Goal: Task Accomplishment & Management: Use online tool/utility

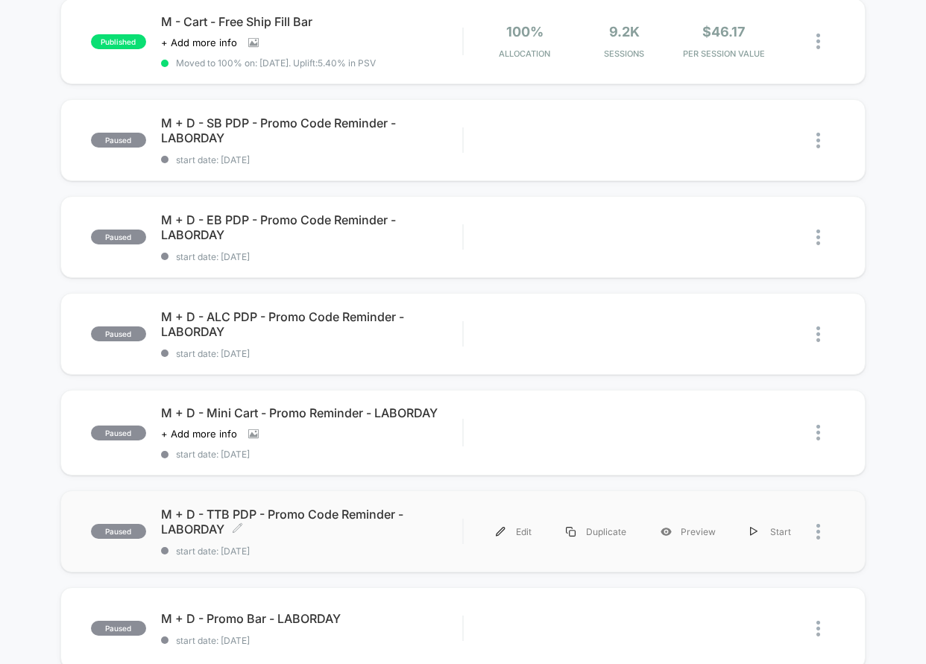
scroll to position [280, 0]
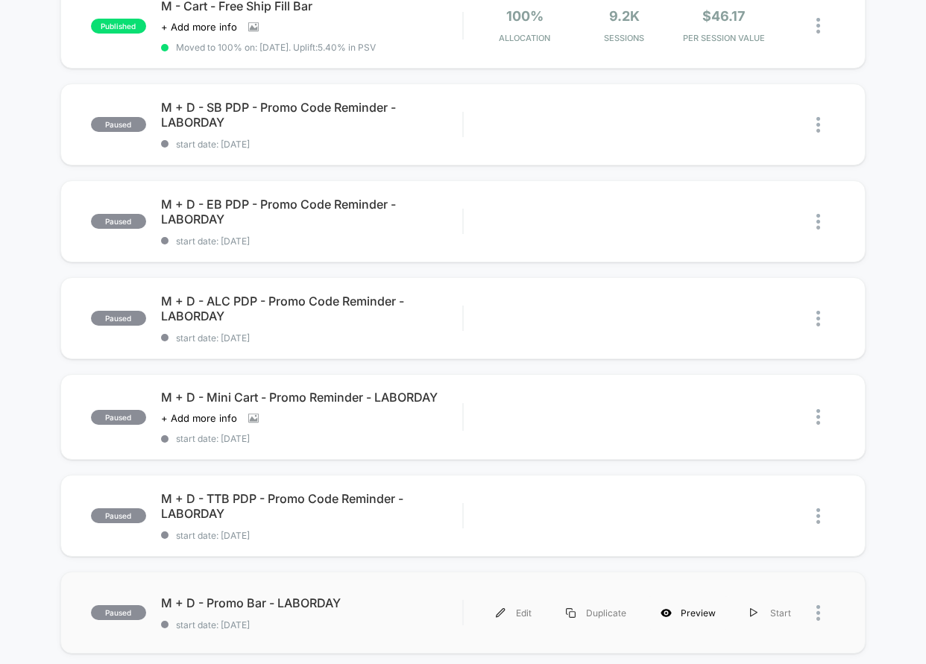
click at [680, 611] on div "Preview" at bounding box center [687, 613] width 89 height 34
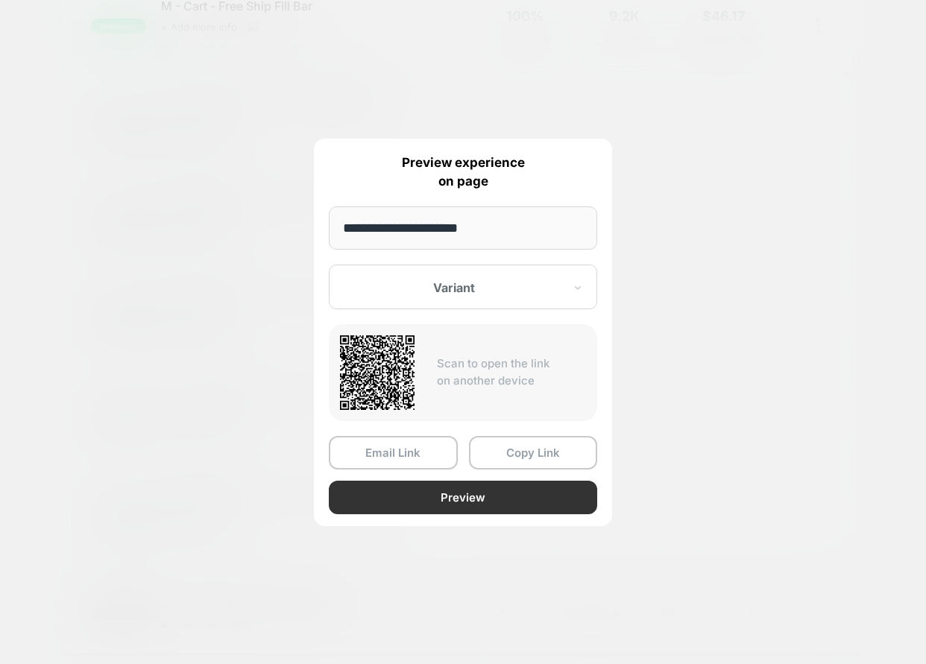
click at [420, 492] on button "Preview" at bounding box center [463, 498] width 268 height 34
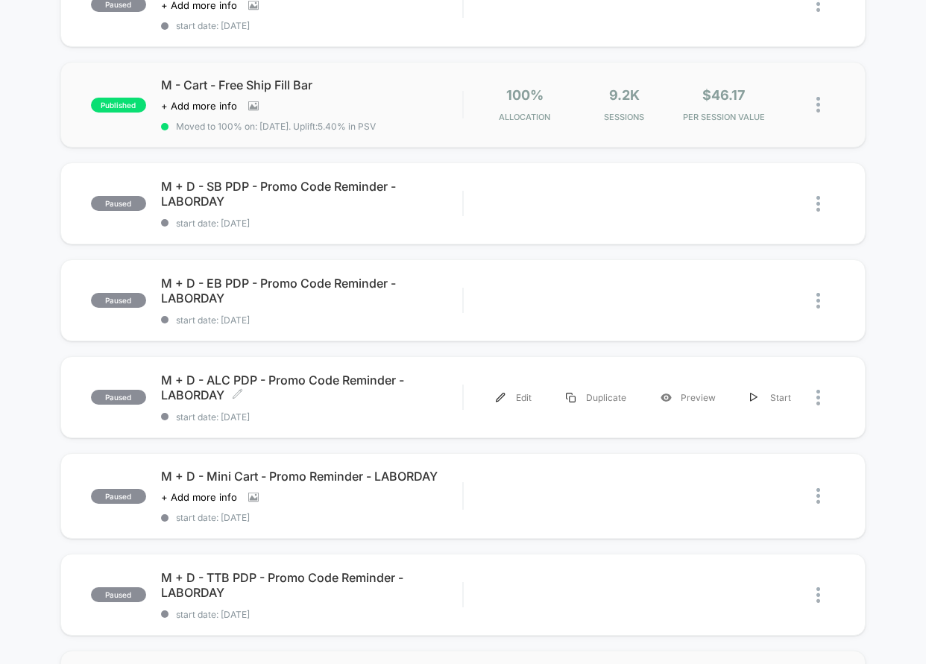
scroll to position [0, 0]
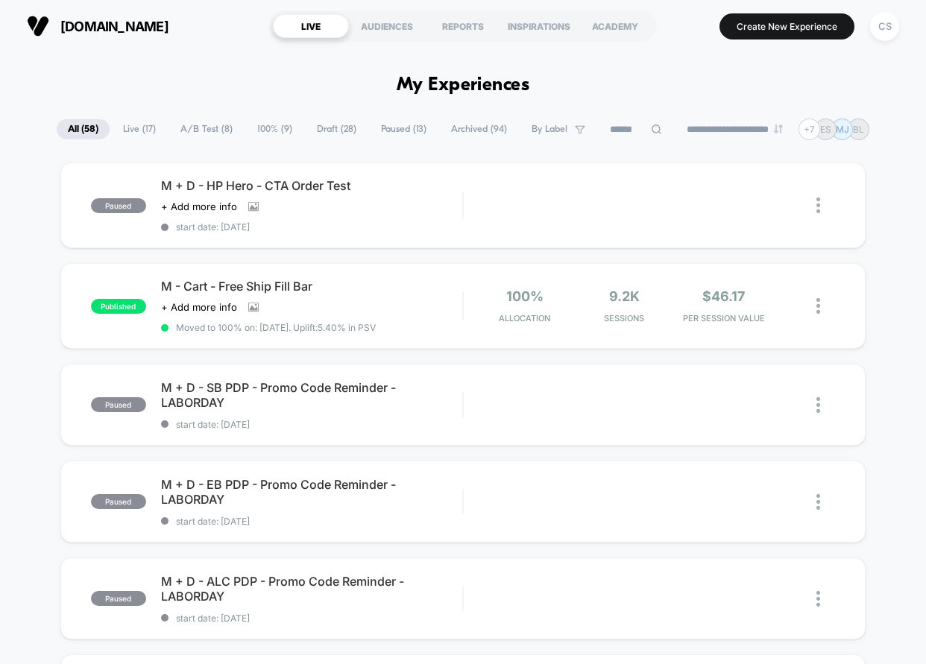
click at [641, 124] on input at bounding box center [636, 130] width 75 height 18
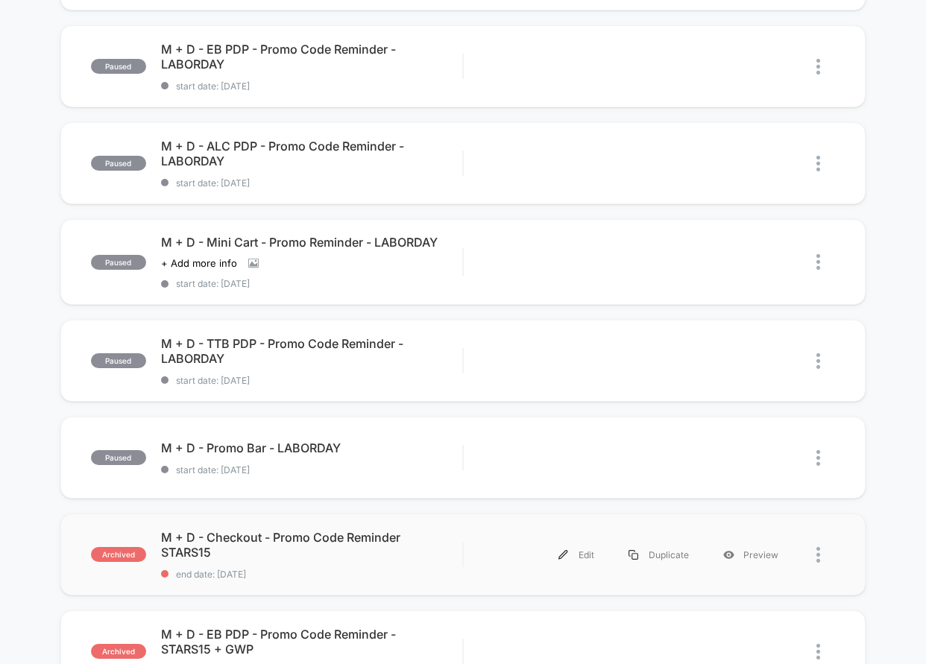
scroll to position [456, 0]
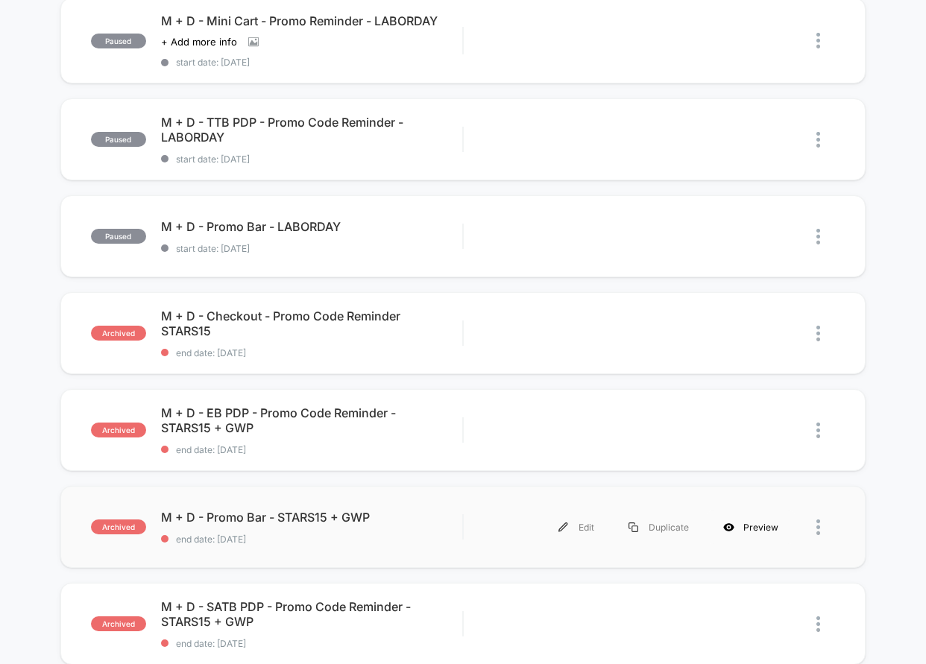
type input "*****"
click at [770, 523] on div "Preview" at bounding box center [750, 528] width 89 height 34
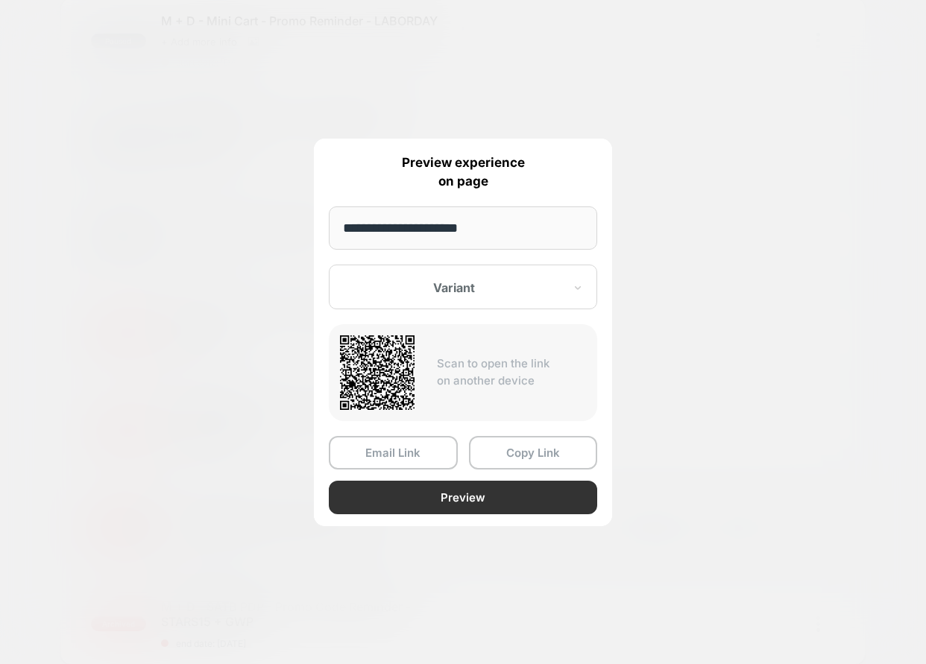
click at [448, 502] on button "Preview" at bounding box center [463, 498] width 268 height 34
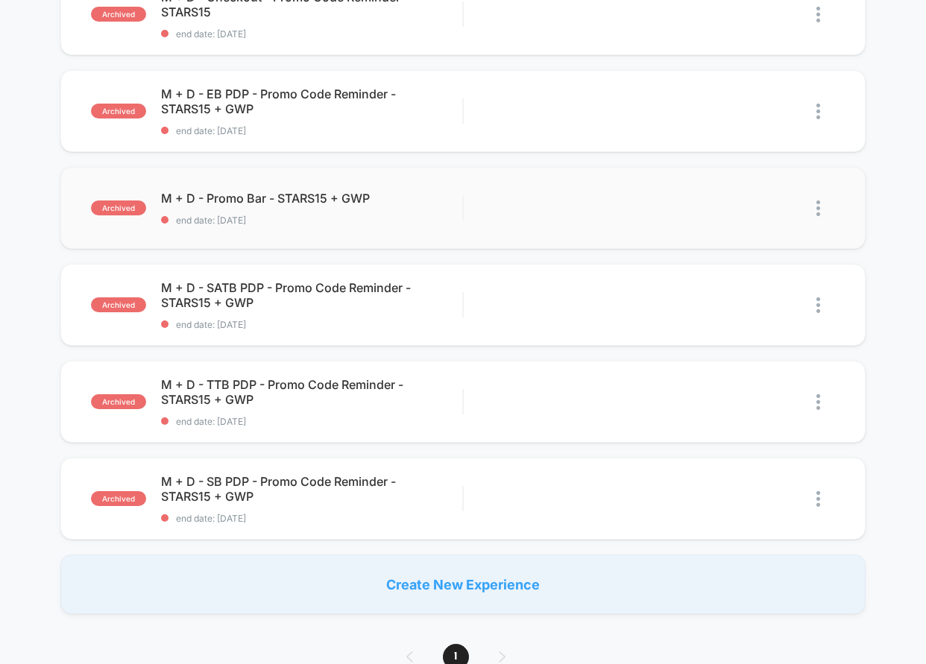
scroll to position [926, 0]
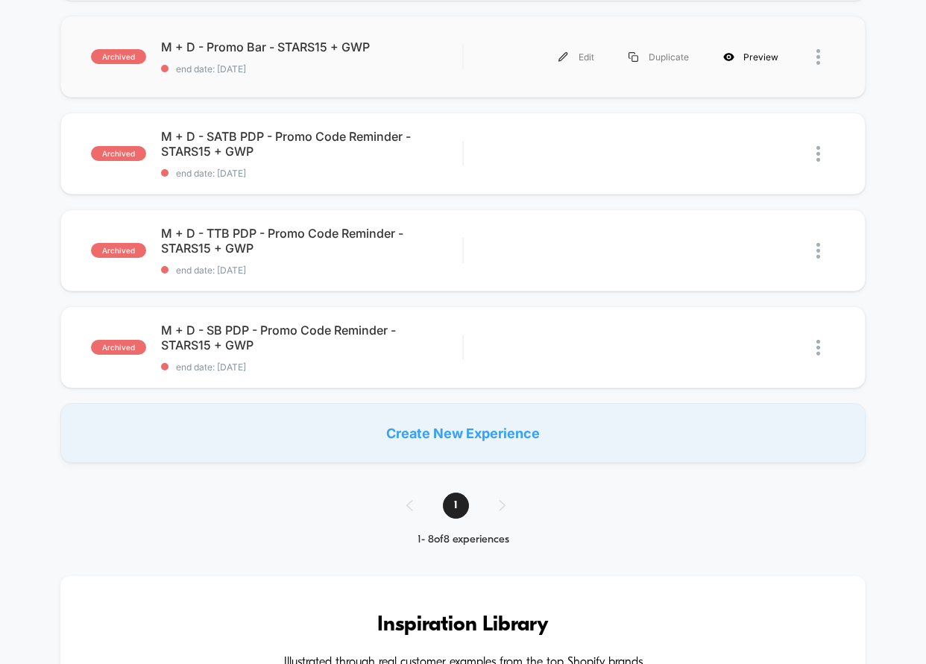
click at [754, 56] on div "Preview" at bounding box center [750, 57] width 89 height 34
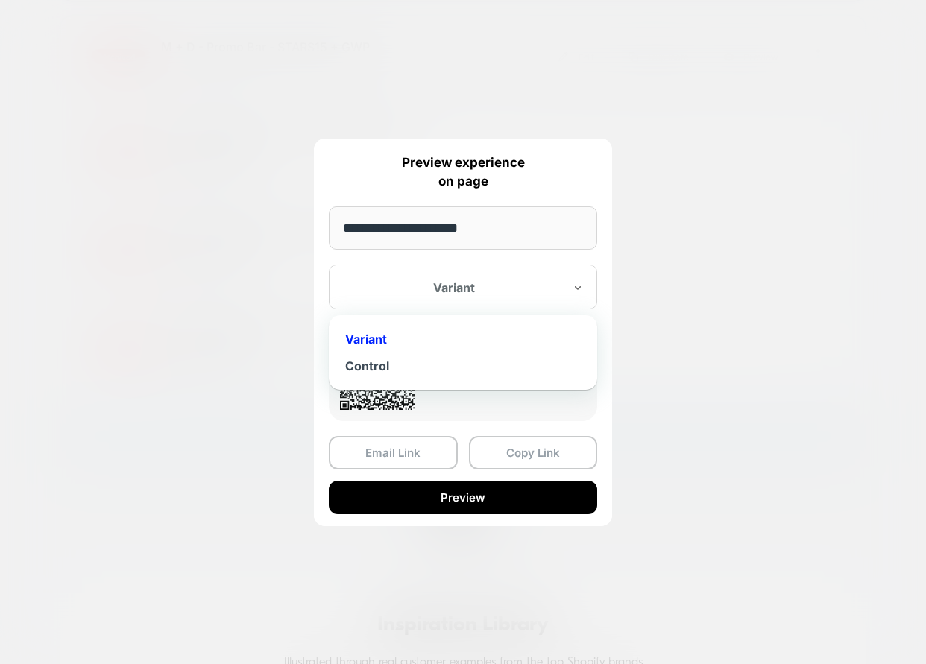
click at [500, 303] on div "Variant" at bounding box center [463, 287] width 268 height 45
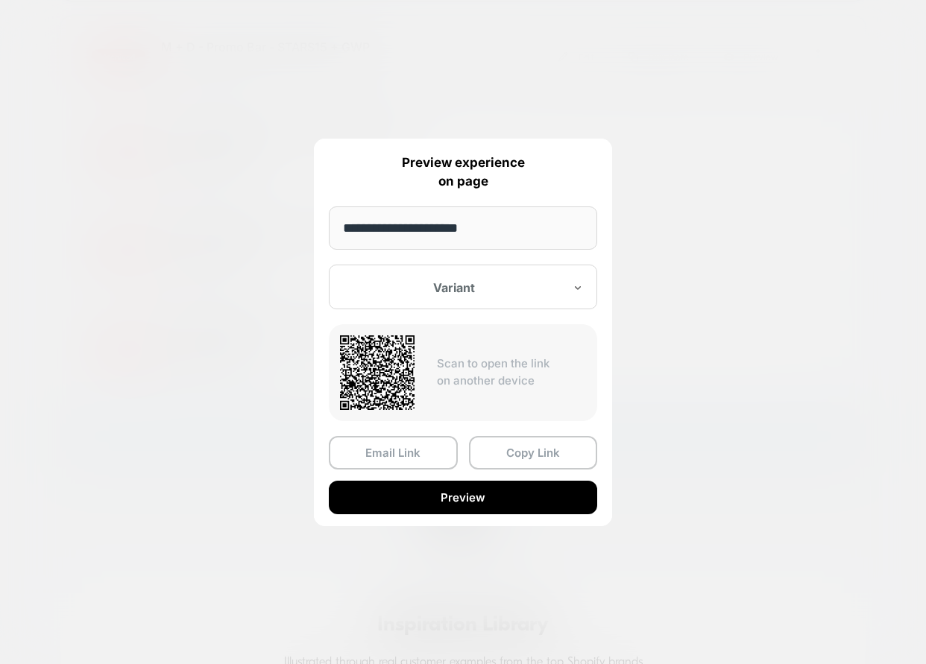
click at [494, 297] on div "Variant" at bounding box center [463, 287] width 268 height 45
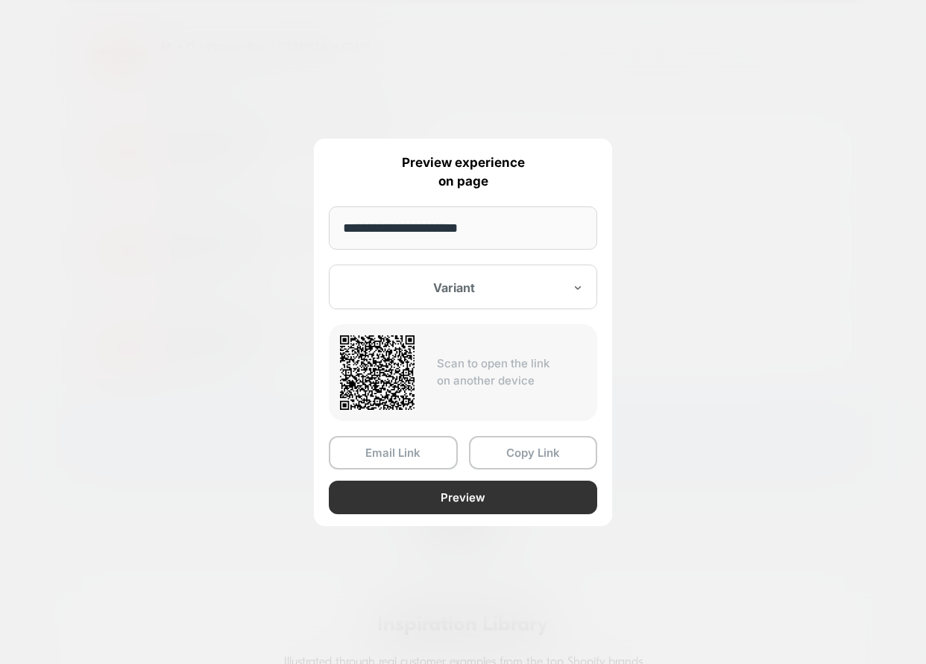
click at [478, 494] on button "Preview" at bounding box center [463, 498] width 268 height 34
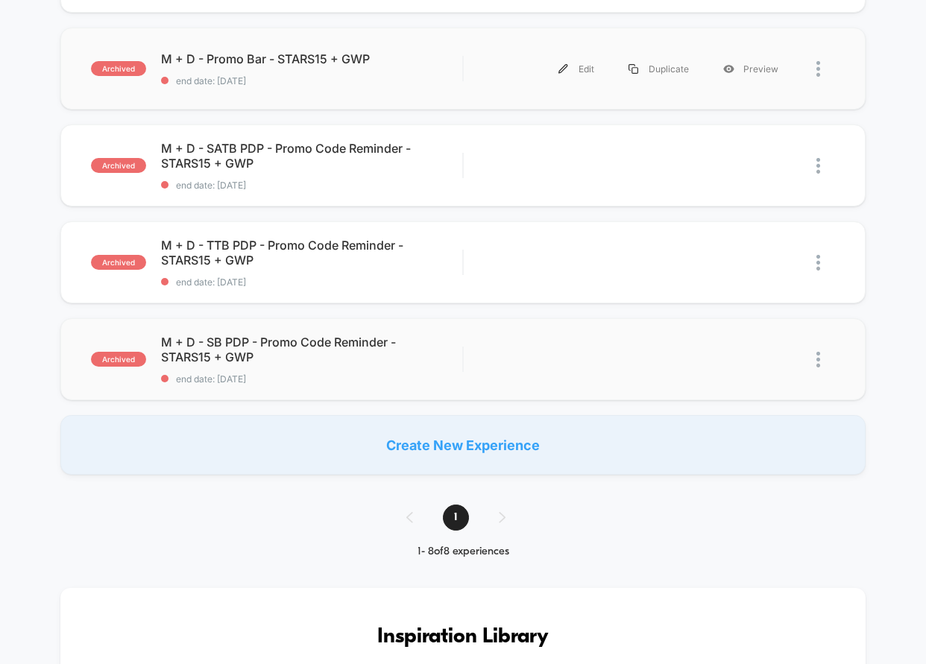
scroll to position [910, 0]
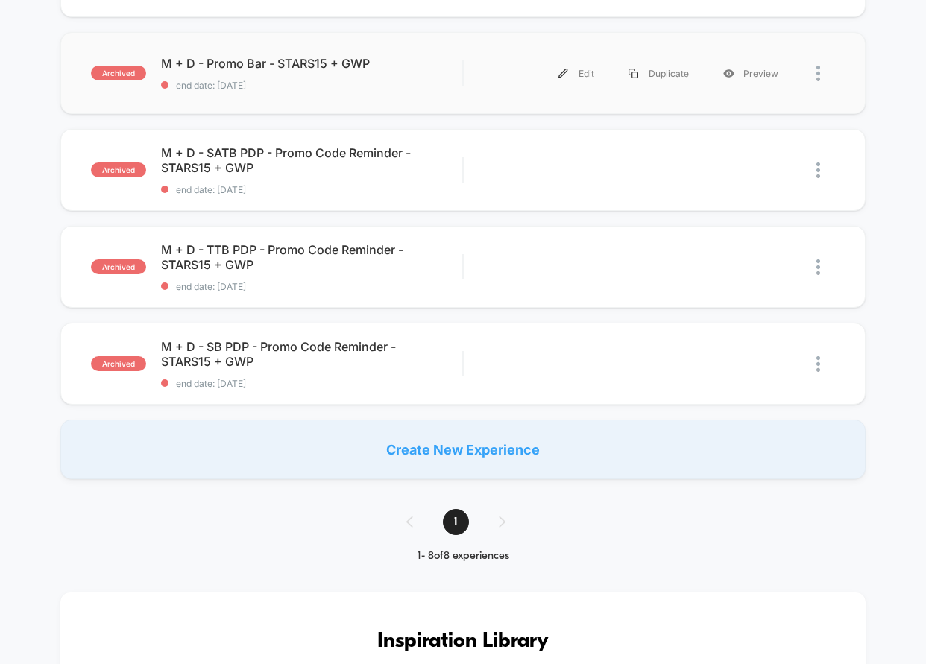
click at [542, 532] on div "**********" at bounding box center [463, 500] width 926 height 2583
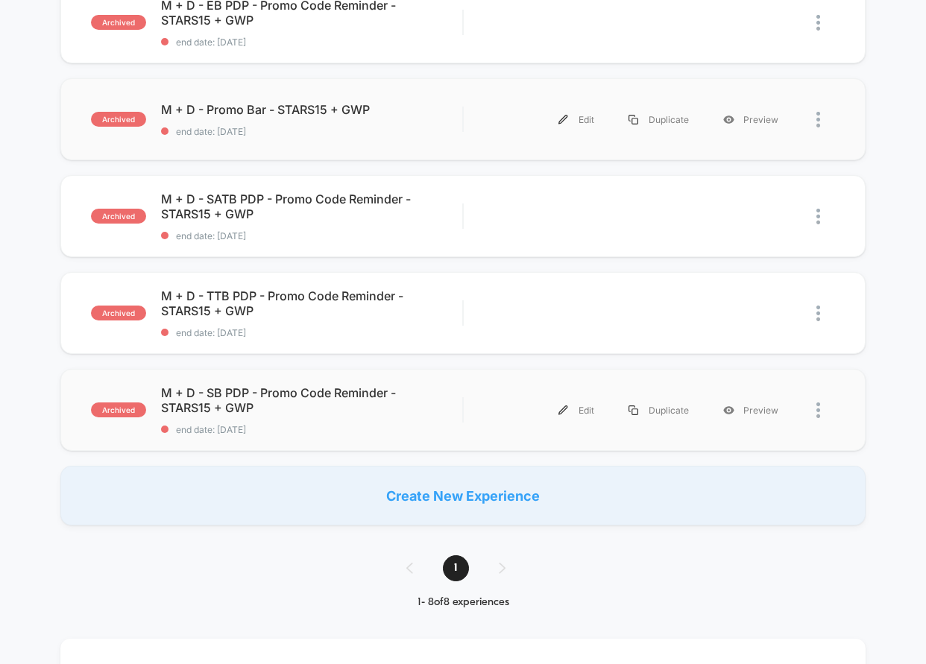
scroll to position [732, 0]
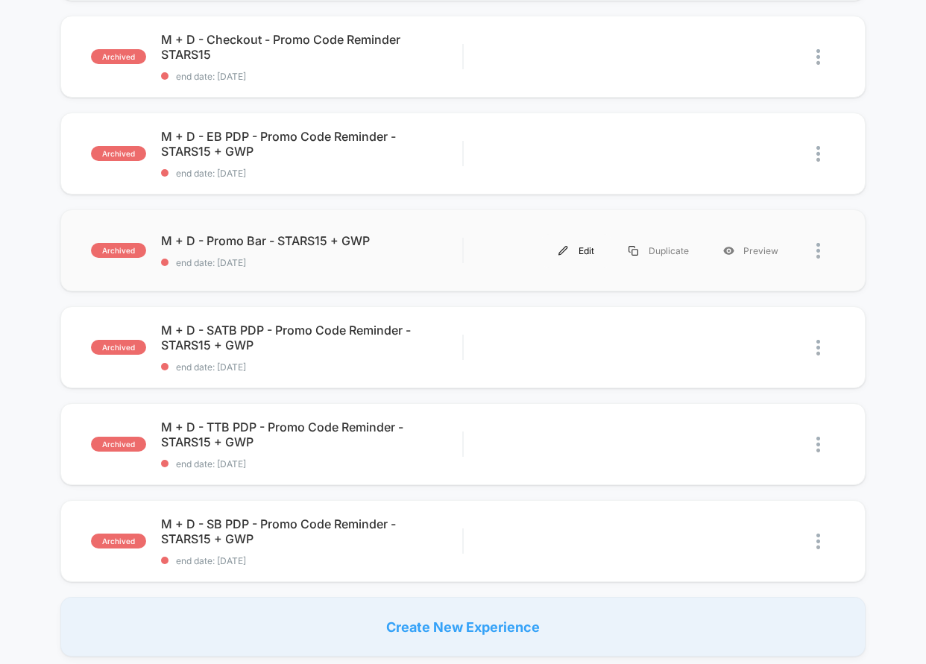
click at [584, 245] on div "Edit" at bounding box center [576, 251] width 70 height 34
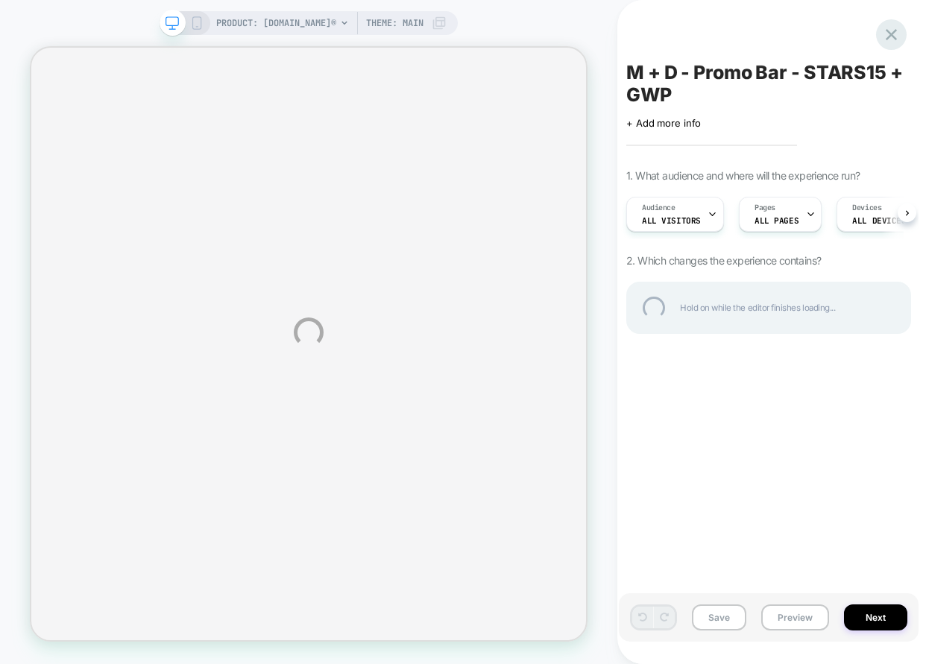
click at [895, 37] on div at bounding box center [891, 34] width 31 height 31
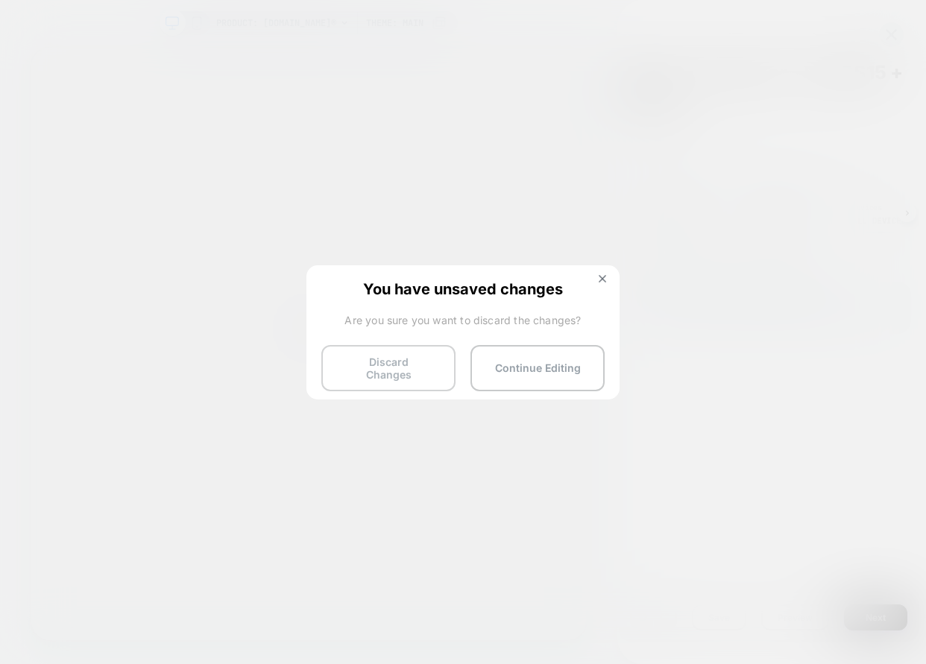
click at [420, 358] on button "Discard Changes" at bounding box center [388, 368] width 134 height 46
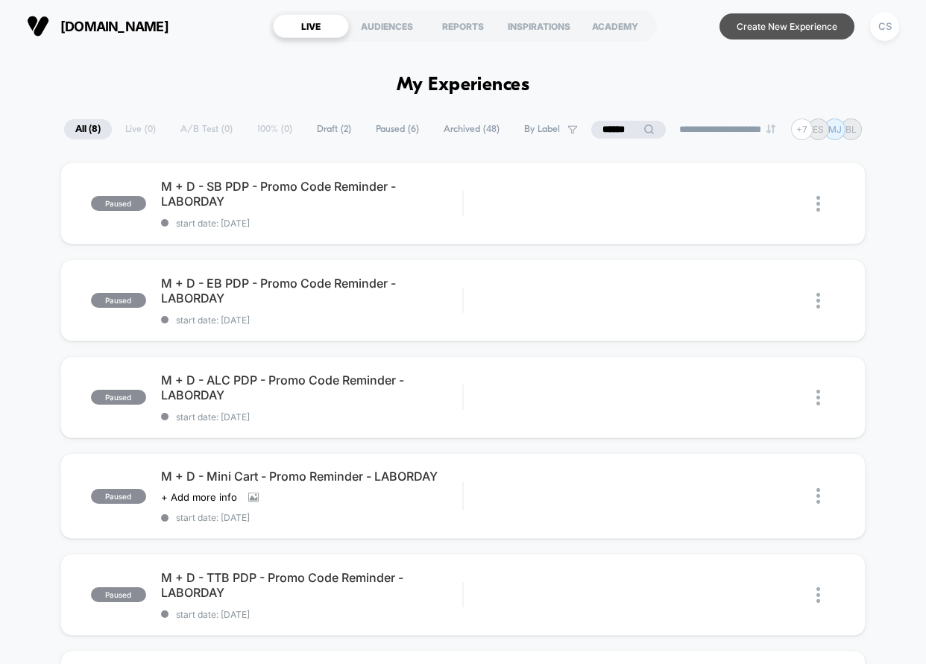
click at [782, 18] on button "Create New Experience" at bounding box center [786, 26] width 135 height 26
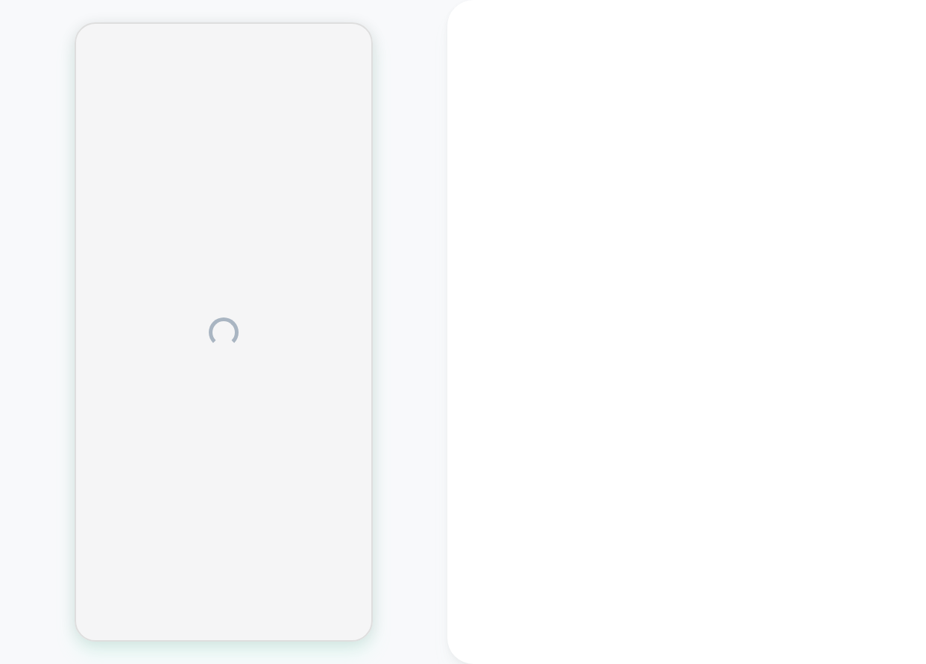
drag, startPoint x: 782, startPoint y: 18, endPoint x: 353, endPoint y: 272, distance: 498.4
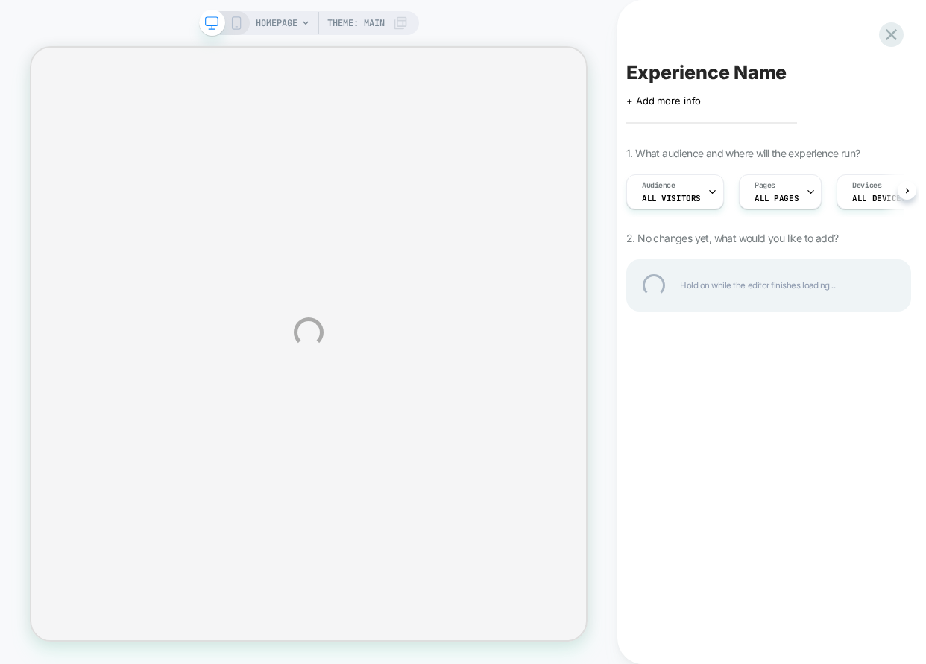
click at [717, 83] on div "Experience Name" at bounding box center [768, 72] width 285 height 22
type textarea "*"
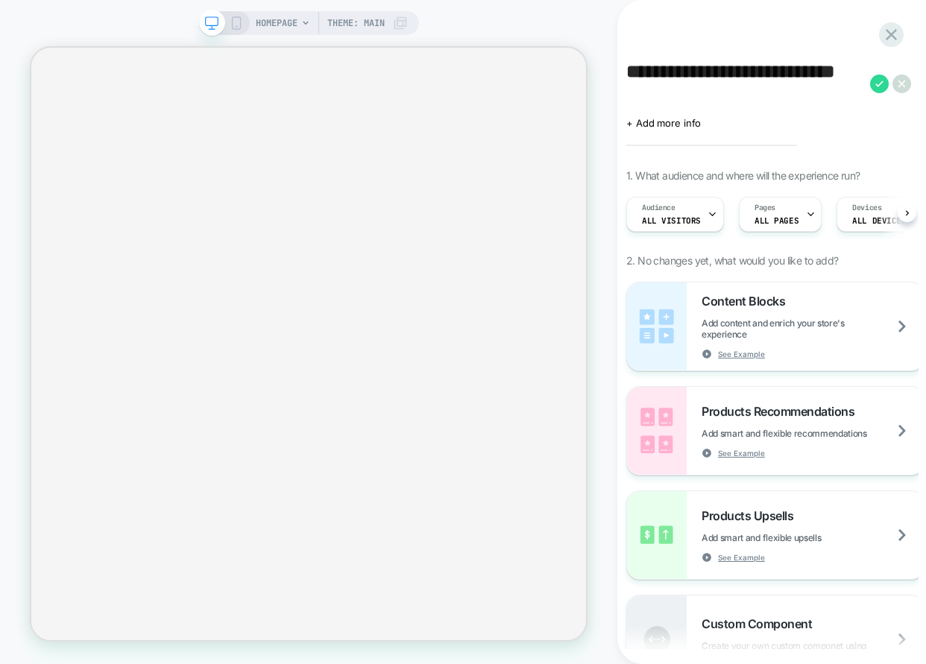
scroll to position [0, 1]
type textarea "**********"
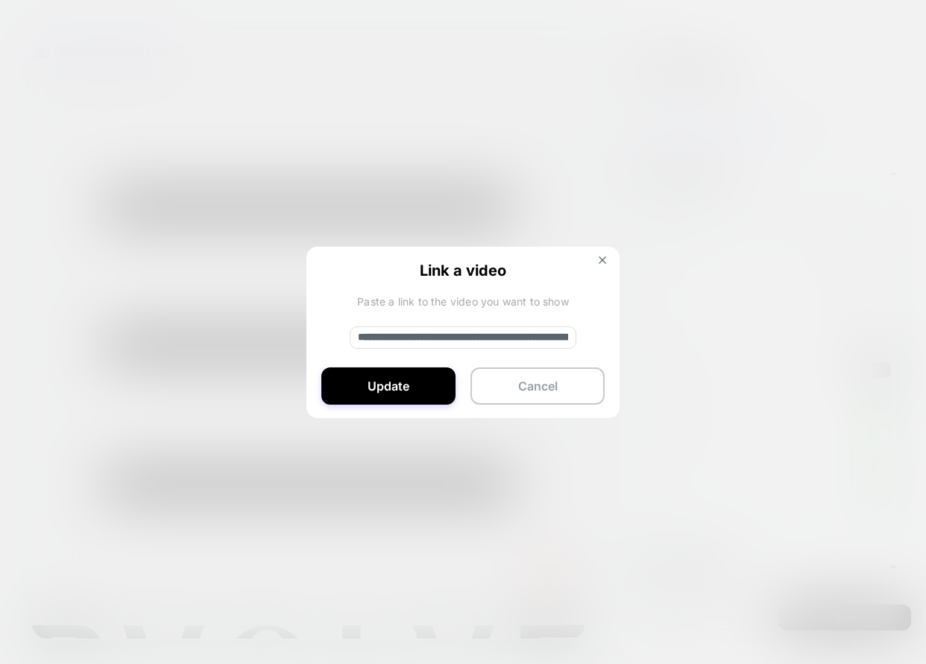
scroll to position [0, 0]
click at [602, 262] on img at bounding box center [602, 259] width 7 height 7
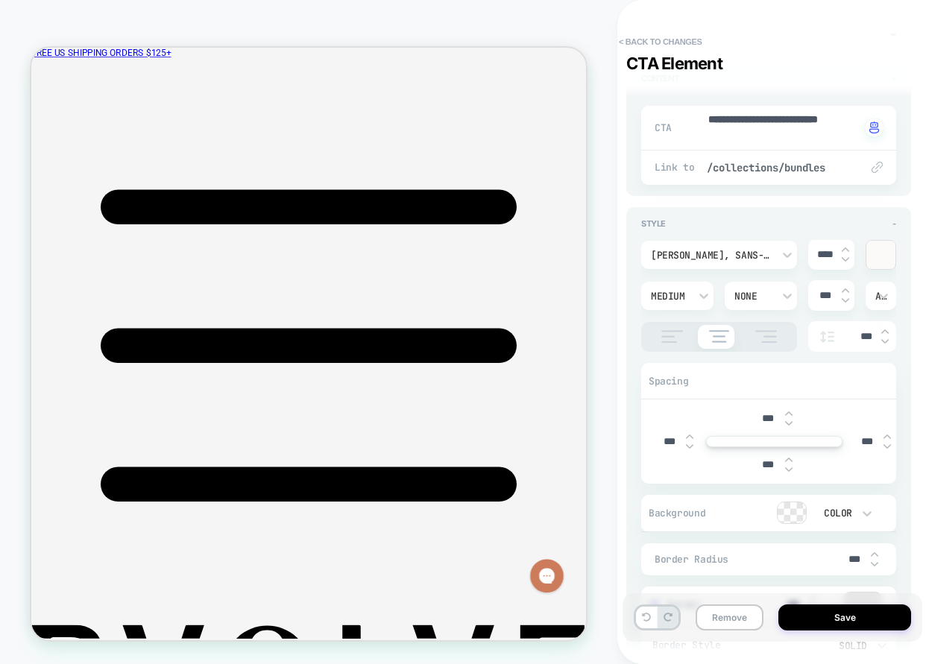
scroll to position [5131, 0]
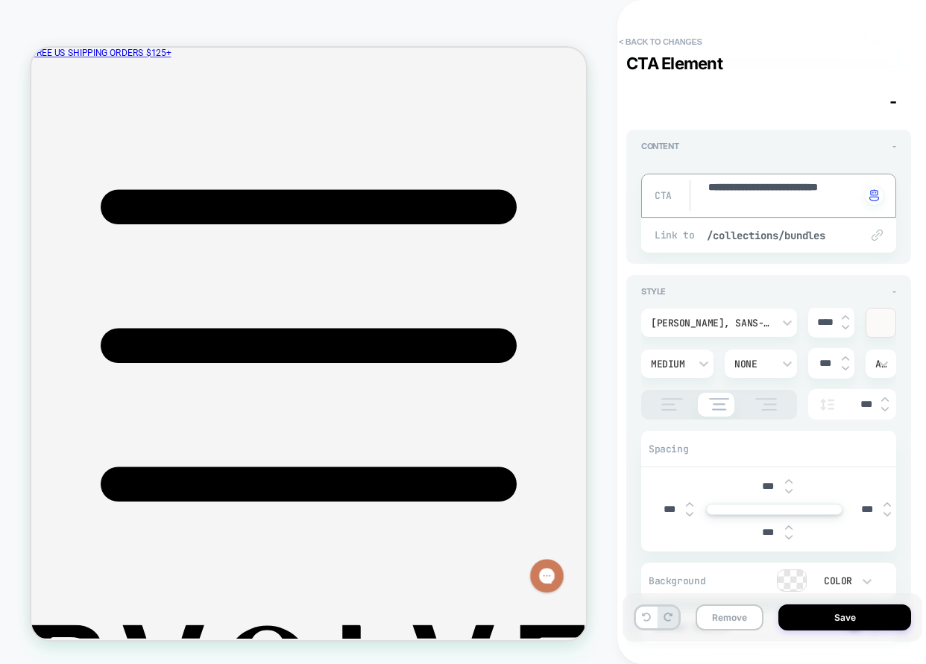
click at [774, 189] on textarea "**********" at bounding box center [784, 195] width 154 height 31
type textarea "*"
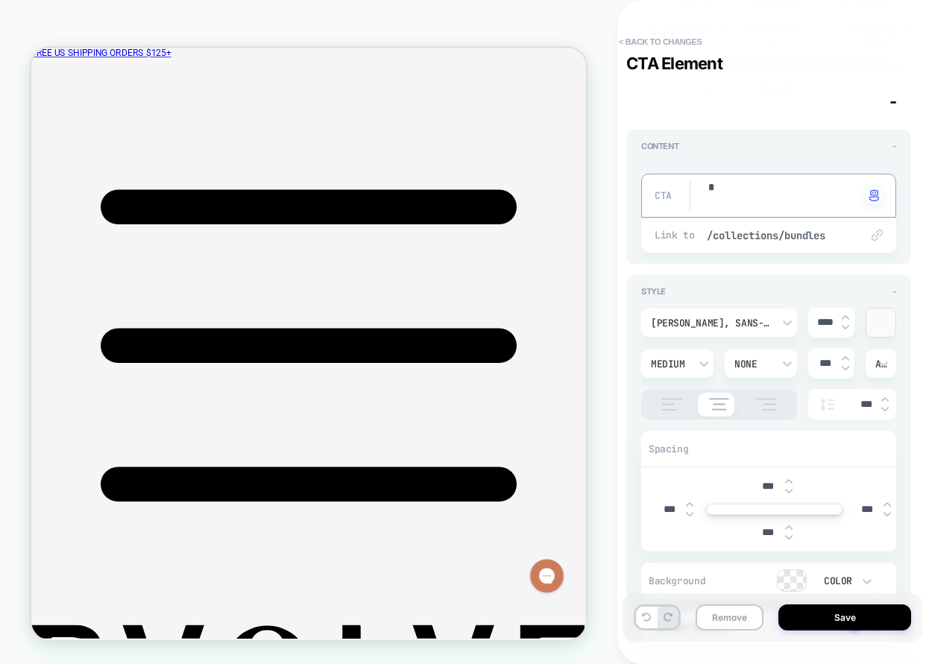
type textarea "**"
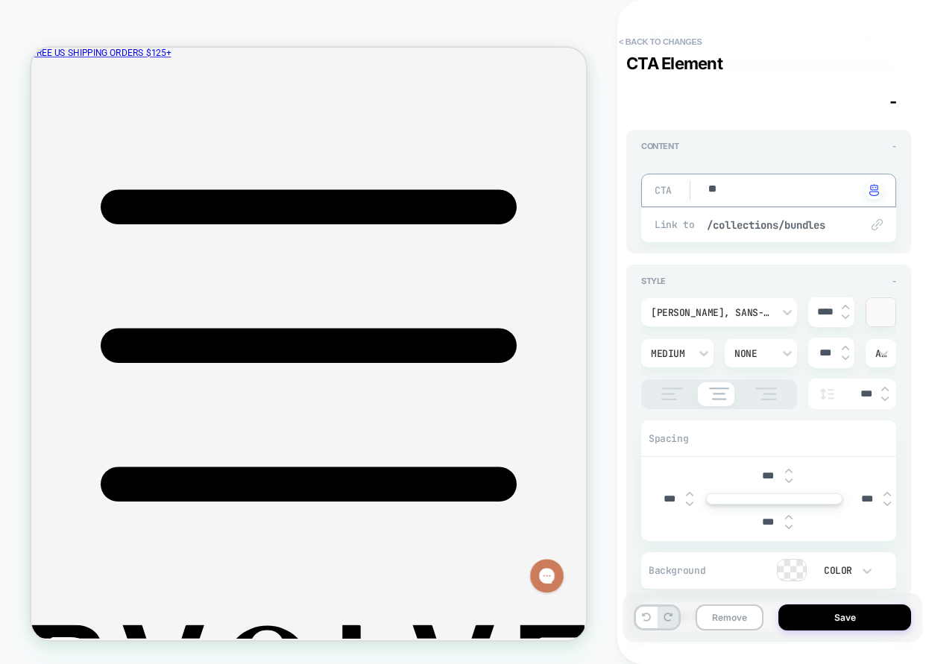
type textarea "*"
type textarea "**"
click at [742, 198] on textarea "**" at bounding box center [784, 190] width 154 height 17
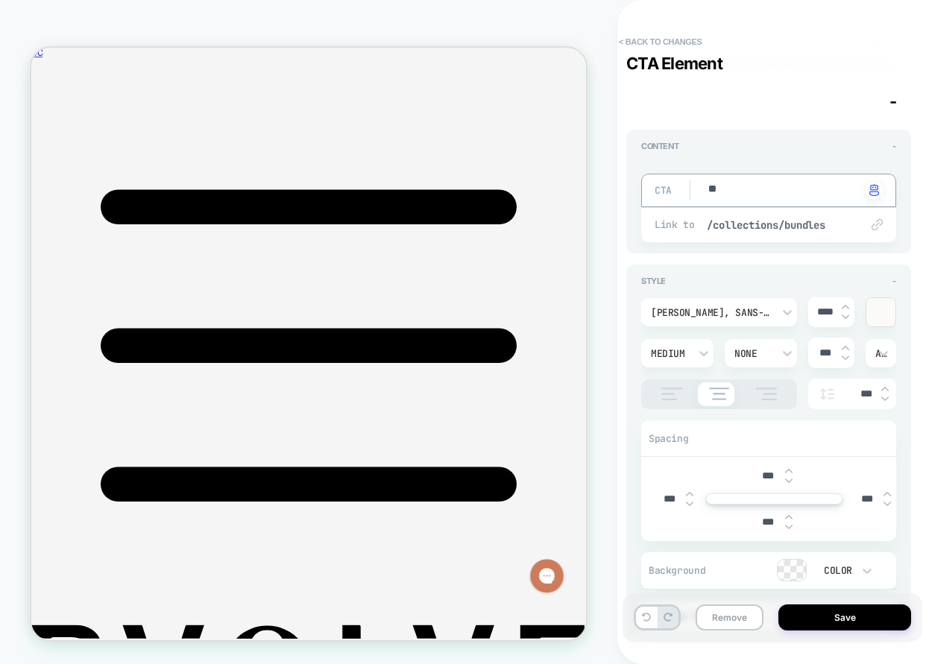
paste textarea "**********"
type textarea "*"
type textarea "**********"
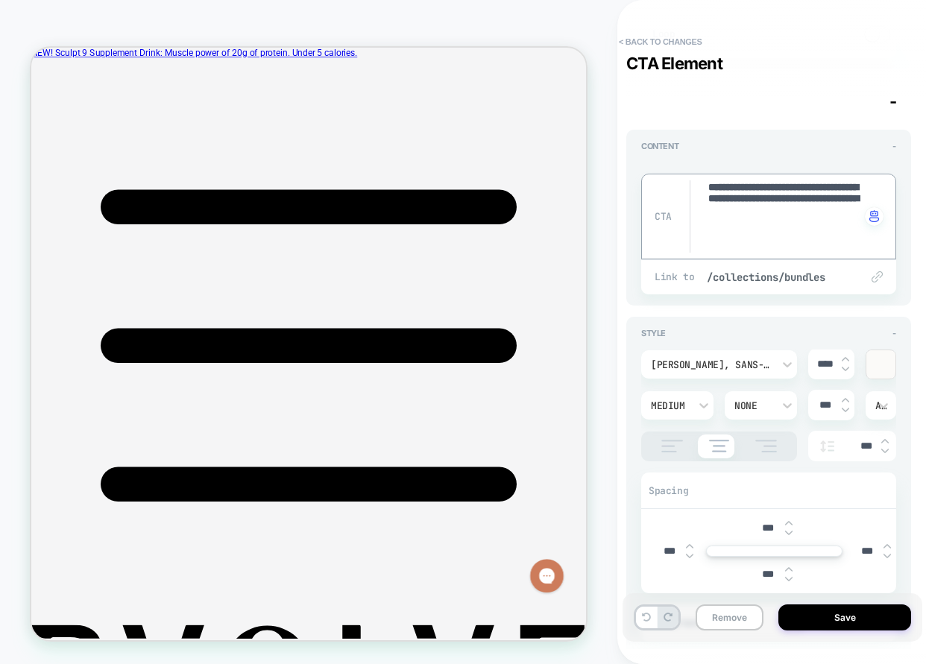
type textarea "*"
type textarea "**********"
type textarea "*"
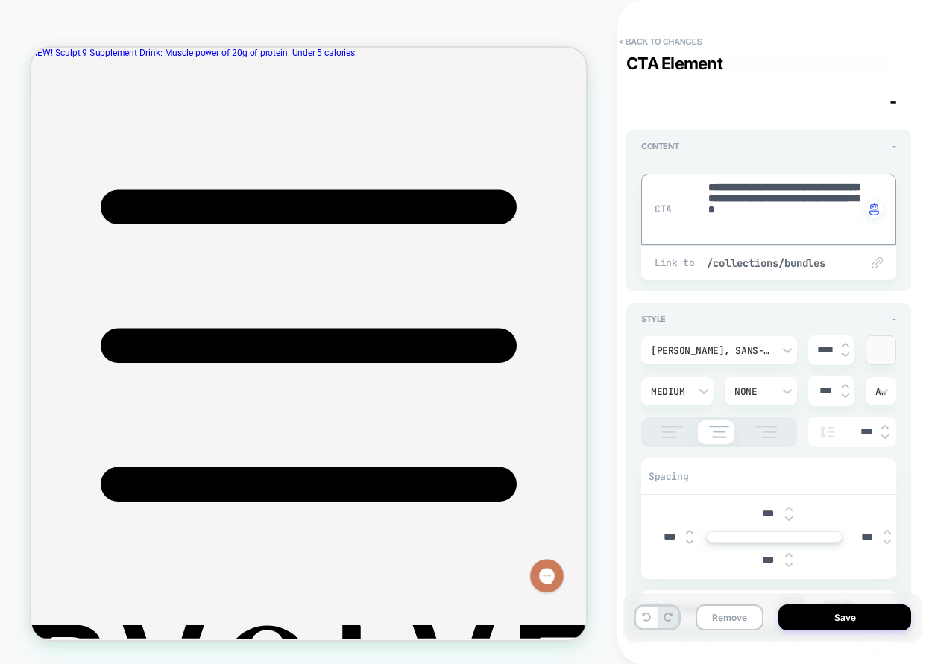
type textarea "**********"
click at [888, 440] on img at bounding box center [884, 437] width 7 height 6
type textarea "*"
click at [888, 440] on img at bounding box center [884, 437] width 7 height 6
click at [886, 438] on img at bounding box center [884, 437] width 7 height 6
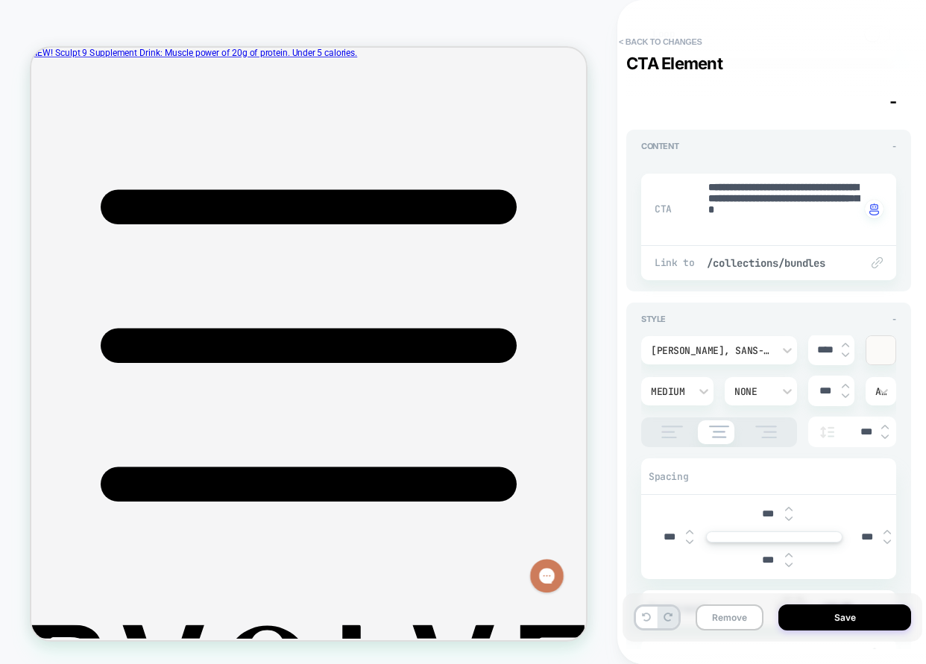
click at [885, 438] on img at bounding box center [884, 437] width 7 height 6
click at [836, 402] on div "***" at bounding box center [831, 391] width 46 height 31
click at [843, 394] on div at bounding box center [845, 391] width 7 height 16
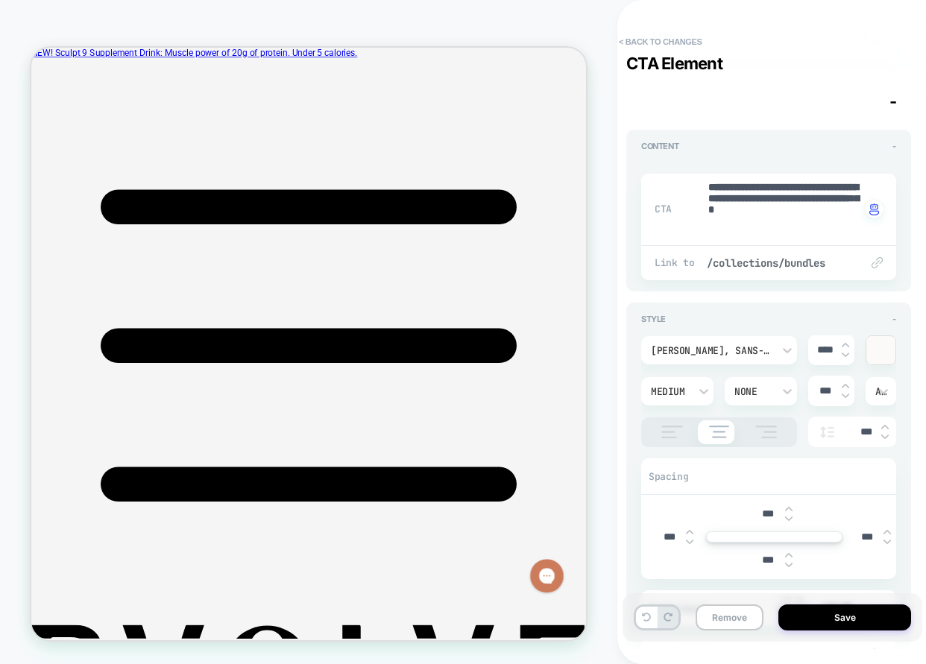
click at [834, 397] on input "***" at bounding box center [825, 391] width 34 height 13
click at [836, 397] on input "***" at bounding box center [825, 391] width 34 height 13
click at [842, 394] on div at bounding box center [845, 391] width 7 height 16
click at [634, 38] on button "< Back to changes" at bounding box center [660, 42] width 98 height 24
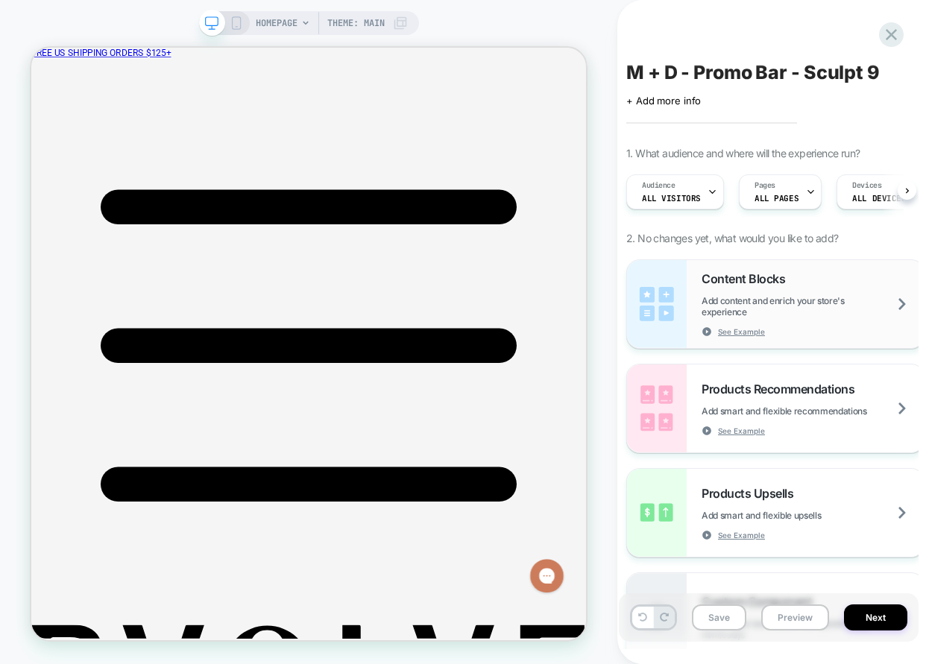
scroll to position [0, 1]
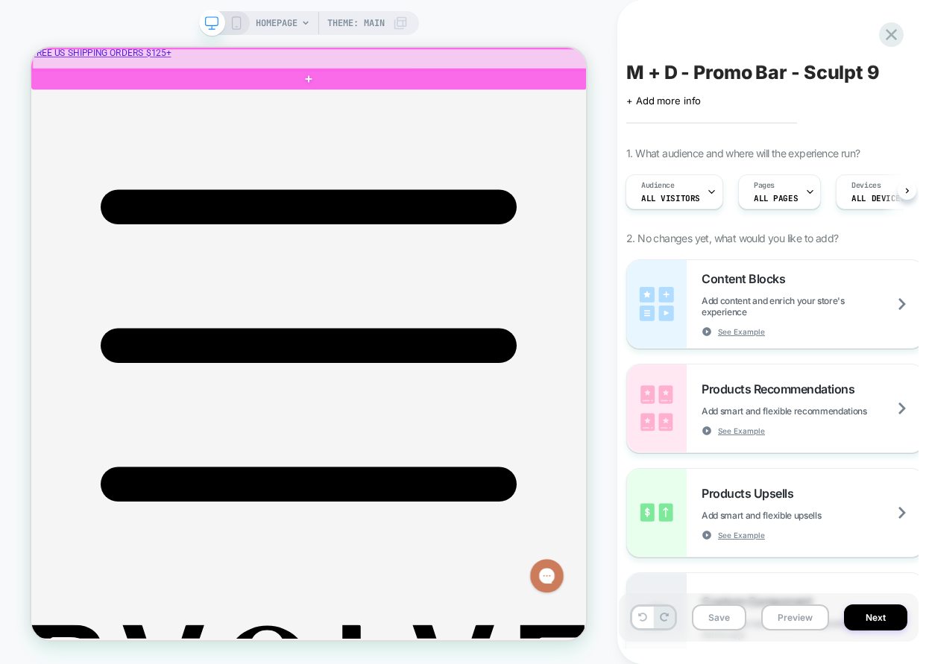
click at [530, 57] on div at bounding box center [403, 63] width 740 height 28
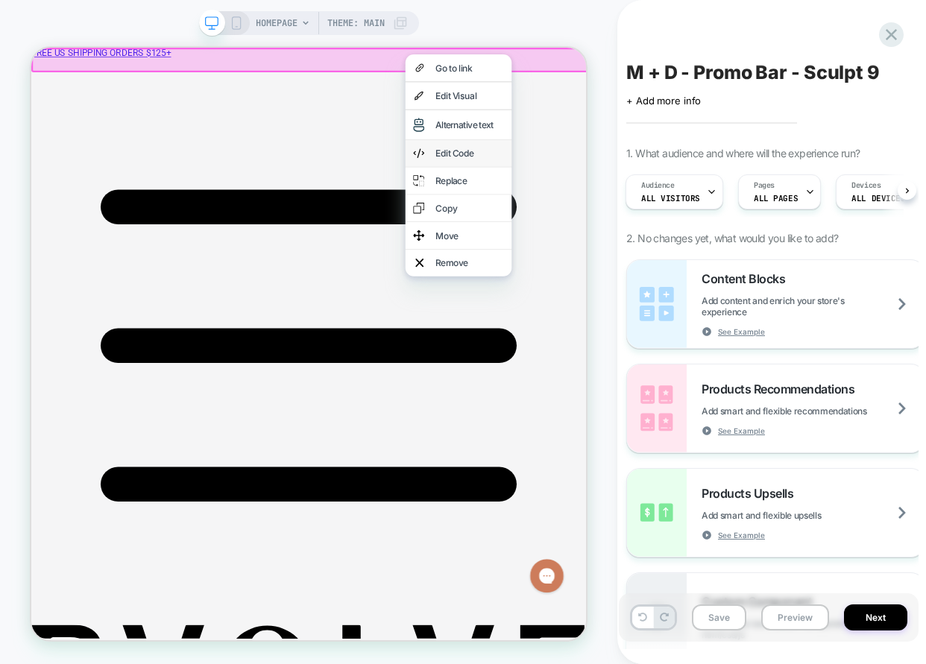
click at [616, 186] on div "Edit Code" at bounding box center [615, 188] width 91 height 15
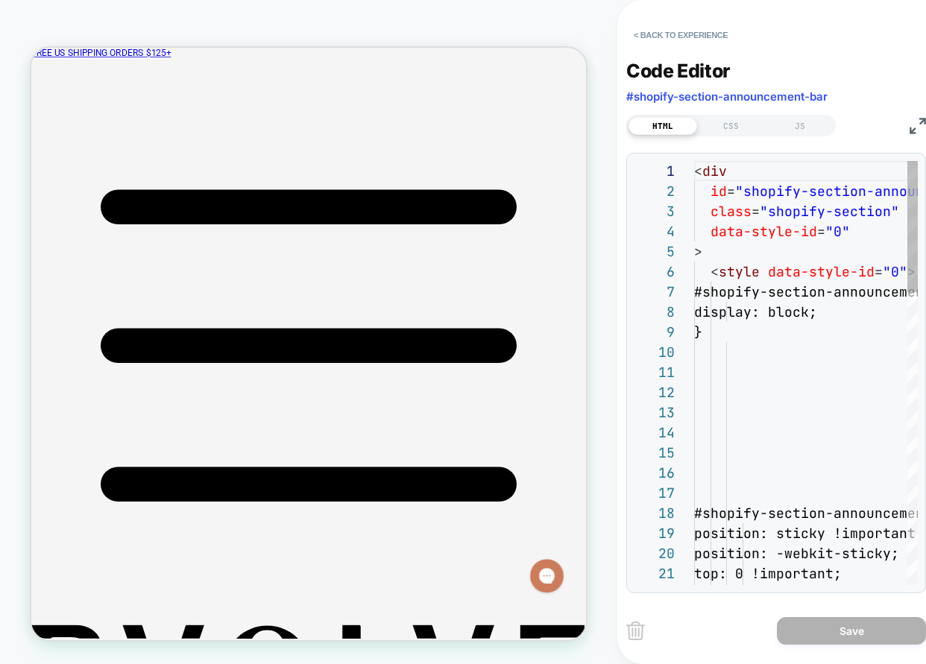
scroll to position [201, 0]
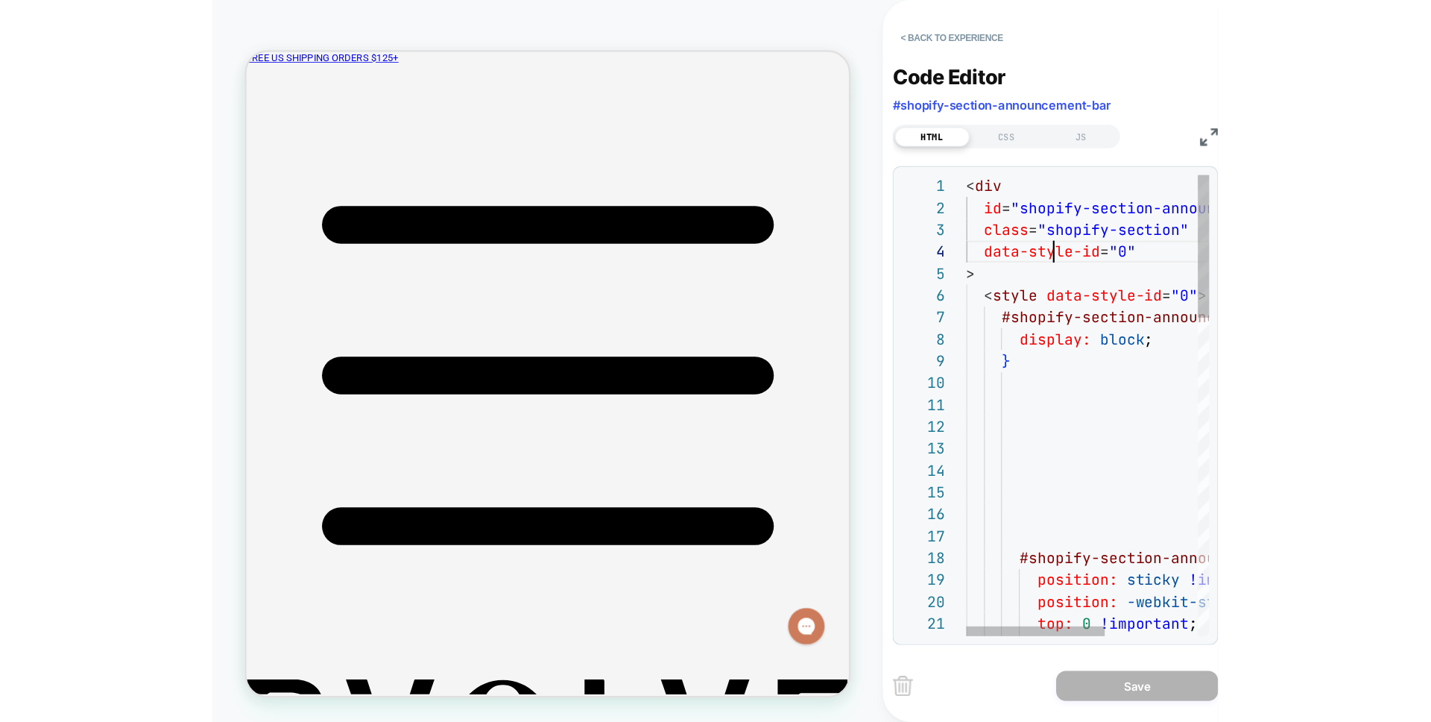
scroll to position [60, 81]
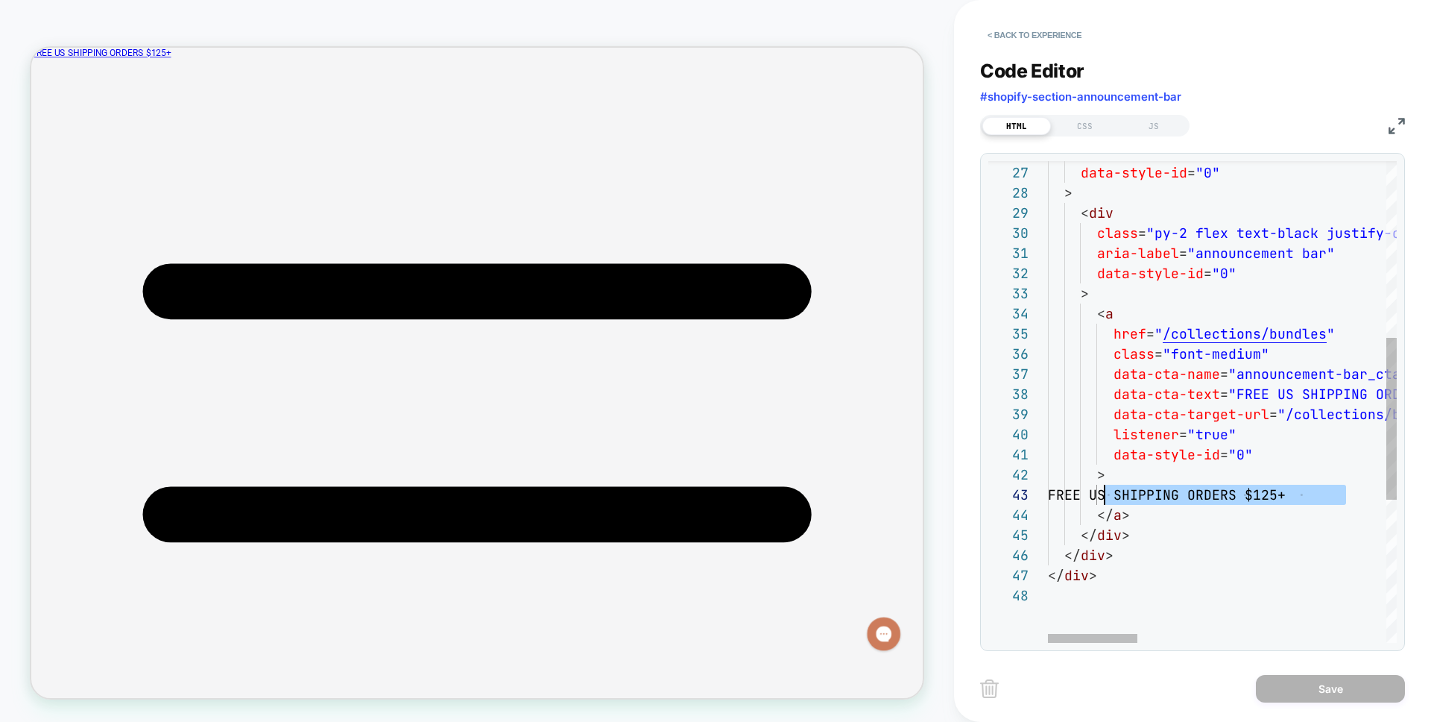
scroll to position [40, 64]
drag, startPoint x: 1352, startPoint y: 495, endPoint x: 1112, endPoint y: 491, distance: 240.1
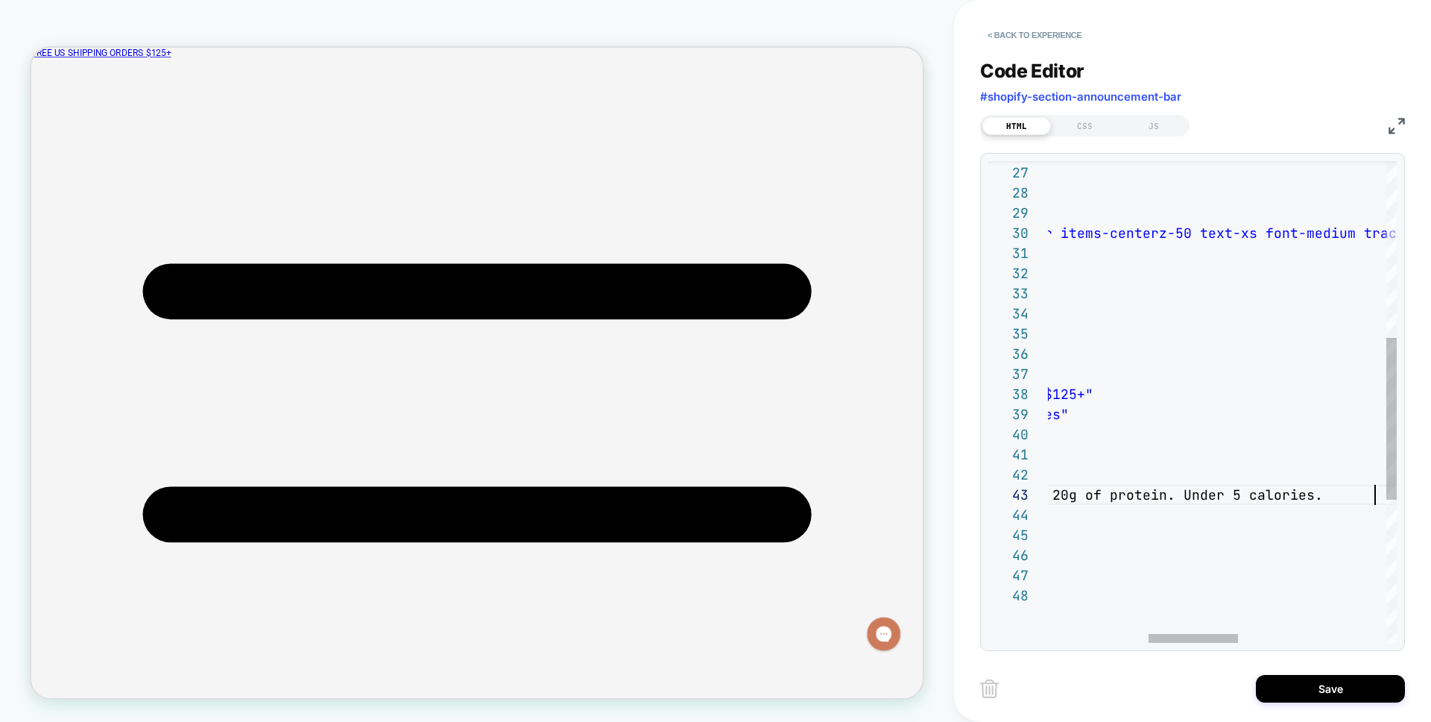
scroll to position [40, 716]
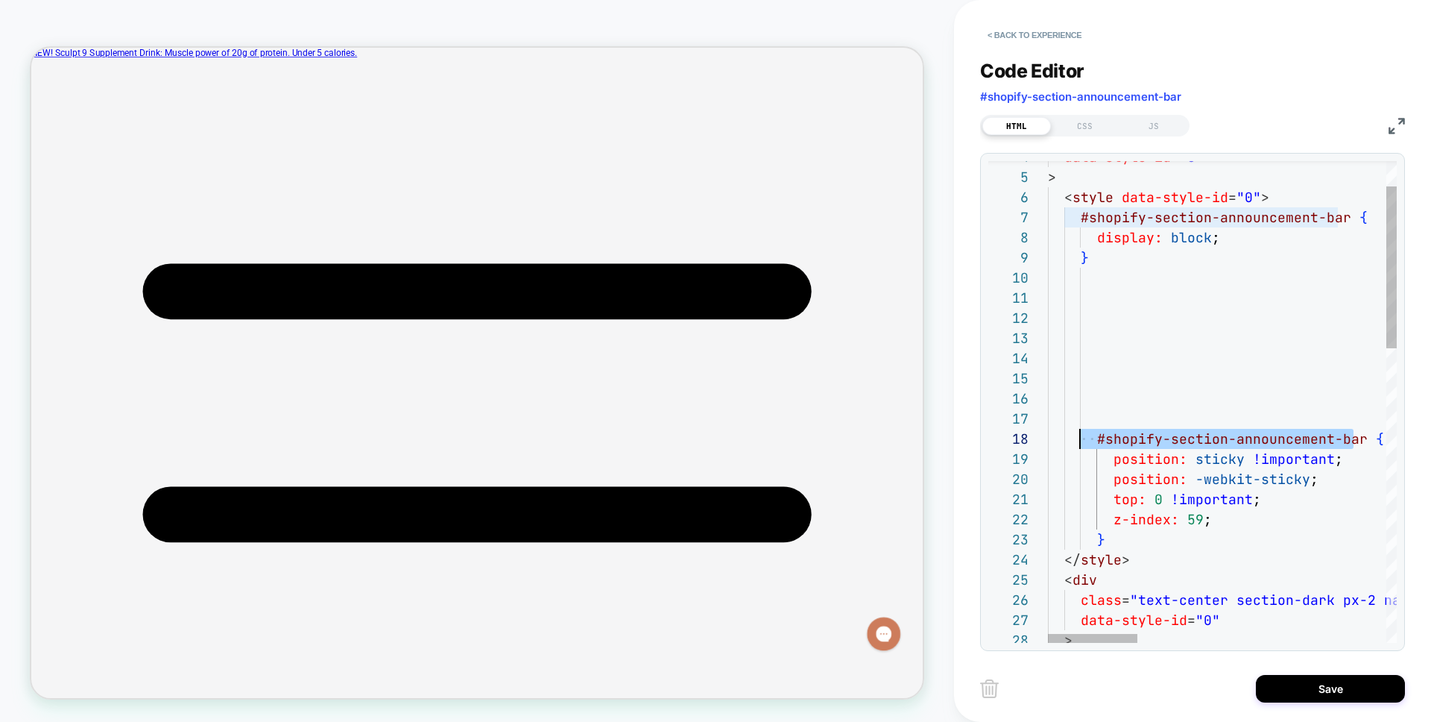
drag, startPoint x: 1349, startPoint y: 435, endPoint x: 1068, endPoint y: 445, distance: 282.0
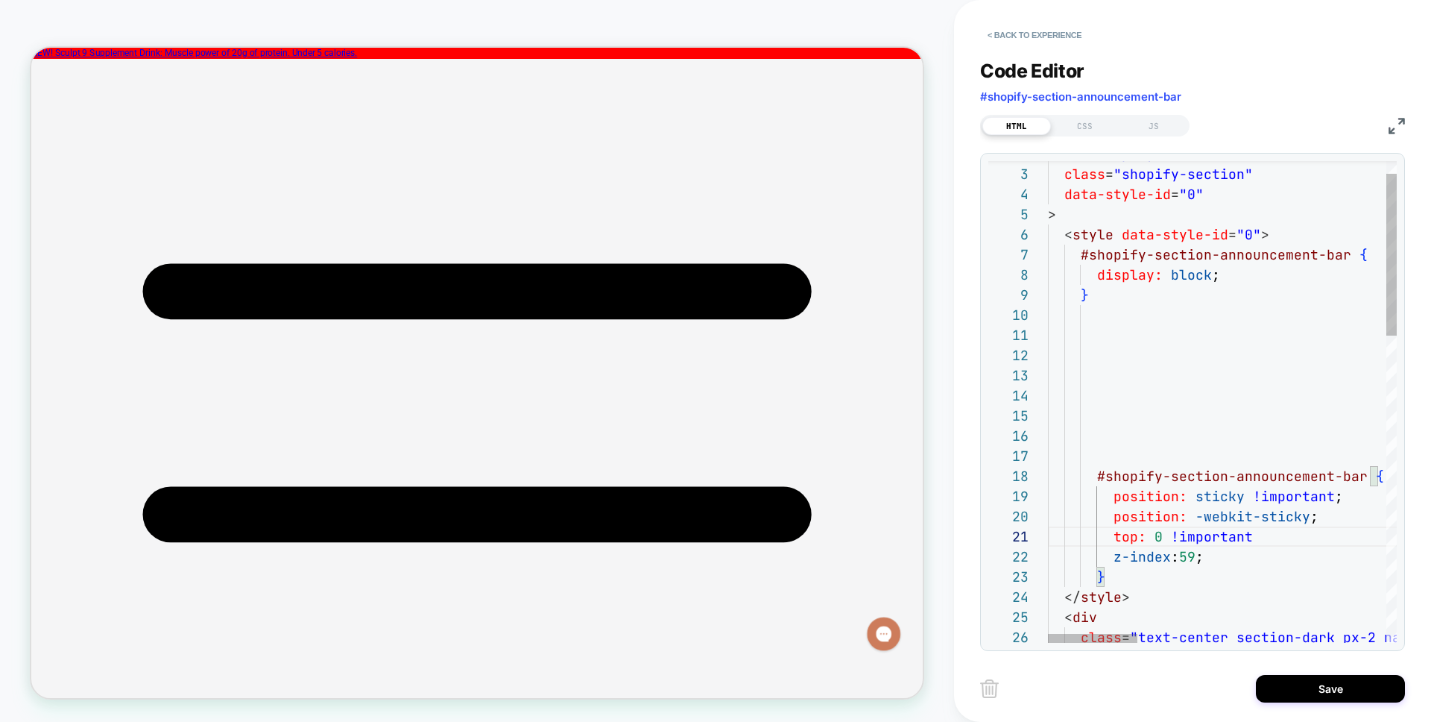
scroll to position [0, 209]
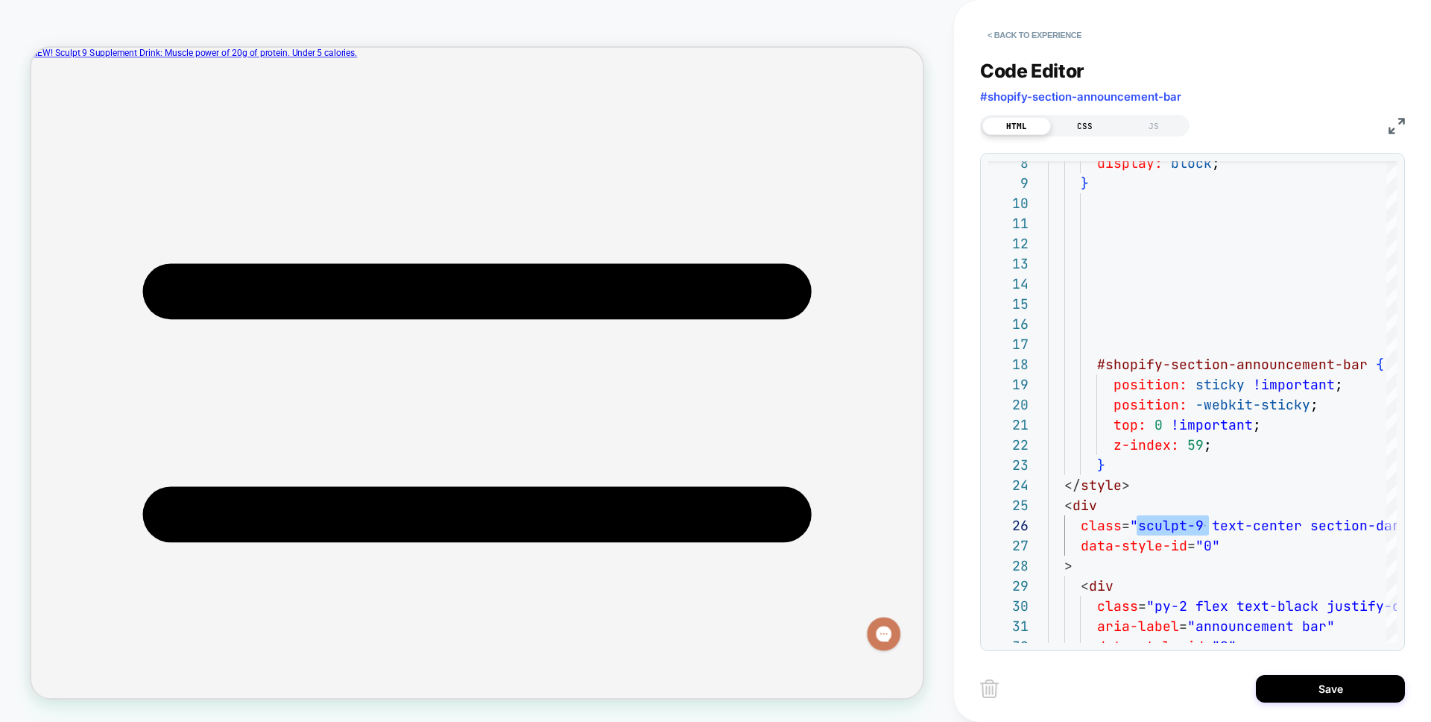
type textarea "**********"
click at [925, 122] on div "CSS" at bounding box center [1085, 126] width 69 height 18
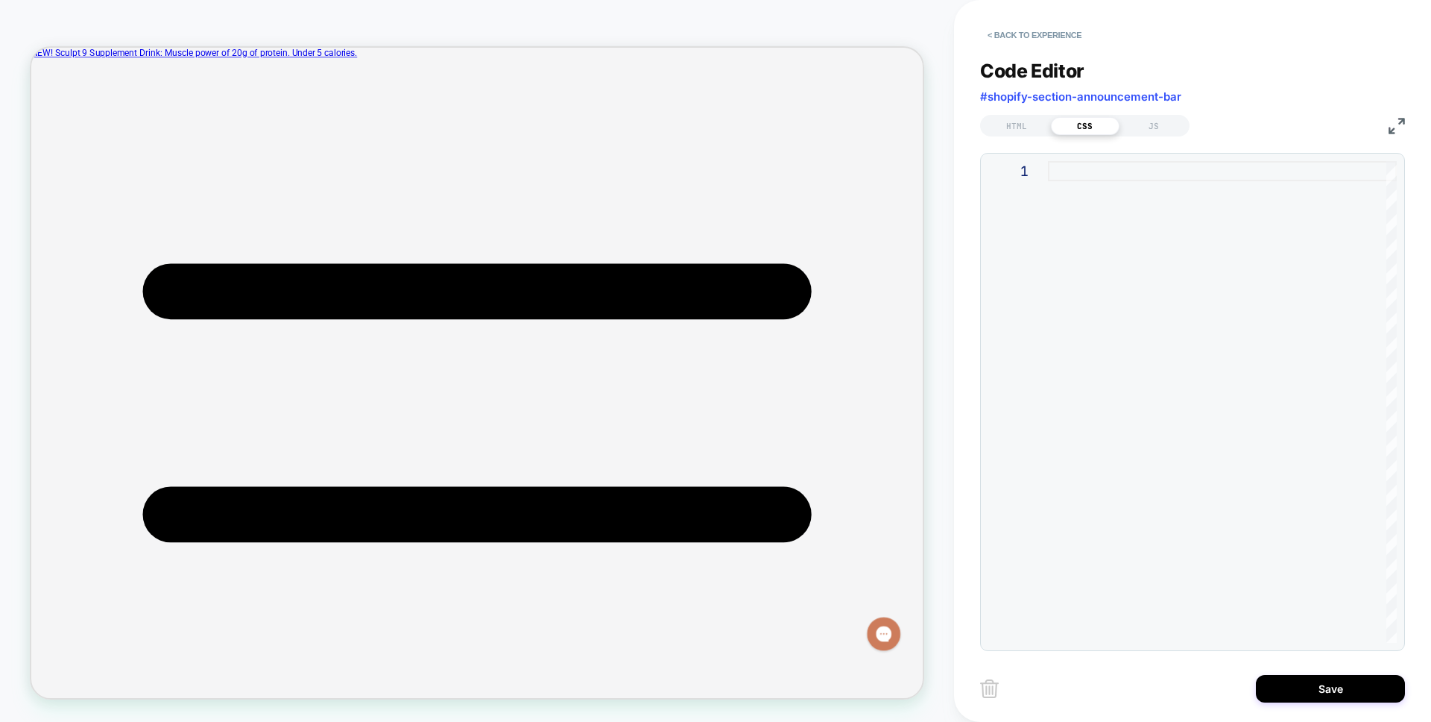
click at [925, 245] on div at bounding box center [1222, 402] width 349 height 482
type textarea "**********"
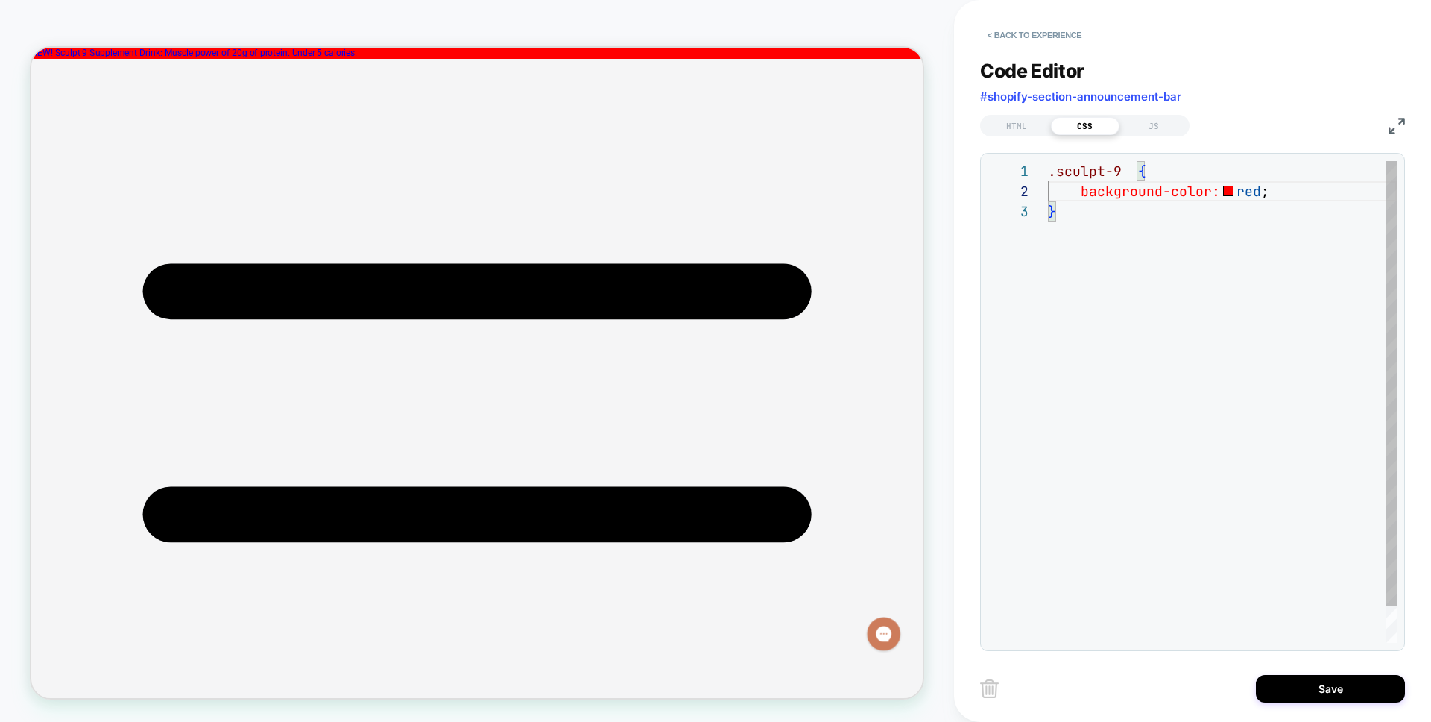
click at [925, 195] on div ".sculpt-9 { background-color: red ; }" at bounding box center [1222, 422] width 349 height 522
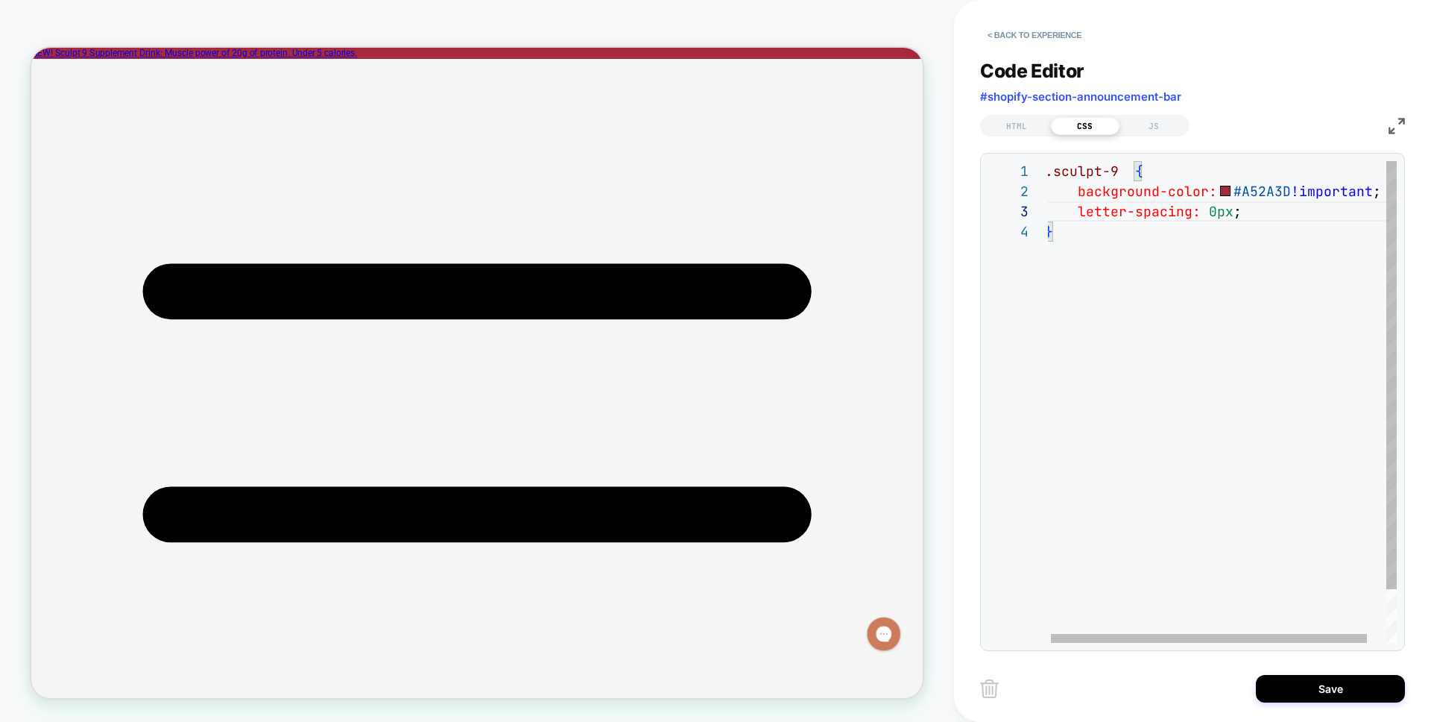
scroll to position [40, 185]
type textarea "**********"
drag, startPoint x: 1352, startPoint y: 213, endPoint x: 1376, endPoint y: 227, distance: 26.7
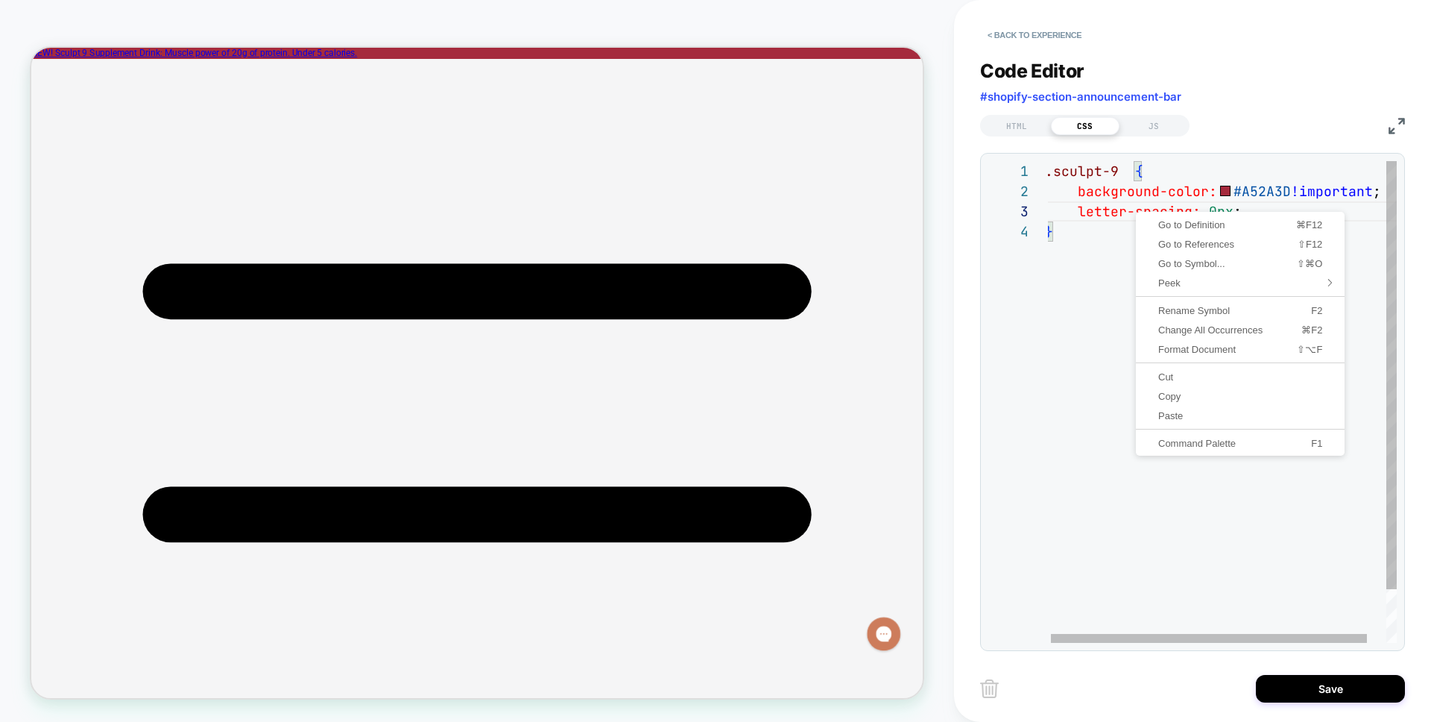
click at [925, 496] on div ".sculpt-9 { background-color: #A52A3D !important ; letter-spacing: 0px ; }" at bounding box center [1231, 432] width 373 height 542
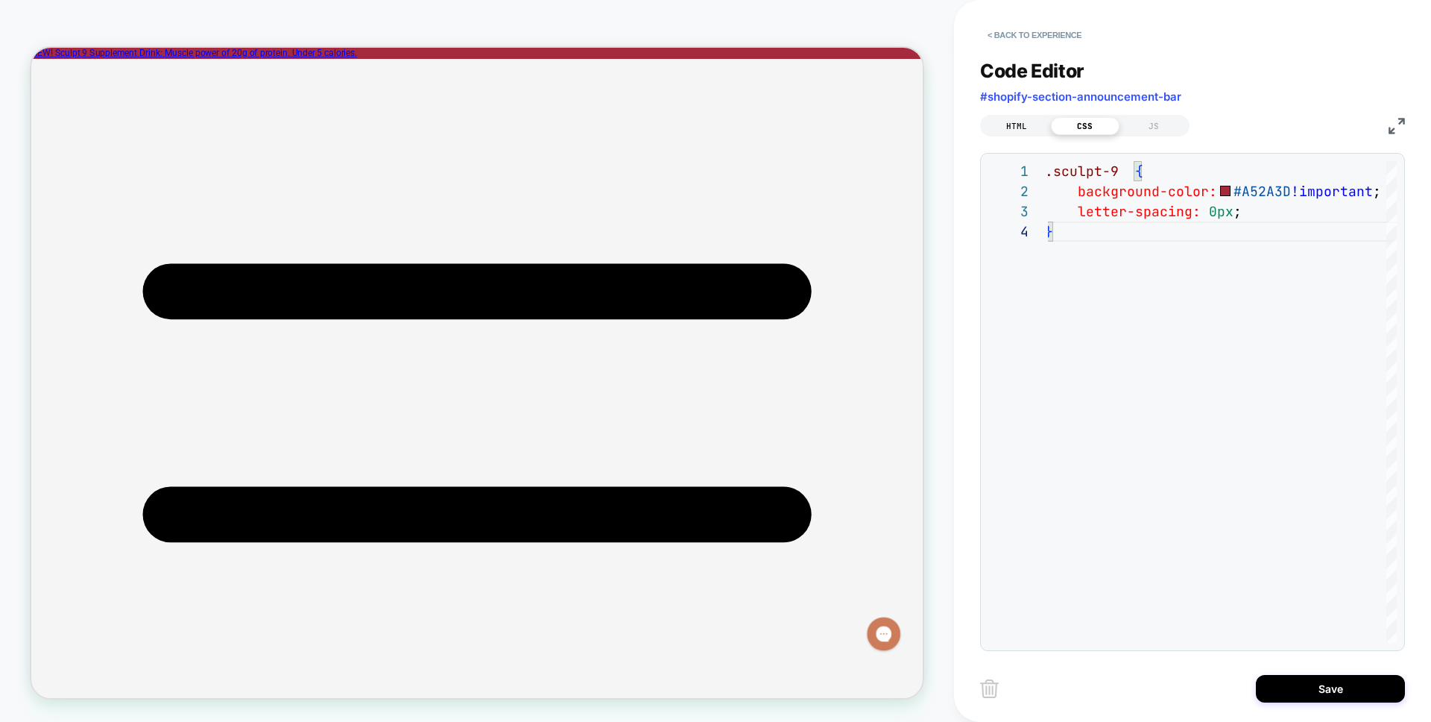
click at [925, 120] on div "HTML" at bounding box center [1017, 126] width 69 height 18
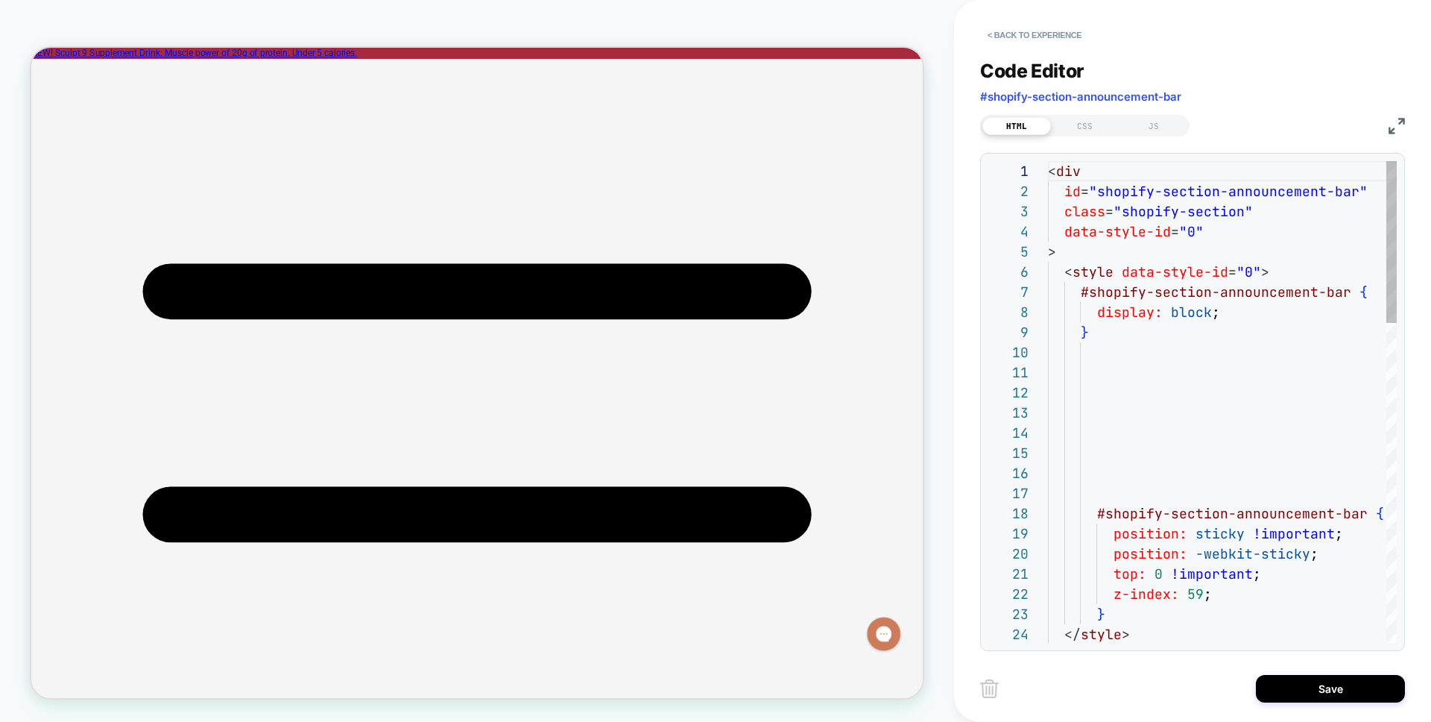
scroll to position [201, 0]
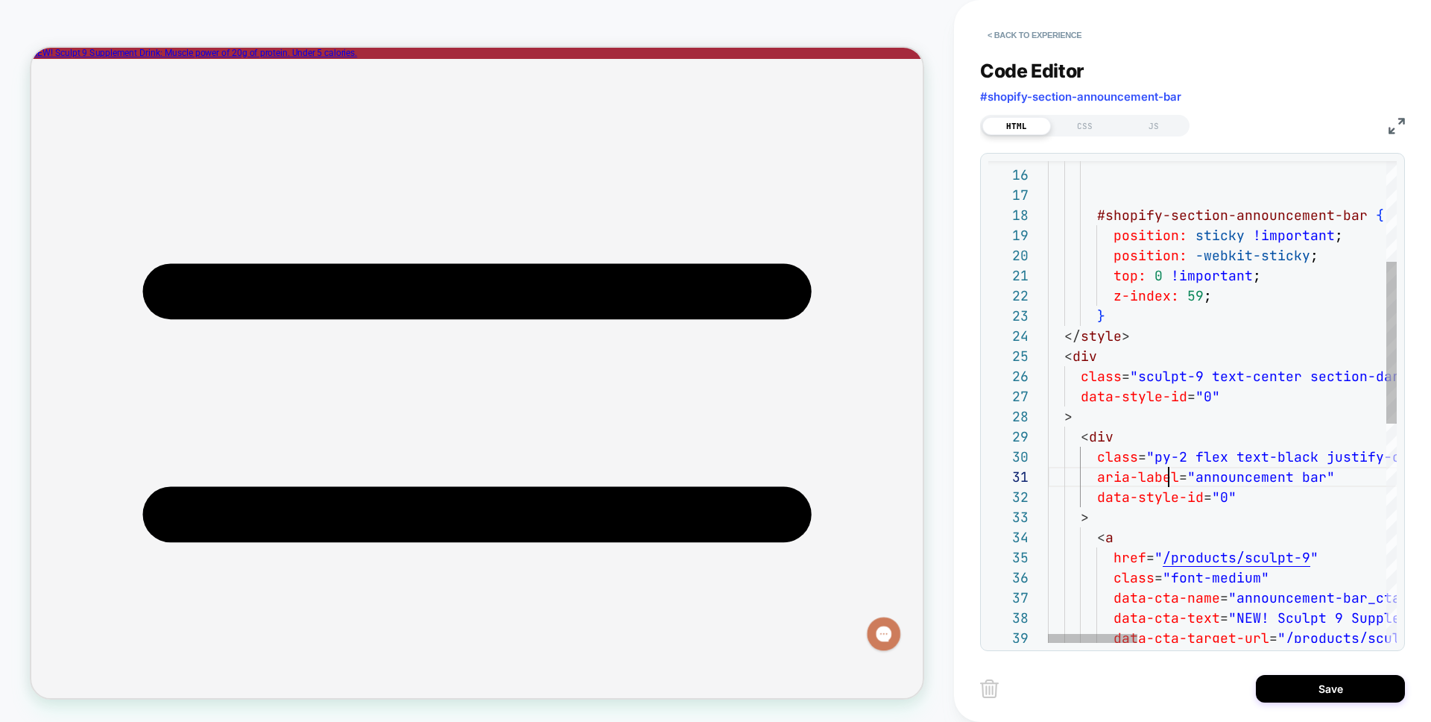
scroll to position [0, 121]
type textarea "**********"
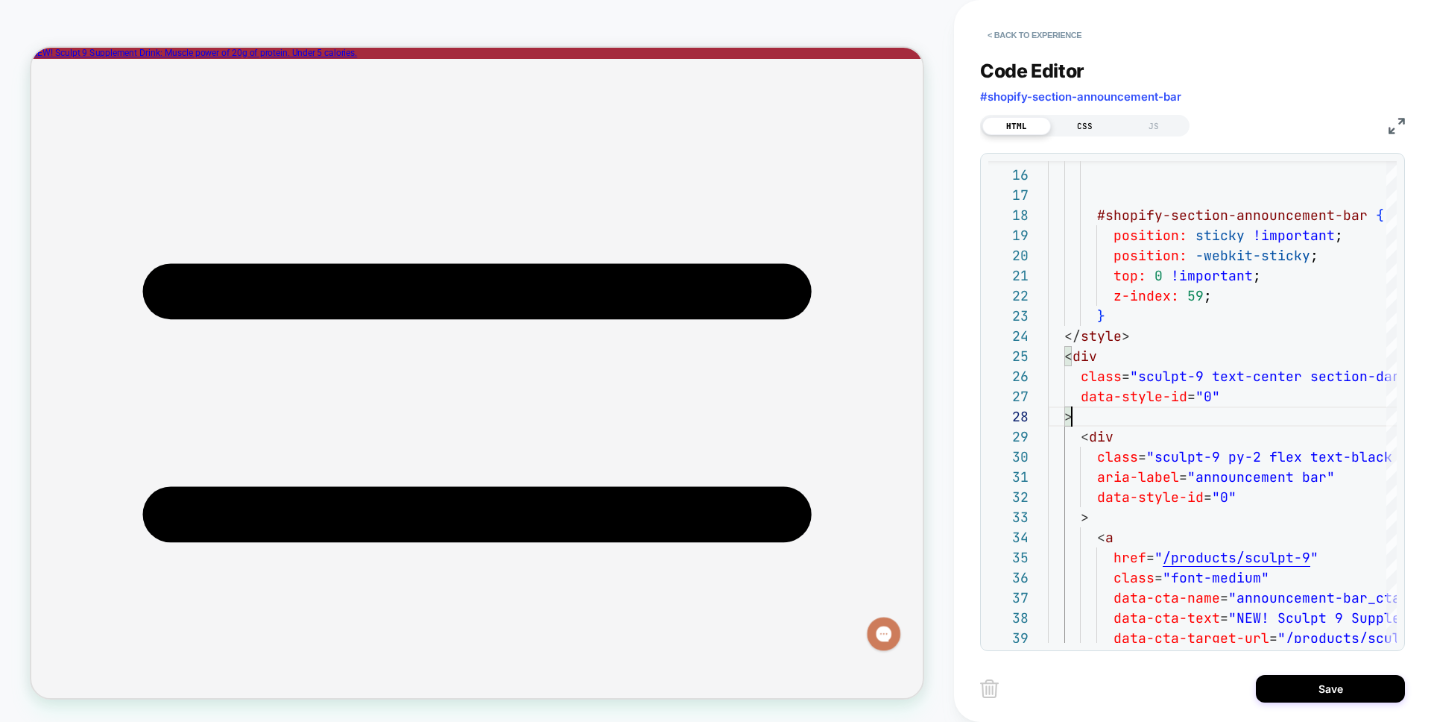
click at [925, 120] on div "CSS" at bounding box center [1085, 126] width 69 height 18
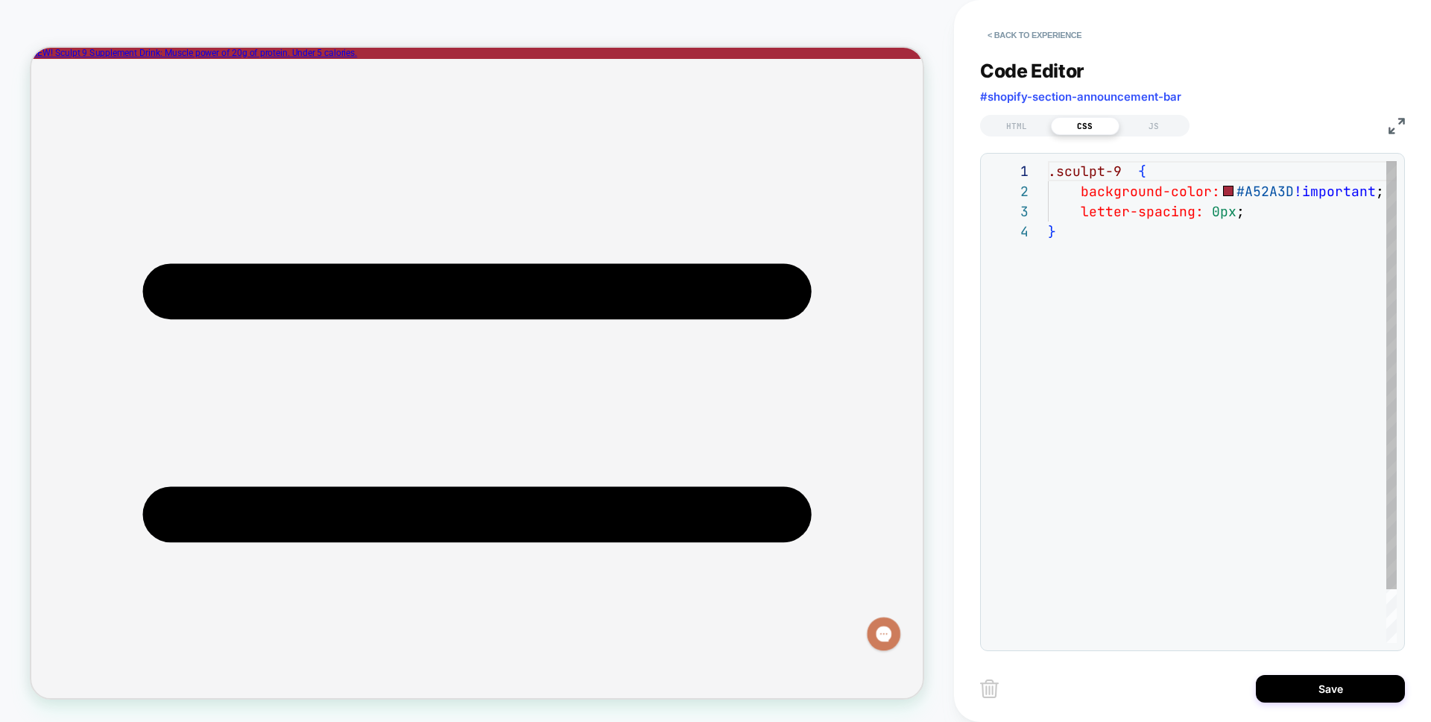
scroll to position [60, 0]
click at [925, 202] on div ".sculpt-9 { background-color: #A52A3D !important ; letter-spacing: 0px ; }" at bounding box center [1234, 432] width 373 height 542
click at [925, 208] on div ".sculpt-9 { background-color: #A52A3D !important ; letter-spacing: 0px ; }" at bounding box center [1234, 432] width 373 height 542
click at [925, 288] on div ".sculpt-9 { background-color: #A52A3D !important ; letter-spacing: 0.25px ; fon…" at bounding box center [1234, 442] width 373 height 562
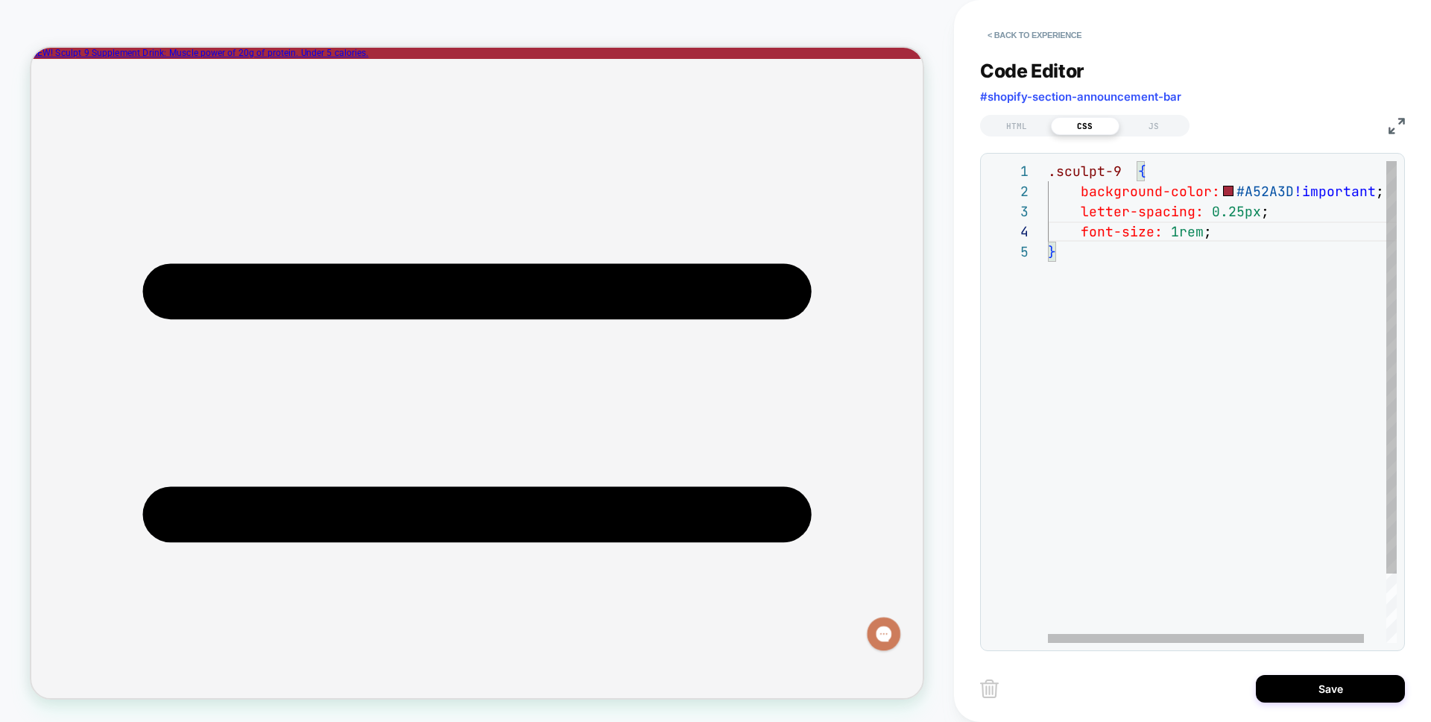
scroll to position [81, 8]
type textarea "**********"
click at [925, 132] on div "HTML" at bounding box center [1017, 126] width 69 height 18
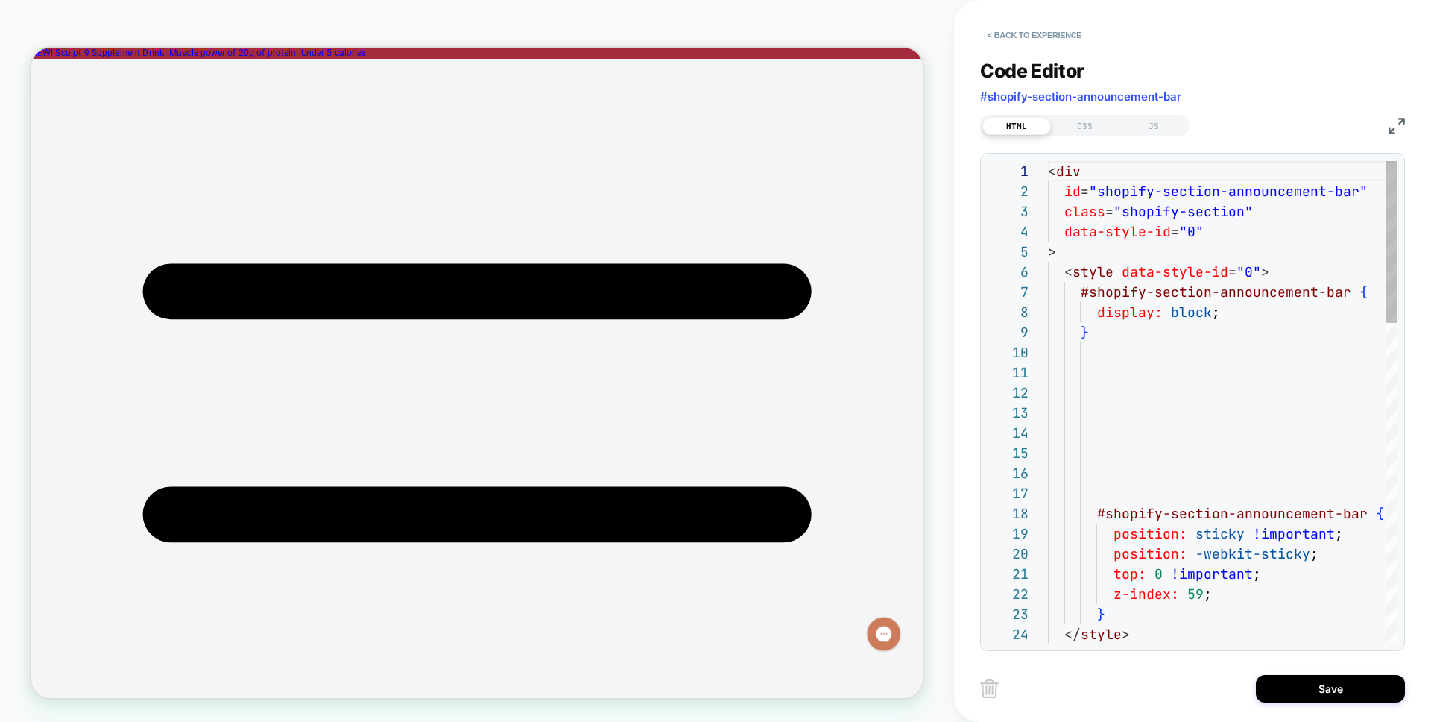
scroll to position [201, 0]
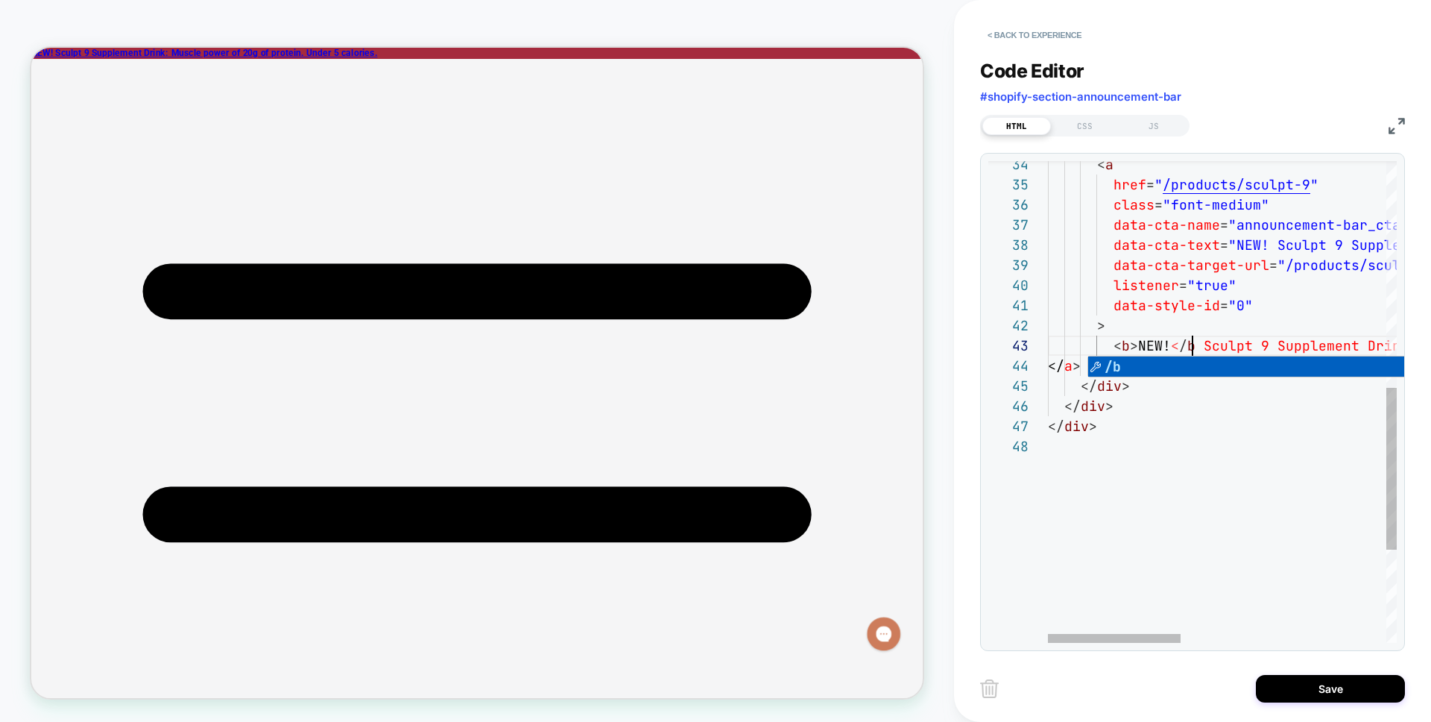
scroll to position [40, 153]
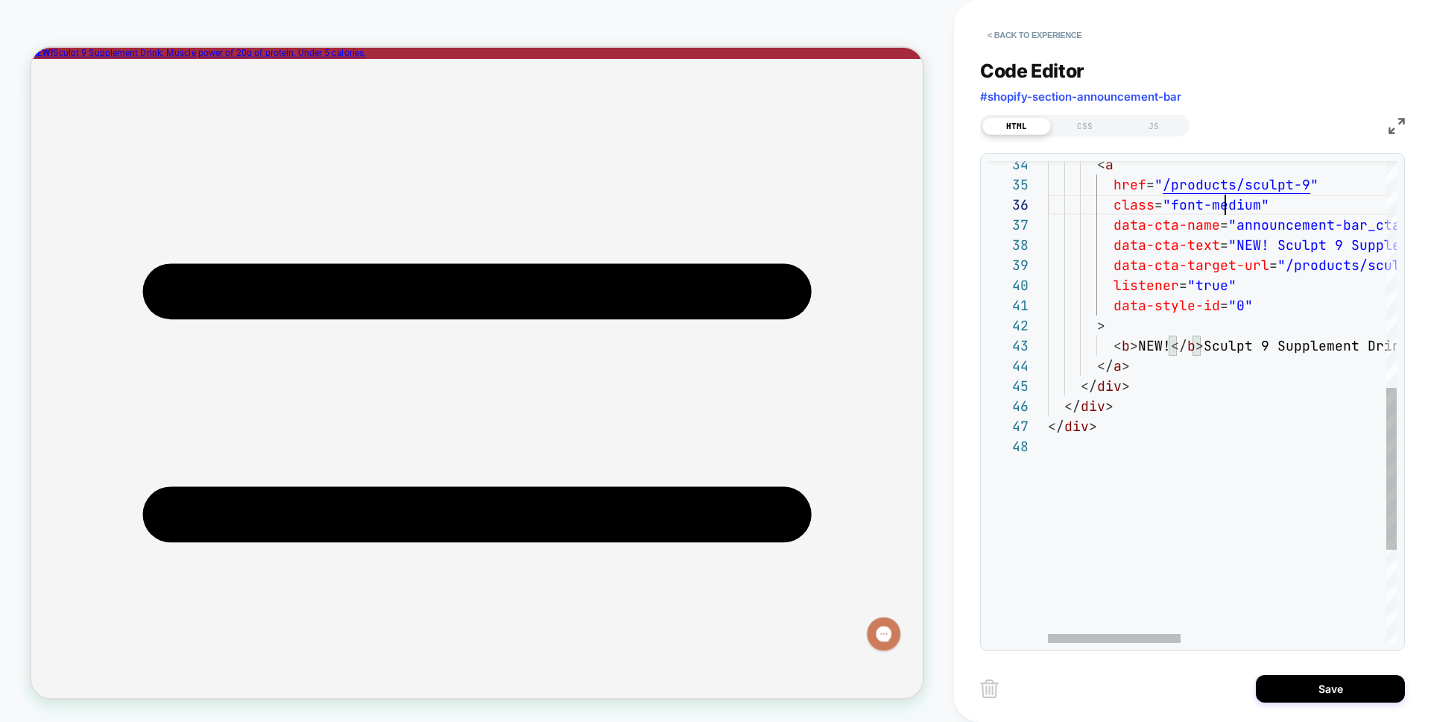
type textarea "**********"
click at [925, 125] on div "CSS" at bounding box center [1085, 126] width 69 height 18
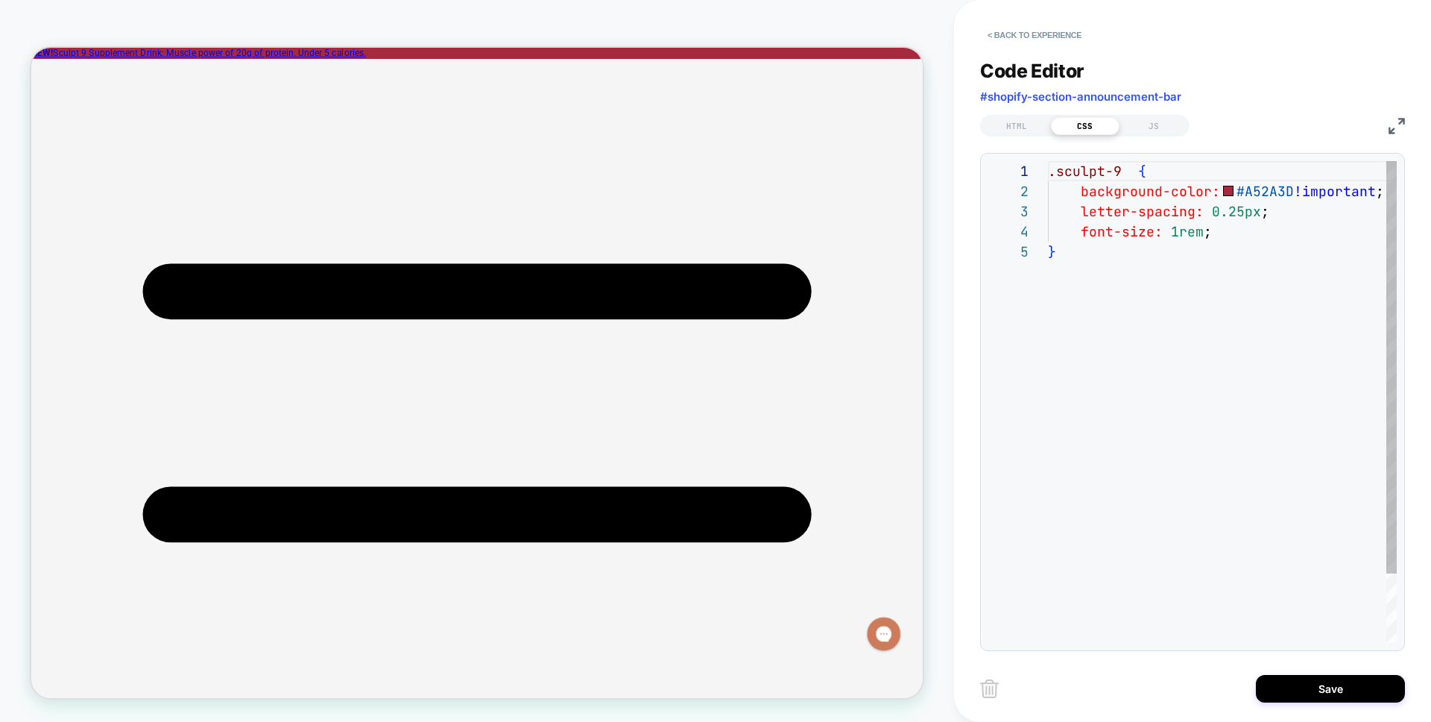
scroll to position [81, 0]
click at [925, 203] on div ".sculpt-9 { background-color: #A52A3D !important ; letter-spacing: 0.25px ; fon…" at bounding box center [1234, 442] width 373 height 562
click at [925, 233] on div ".sculpt-9 { background-color: #A52A3D !important ; letter-spacing: 0.25px ; fon…" at bounding box center [1234, 442] width 373 height 562
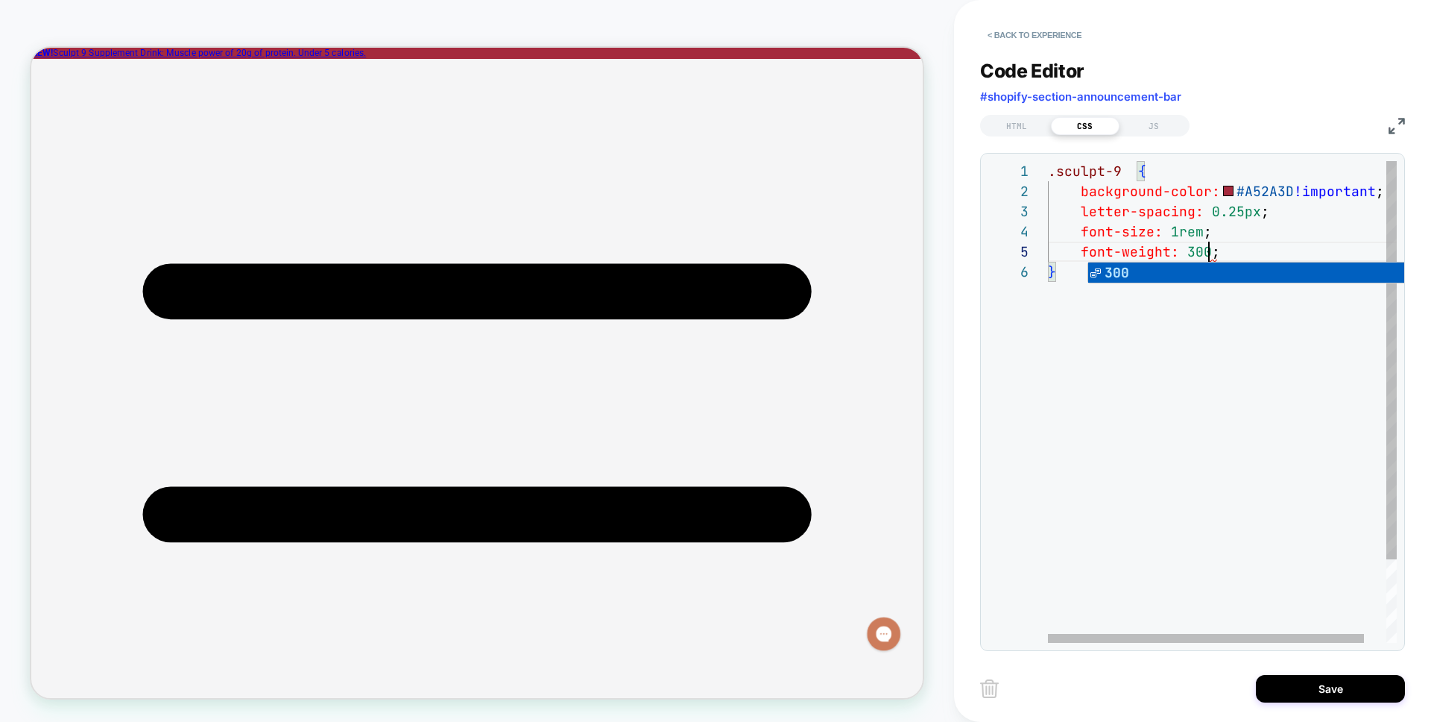
scroll to position [81, 161]
click at [925, 526] on div ".sculpt-9 { background-color: #A52A3D !important ; letter-spacing: 0.25px ; fon…" at bounding box center [1234, 452] width 373 height 582
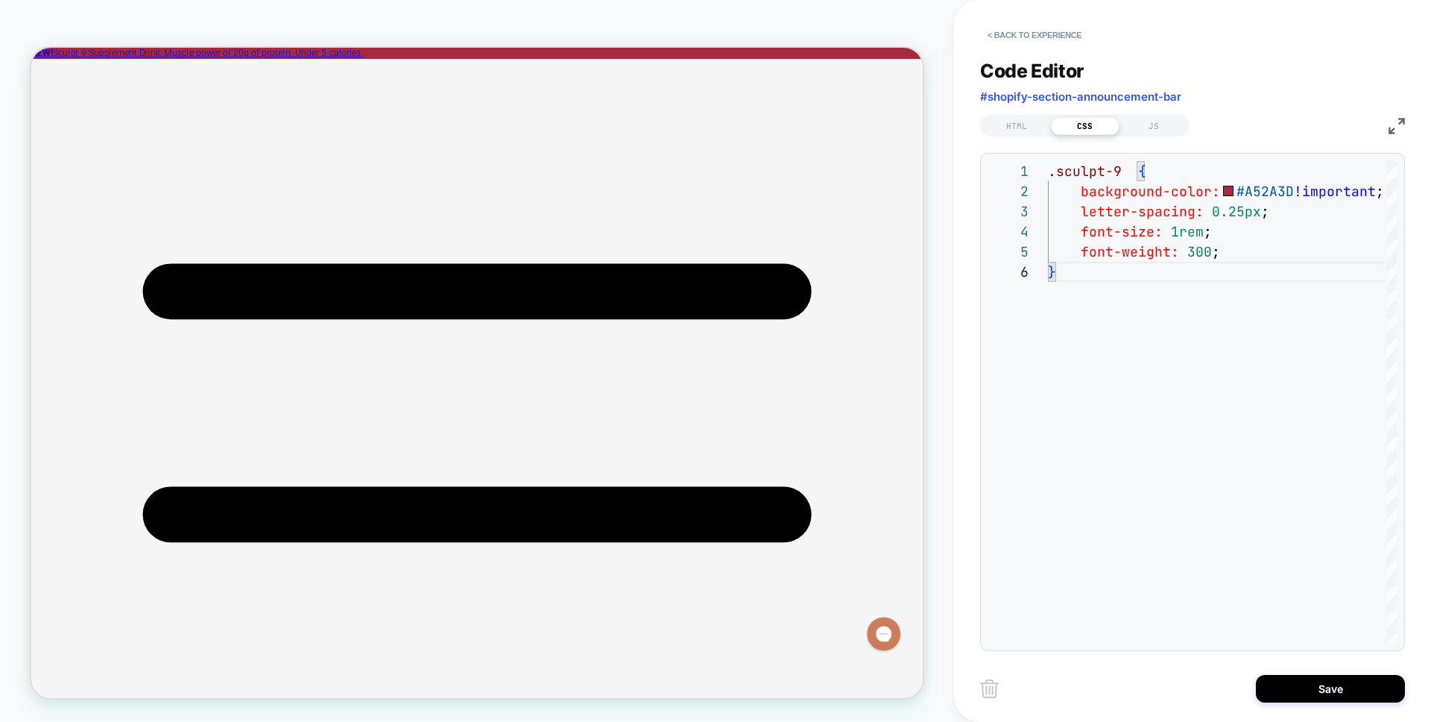
type textarea "**********"
click at [925, 115] on div "HTML CSS JS" at bounding box center [1084, 126] width 209 height 22
click at [925, 123] on div "HTML" at bounding box center [1017, 126] width 69 height 18
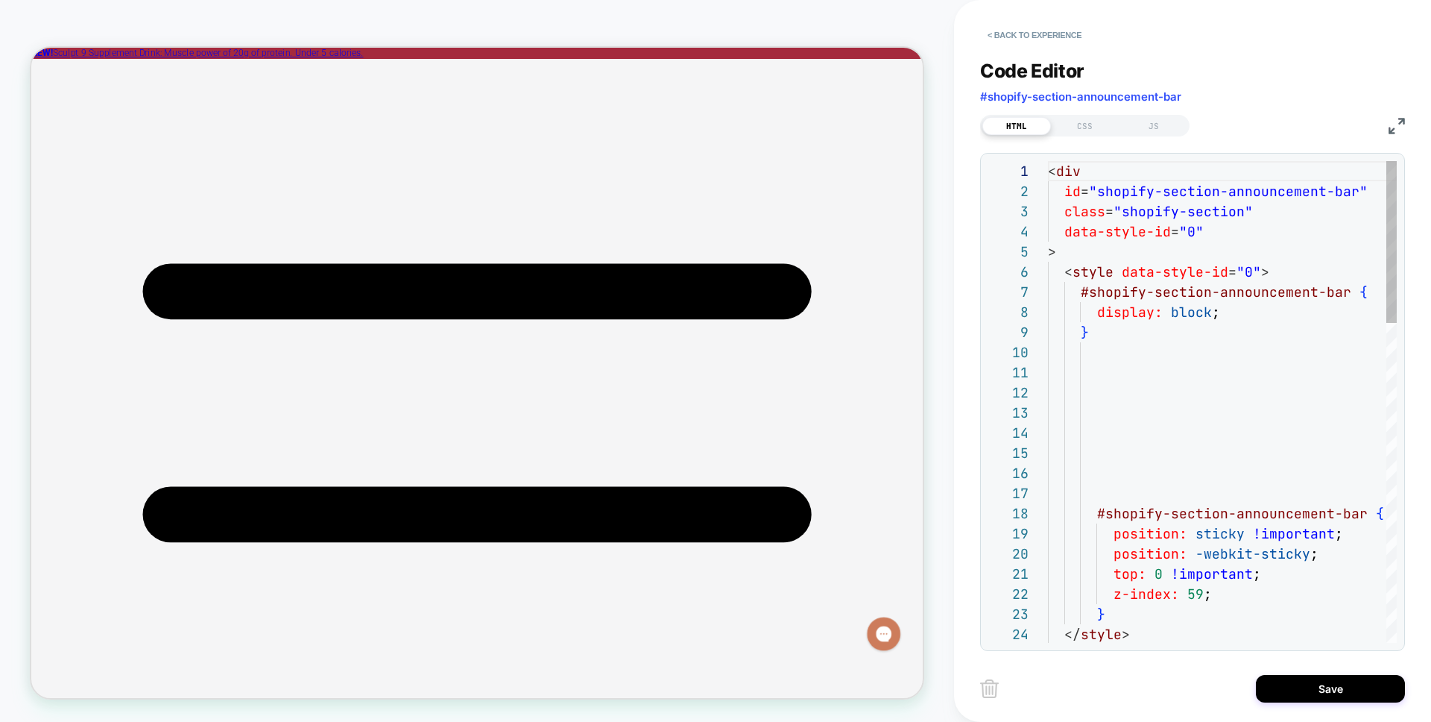
scroll to position [201, 0]
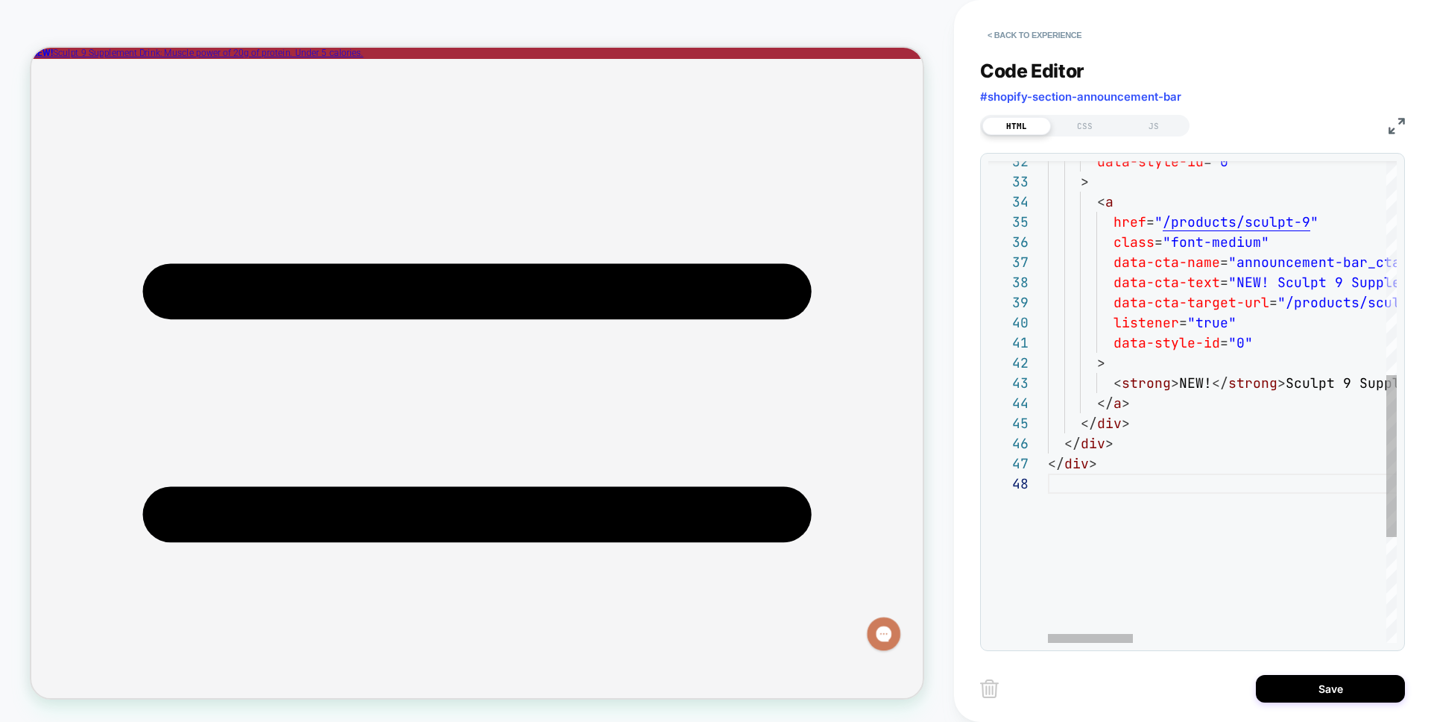
scroll to position [20, 57]
type textarea "**********"
click at [925, 664] on button "Save" at bounding box center [1330, 689] width 149 height 28
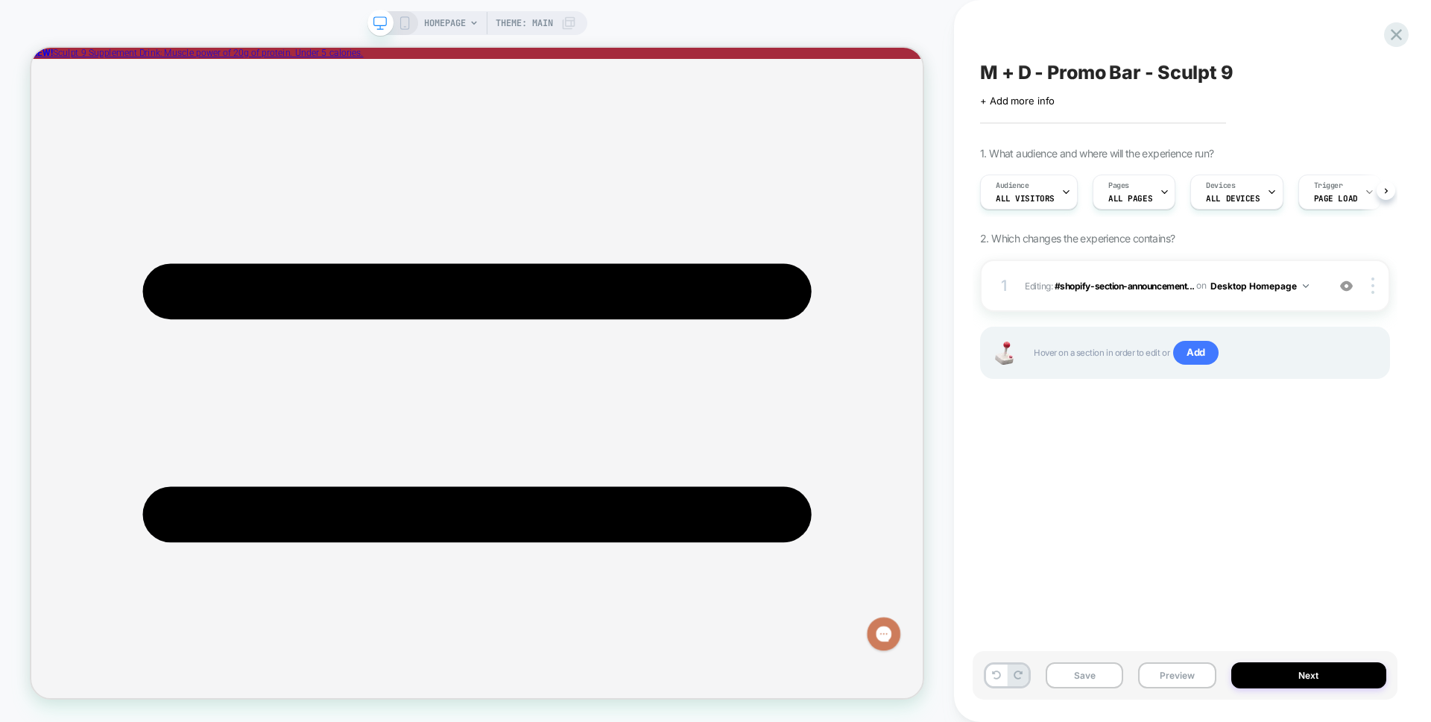
scroll to position [0, 1]
click at [925, 280] on span "#shopify-section-announcement..." at bounding box center [1125, 285] width 140 height 11
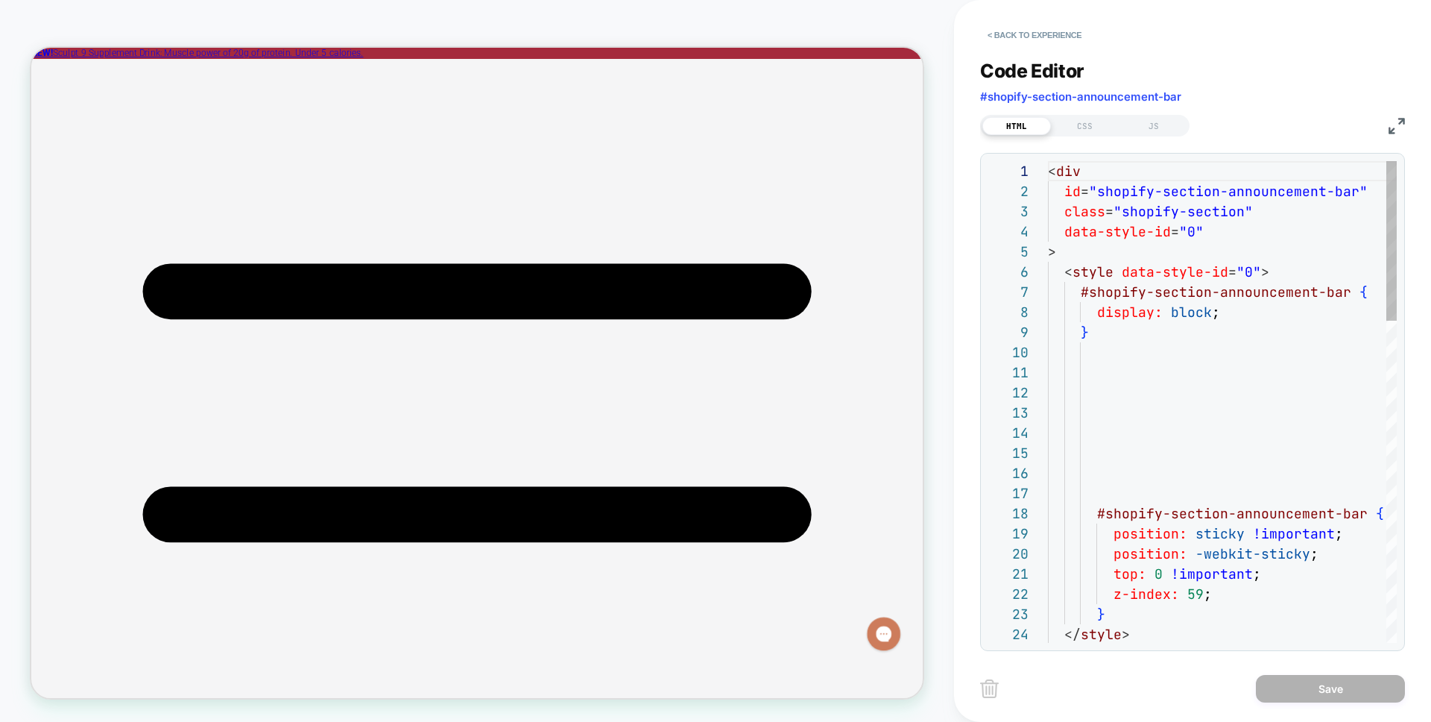
scroll to position [201, 0]
type textarea "**********"
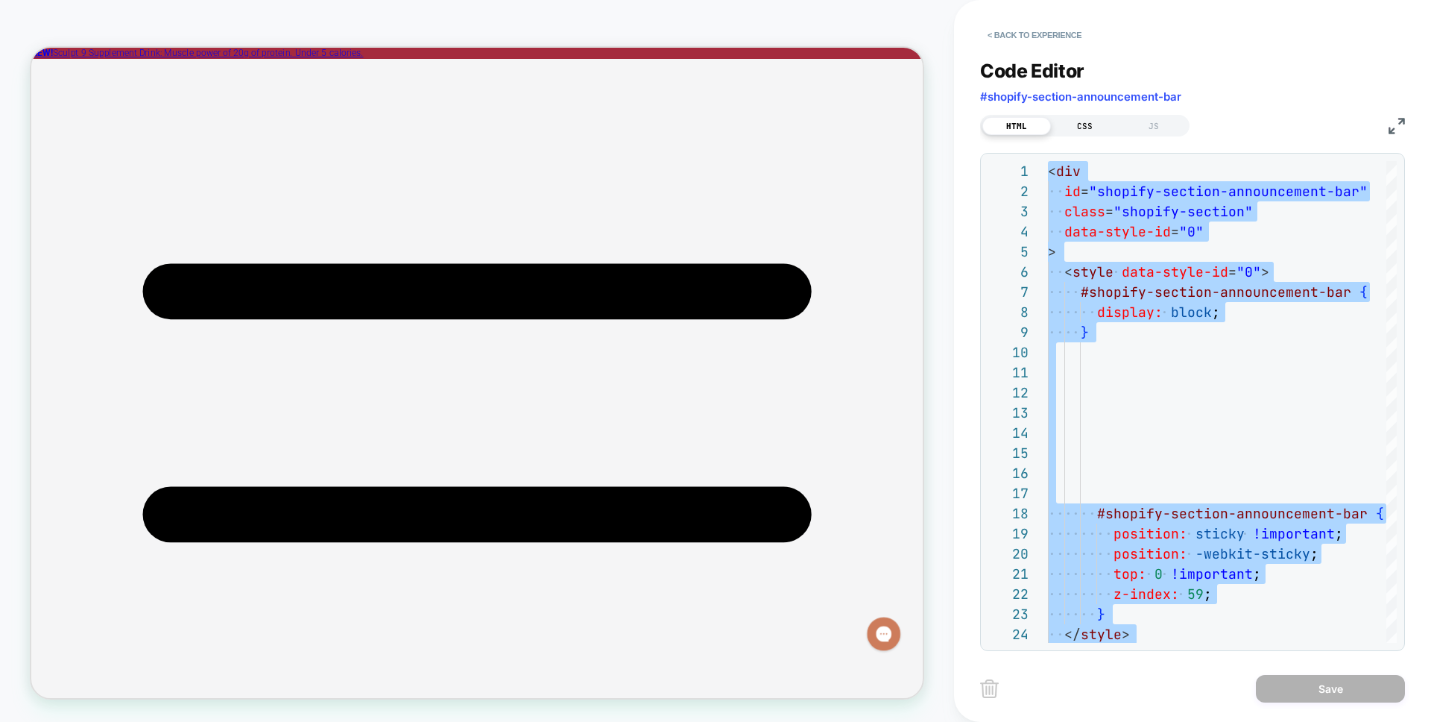
click at [925, 117] on div "CSS" at bounding box center [1085, 126] width 69 height 18
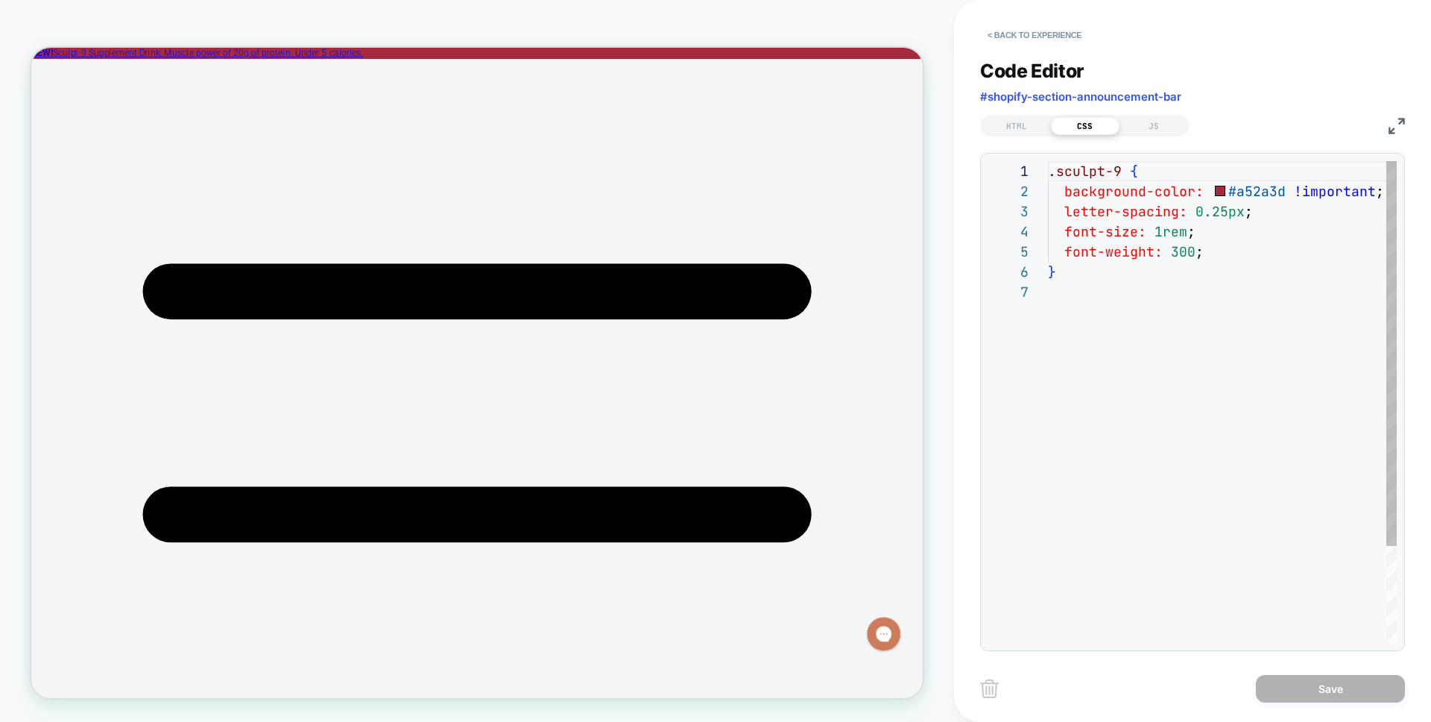
scroll to position [121, 0]
click at [925, 210] on div ".sculpt-9 { background-color: #a52a3d !important ; letter-spacing: 0.25px ; fon…" at bounding box center [1234, 462] width 373 height 602
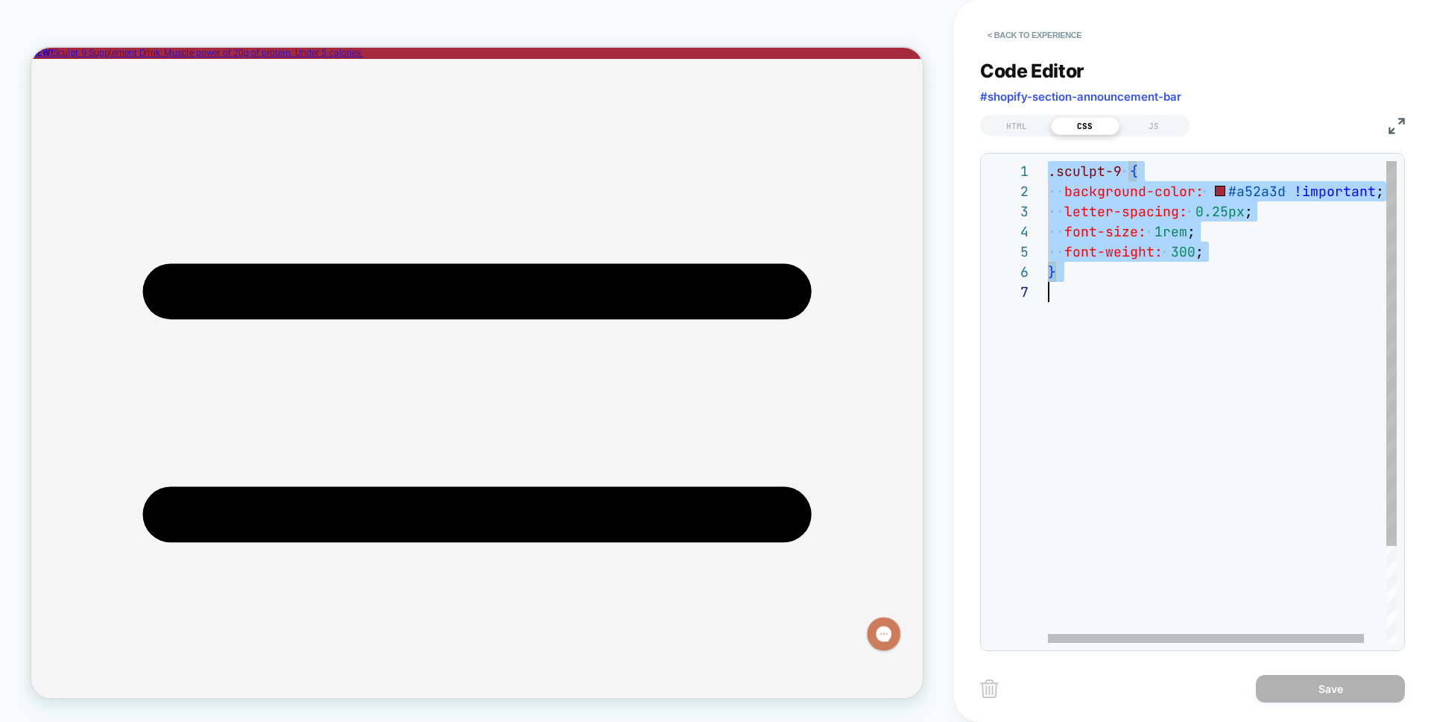
scroll to position [0, 0]
click at [925, 526] on div ".sculpt-9 { background-color: #a52a3d !important ; letter-spacing: 0.25px ; fon…" at bounding box center [1234, 462] width 373 height 602
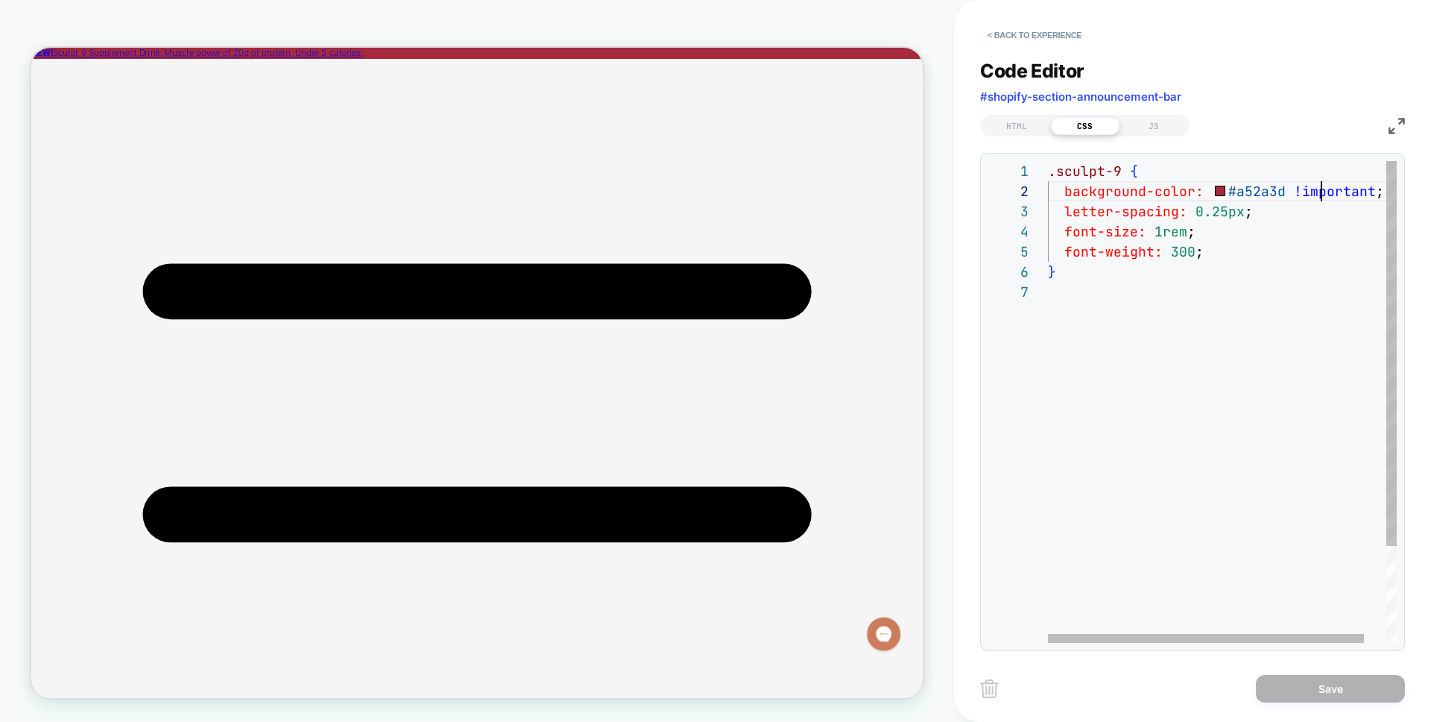
click at [925, 196] on div ".sculpt-9 { background-color: #a52a3d !important ; letter-spacing: 0.25px ; fon…" at bounding box center [1234, 462] width 373 height 602
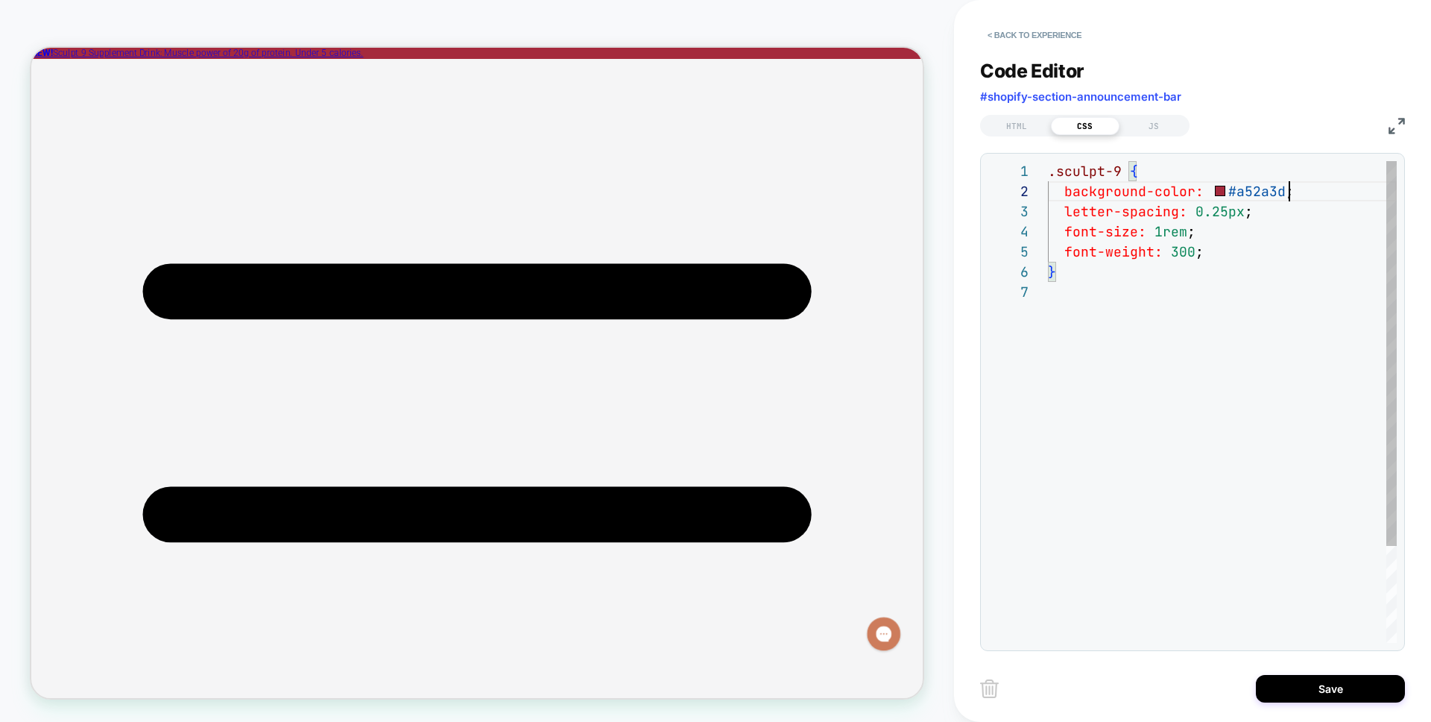
type textarea "**********"
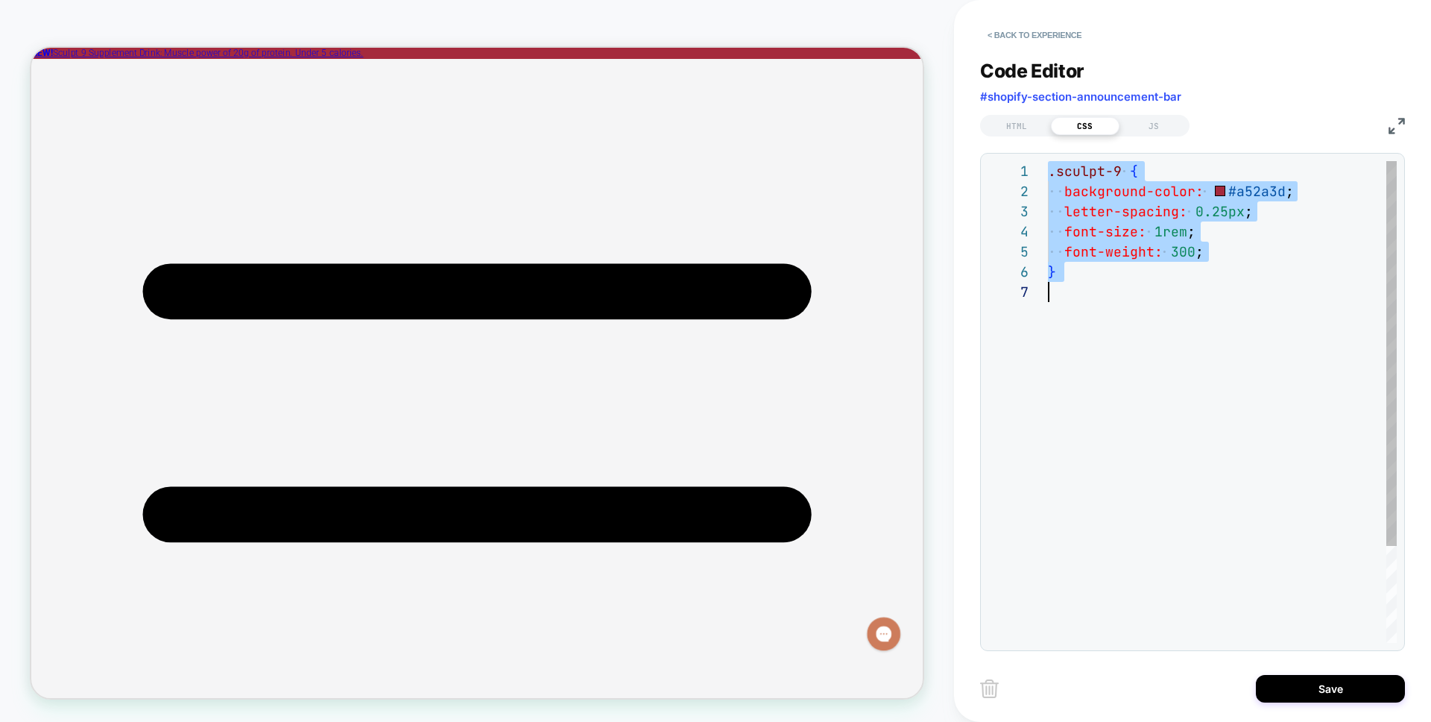
click at [925, 393] on div ".sculpt-9 { background-color: #a52a3d ; letter-spacing: 0.25px ; font-size: 1re…" at bounding box center [1222, 462] width 349 height 602
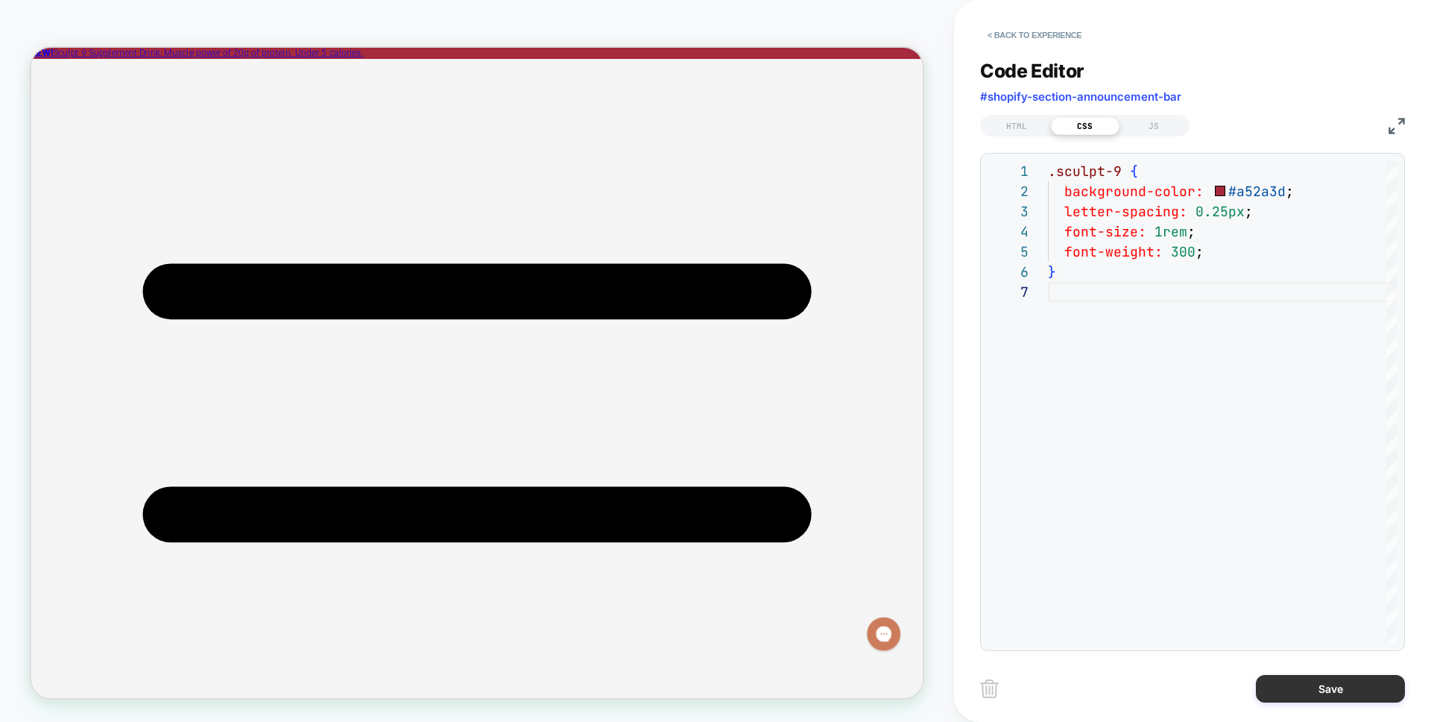
click at [925, 664] on button "Save" at bounding box center [1330, 689] width 149 height 28
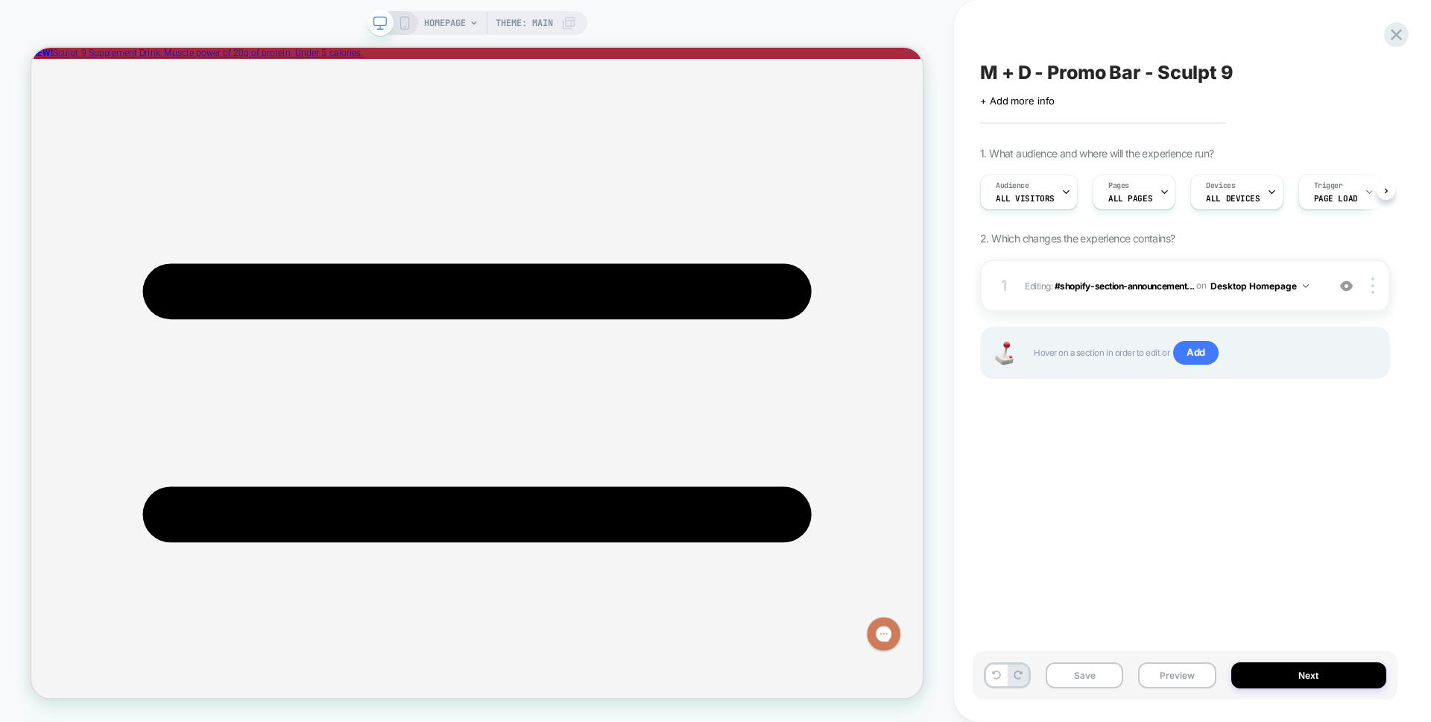
scroll to position [0, 1]
click at [925, 531] on div "M + D - Promo Bar - Sculpt 9 Click to edit experience details + Add more info 1…" at bounding box center [1185, 361] width 425 height 692
click at [925, 664] on button "Save" at bounding box center [1085, 675] width 78 height 26
click at [925, 194] on div "Devices ALL DEVICES" at bounding box center [1233, 192] width 84 height 34
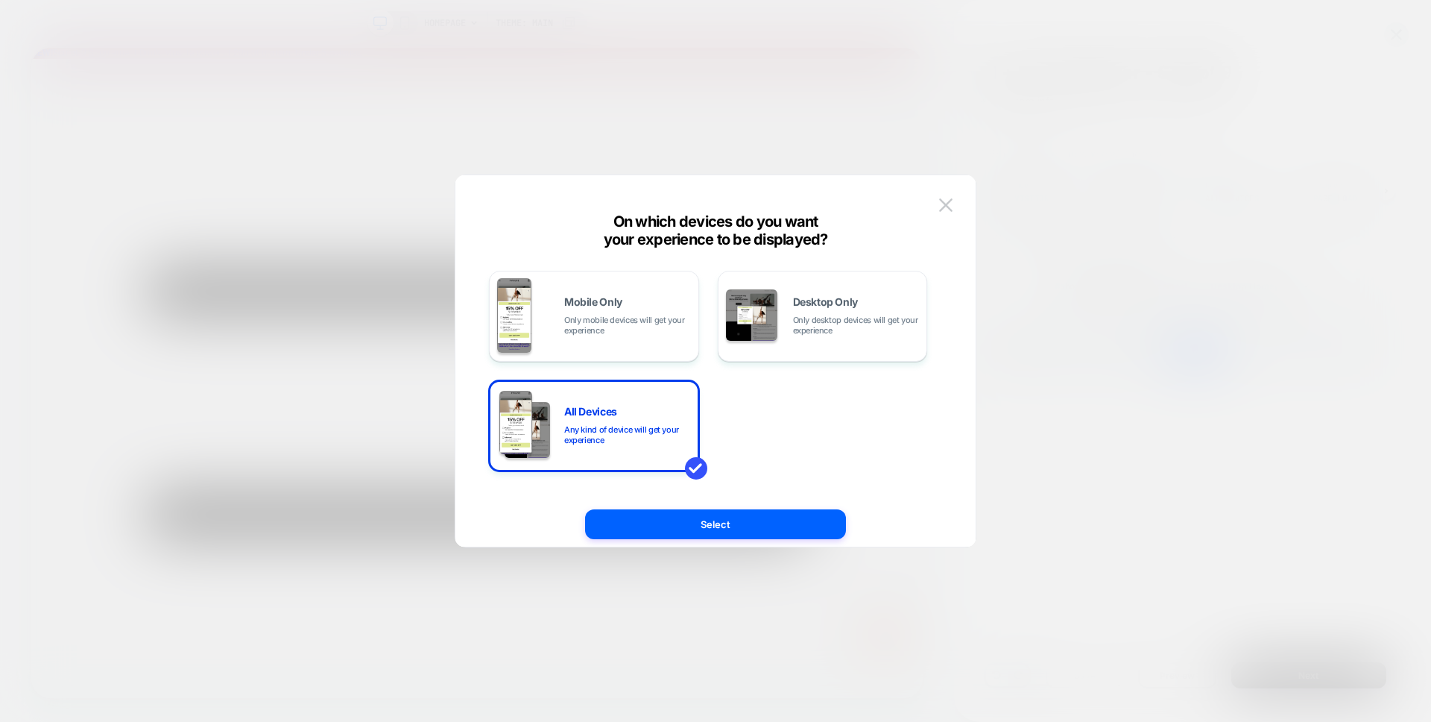
click at [925, 405] on div at bounding box center [715, 361] width 1431 height 722
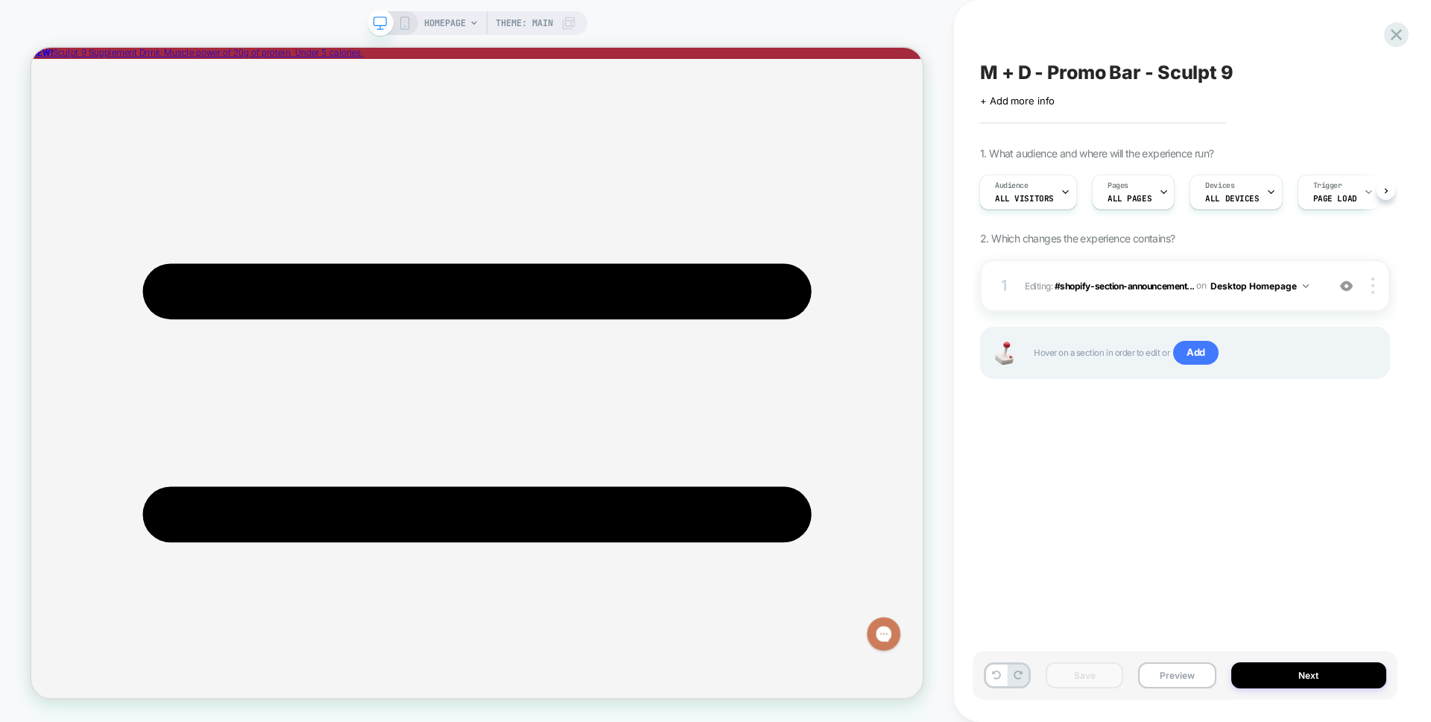
click at [402, 23] on icon at bounding box center [404, 22] width 13 height 13
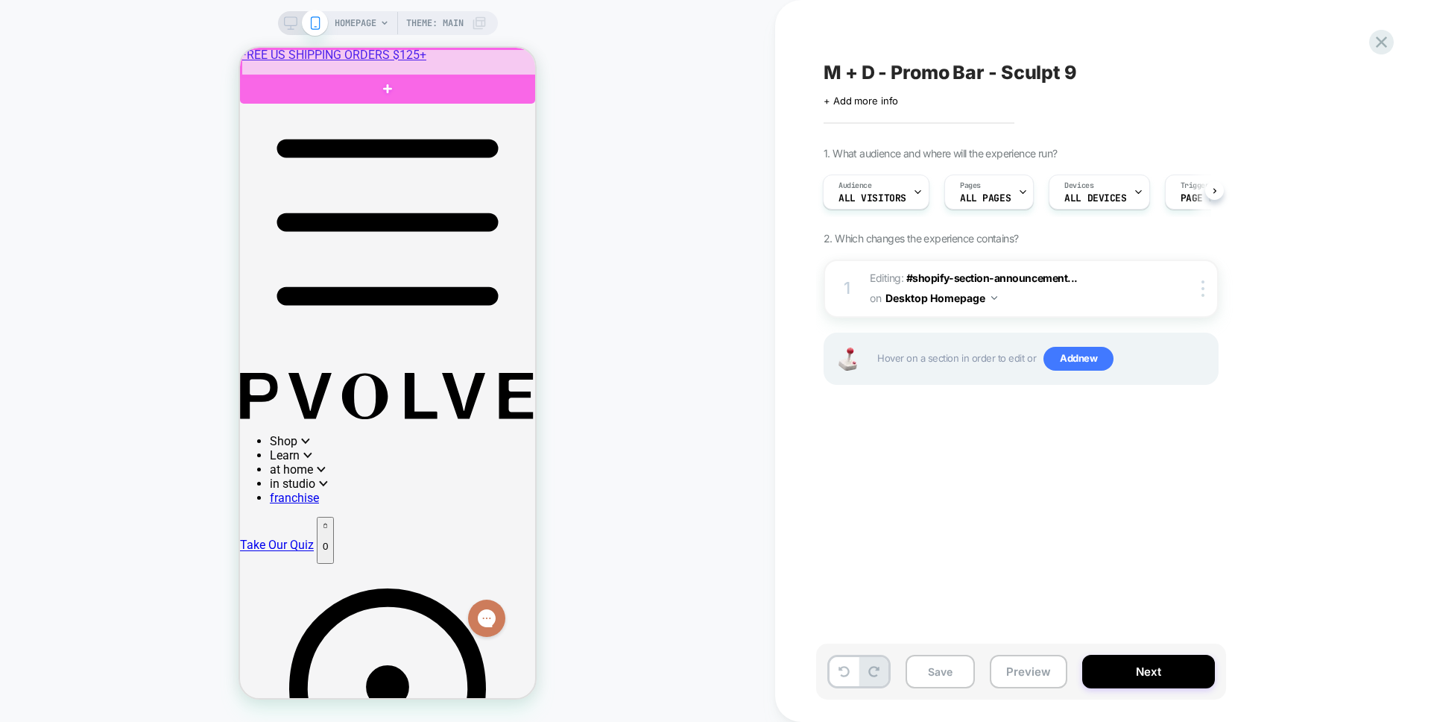
click at [513, 67] on div at bounding box center [389, 63] width 295 height 28
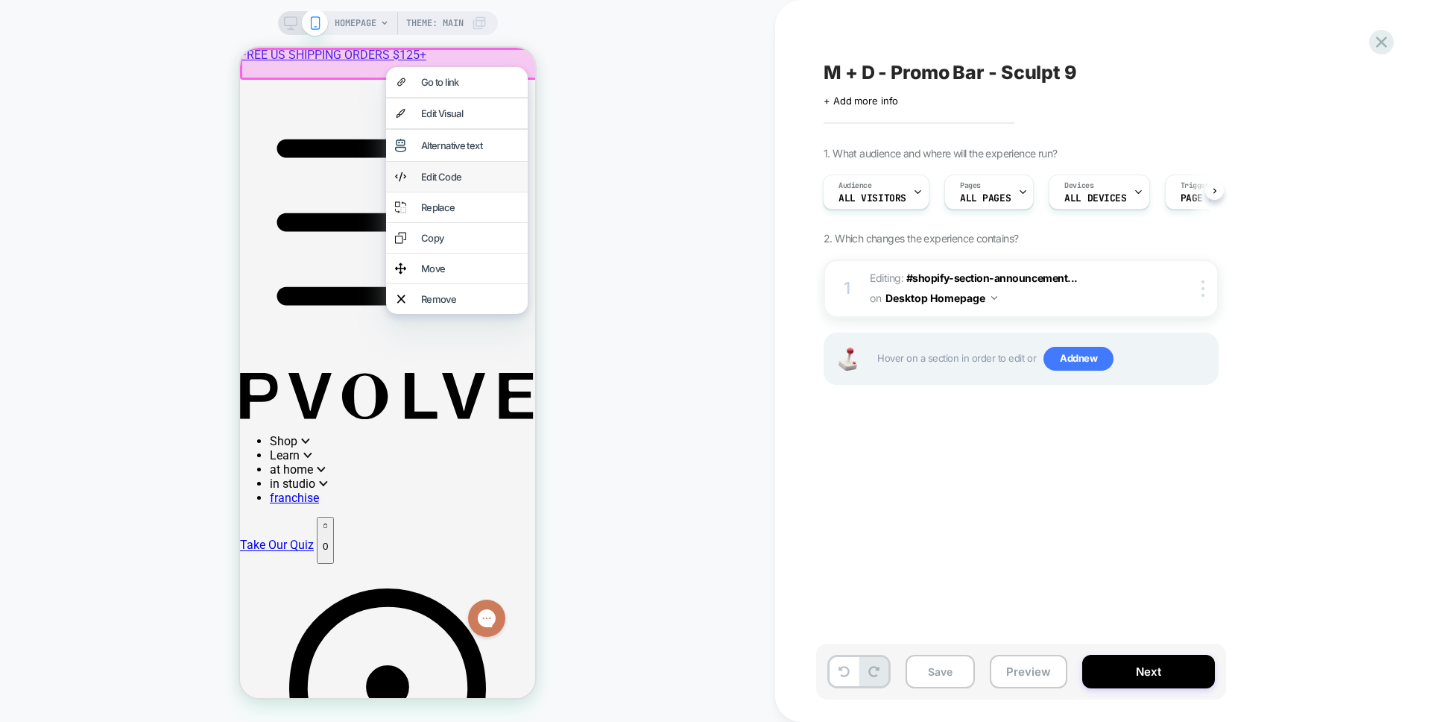
click at [454, 180] on div "Edit Code" at bounding box center [470, 177] width 98 height 12
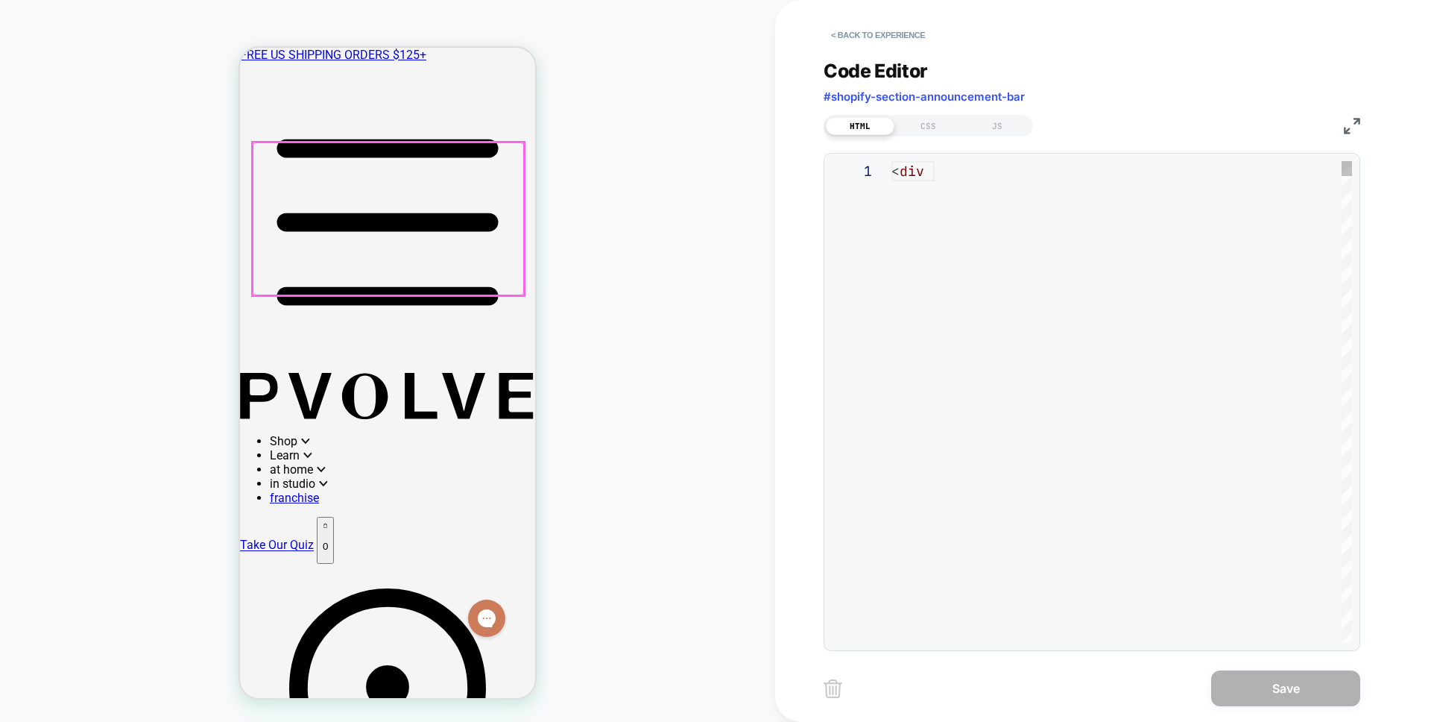
scroll to position [201, 0]
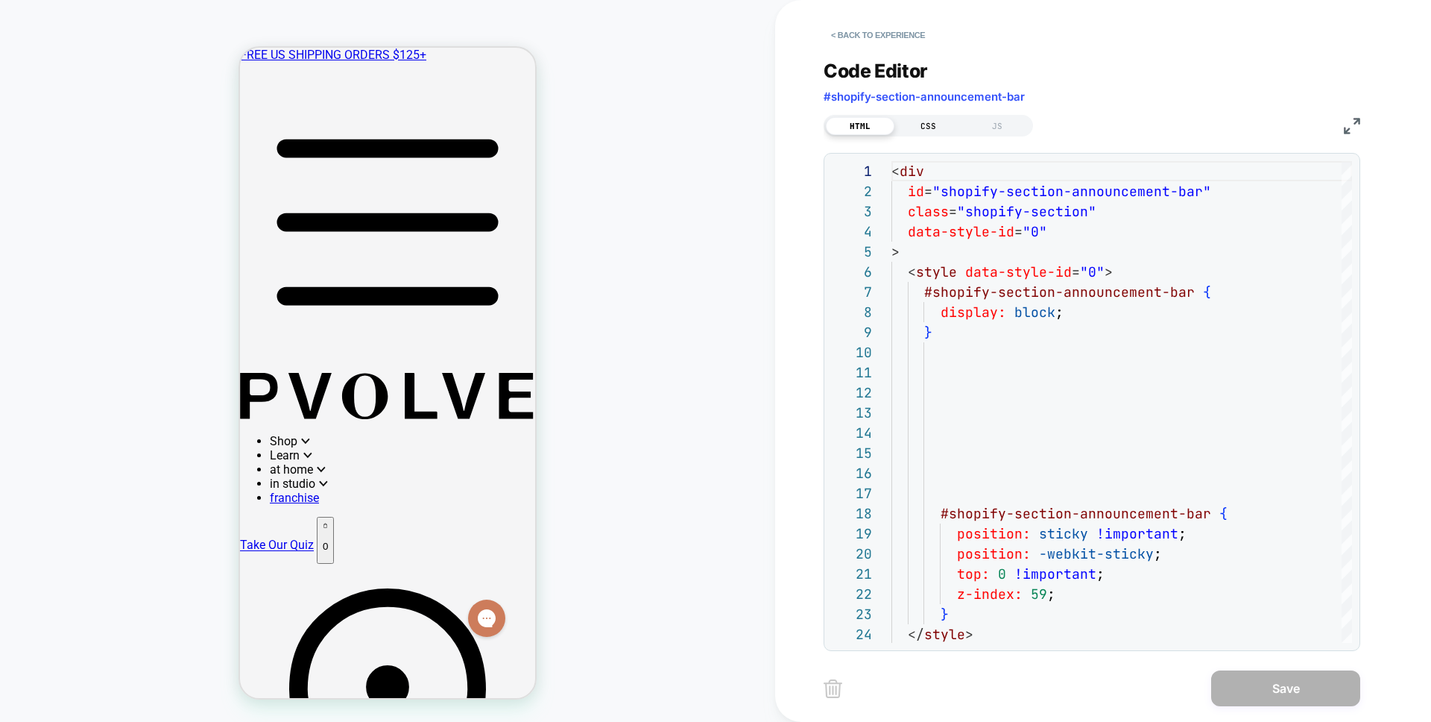
click at [925, 120] on div "CSS" at bounding box center [929, 126] width 69 height 18
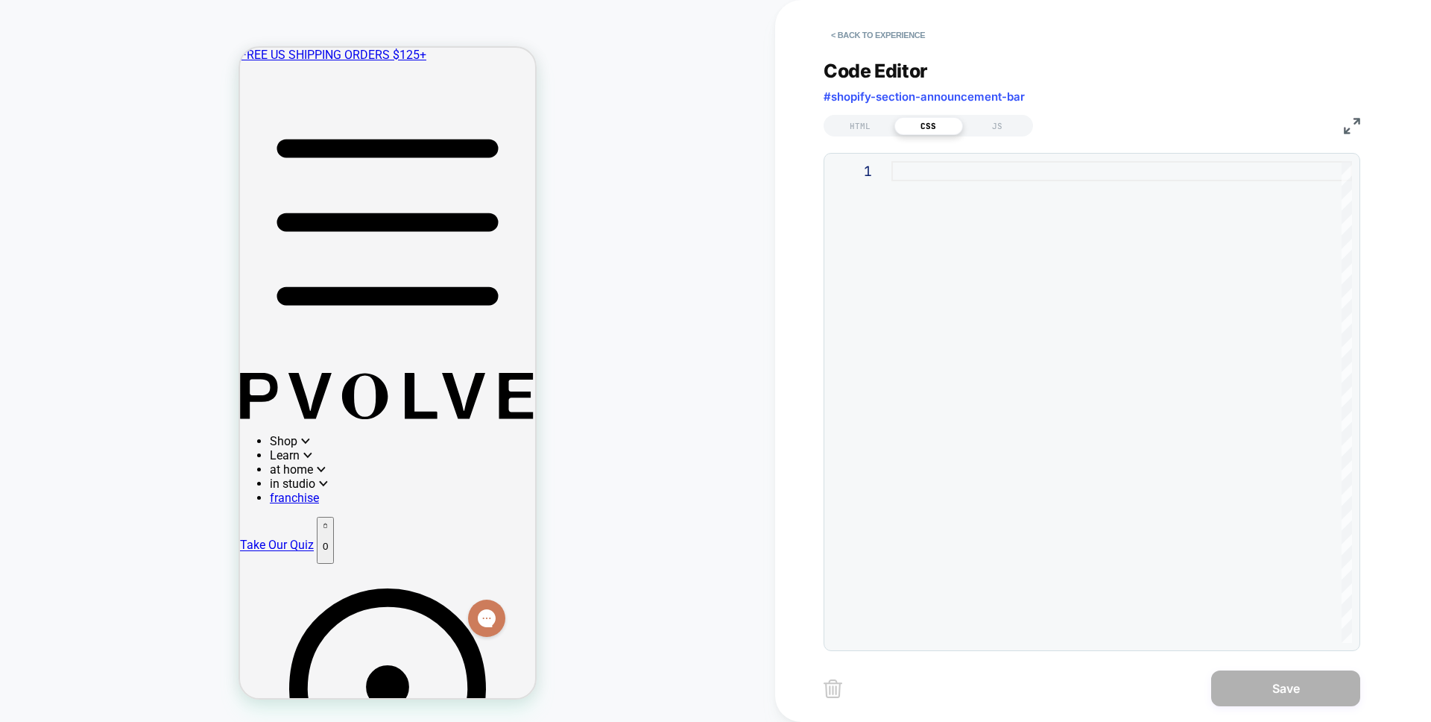
click at [925, 220] on div at bounding box center [1122, 402] width 461 height 482
type textarea "**********"
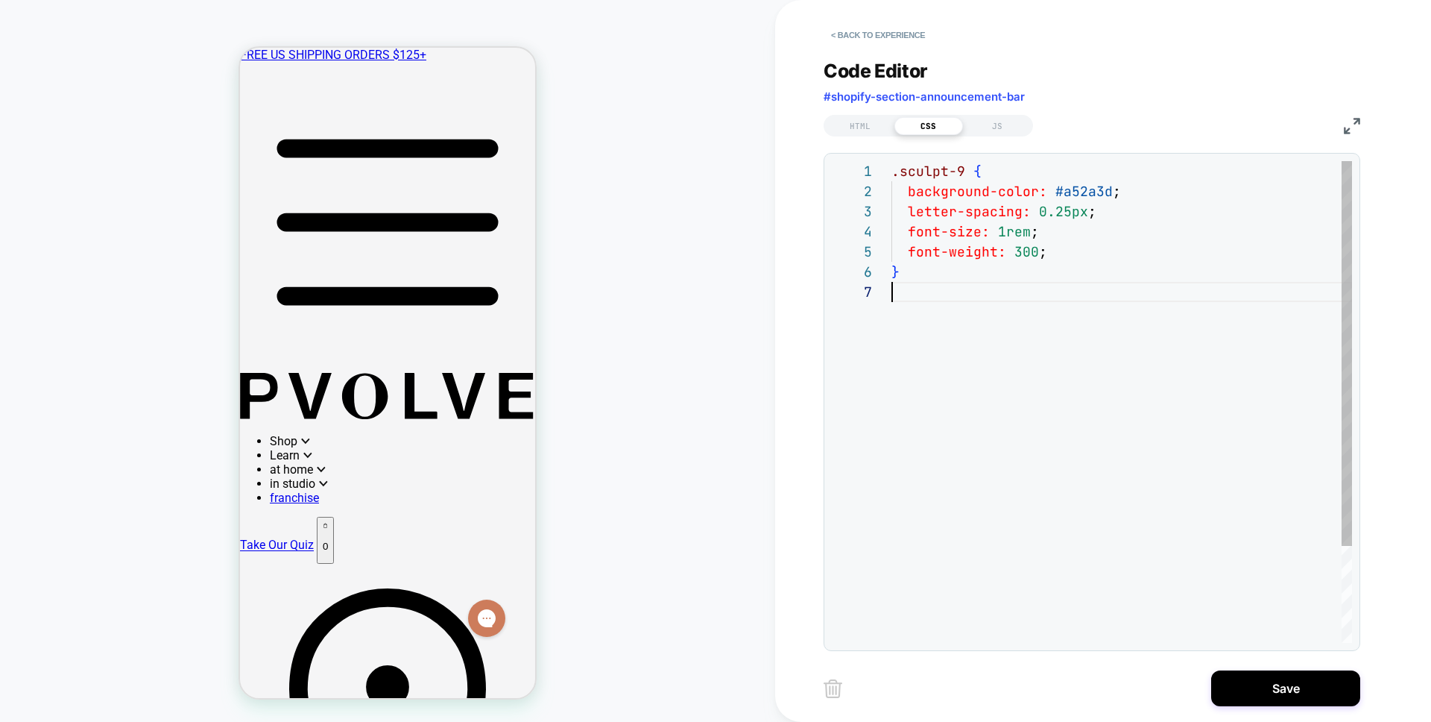
scroll to position [121, 0]
click at [869, 127] on div "HTML" at bounding box center [860, 126] width 69 height 18
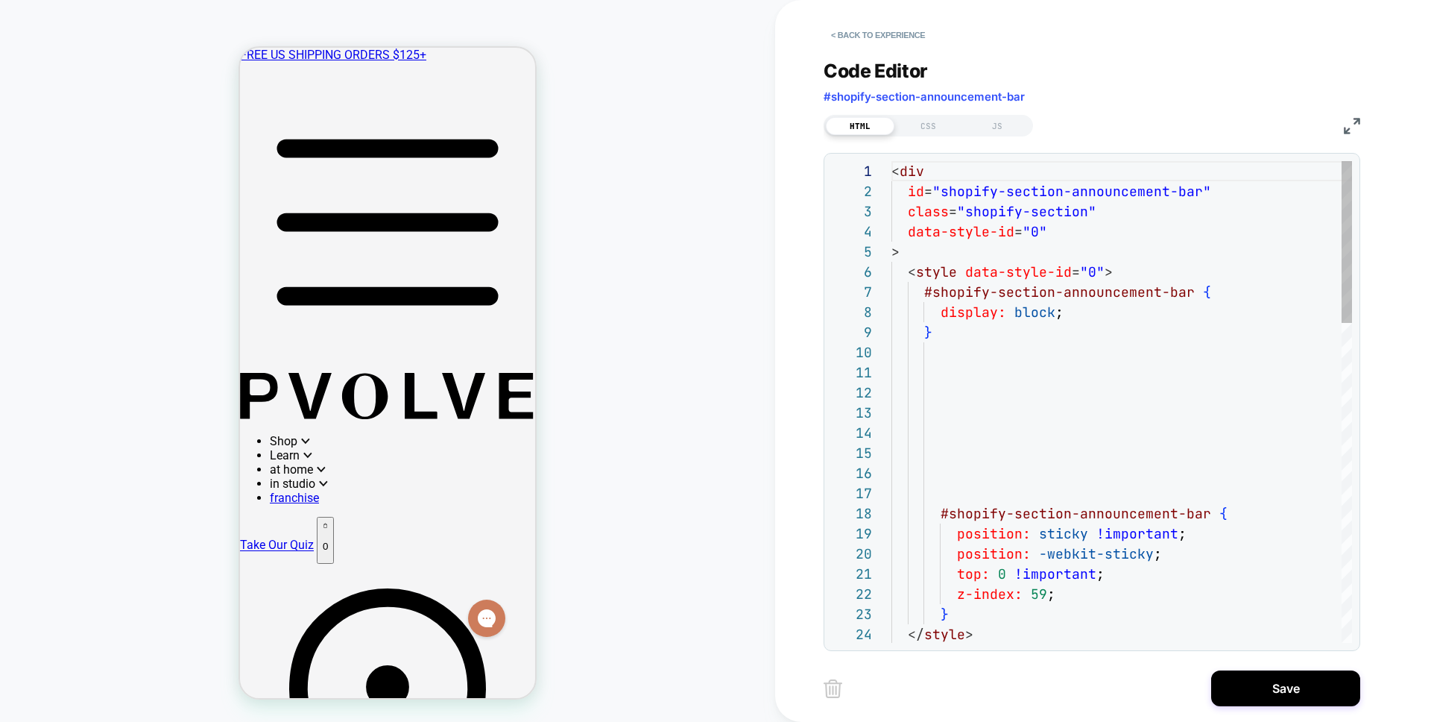
scroll to position [201, 0]
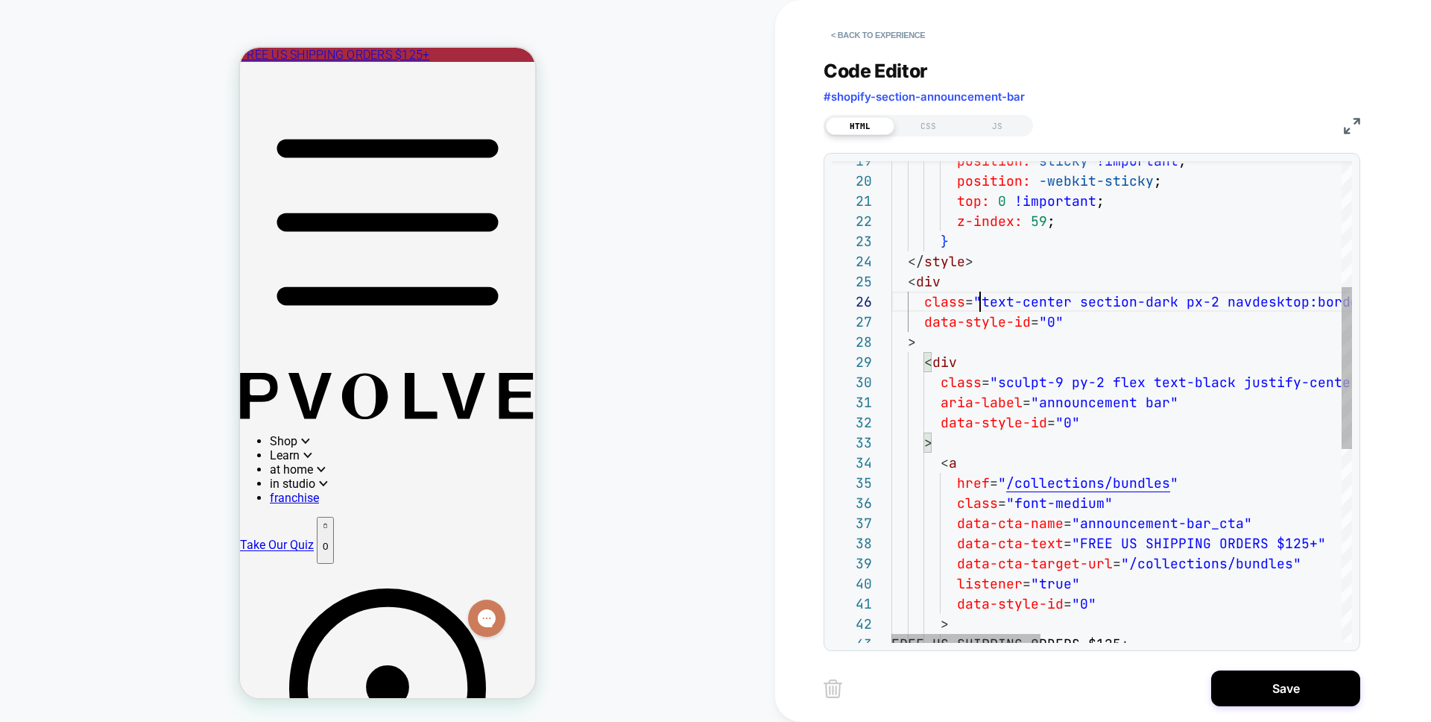
type textarea "**********"
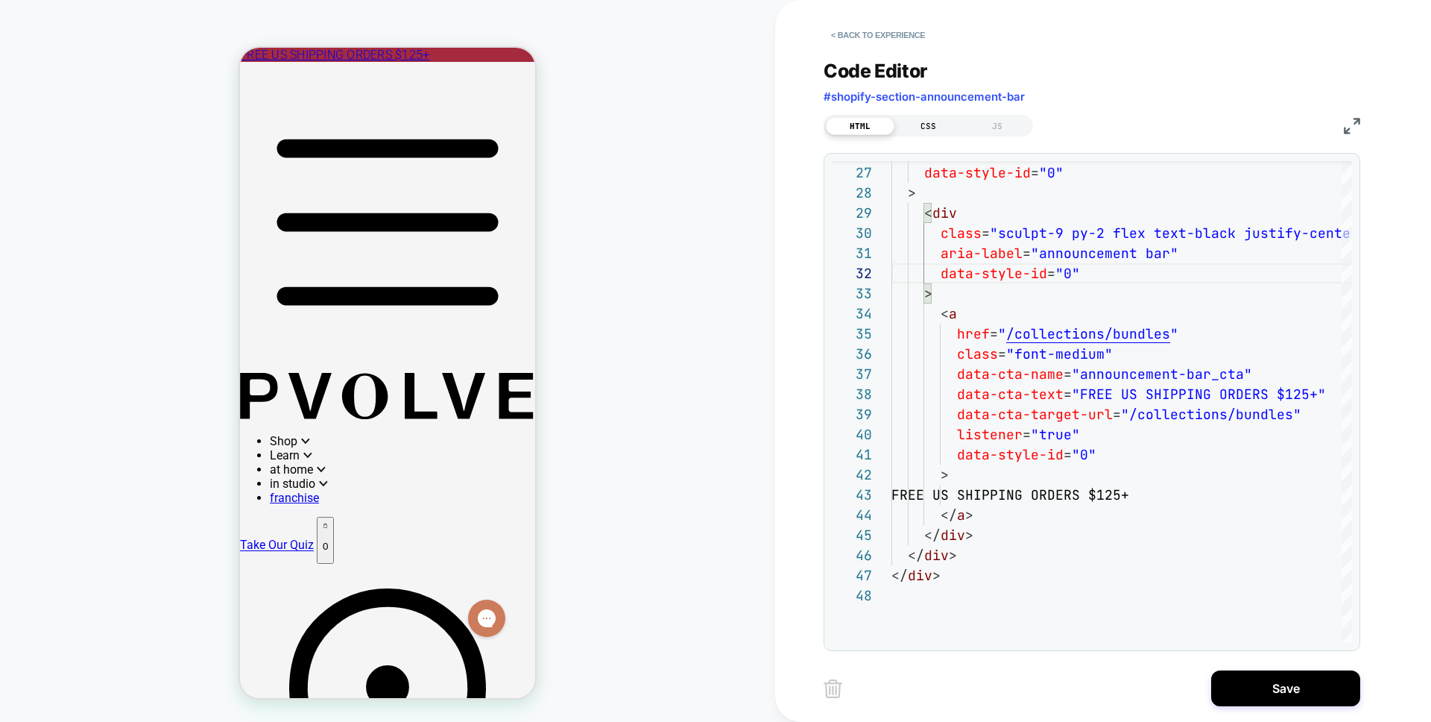
click at [915, 130] on div "CSS" at bounding box center [929, 126] width 69 height 18
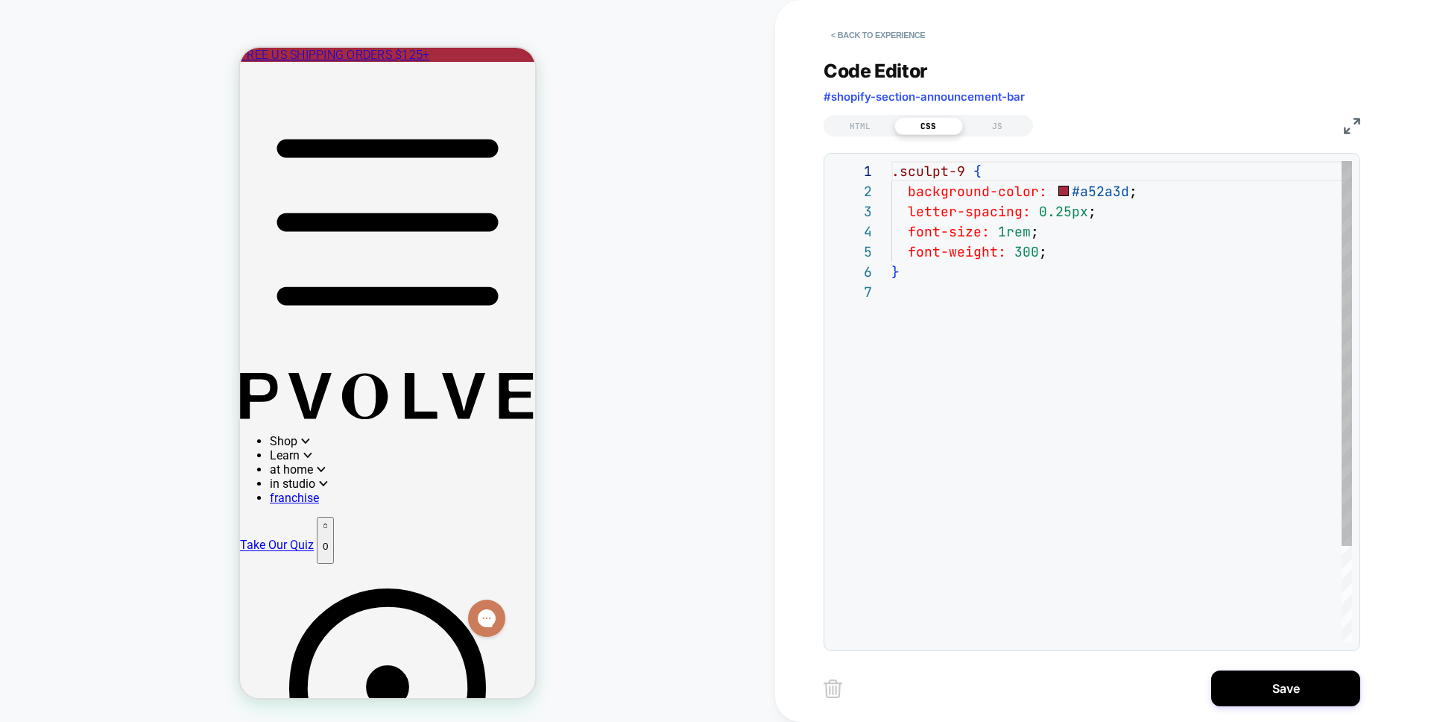
scroll to position [121, 0]
click at [925, 230] on div ".sculpt-9 { background-color: #a52a3d ; letter-spacing: 0.25px ; font-size: 1re…" at bounding box center [1122, 462] width 461 height 602
type textarea "**********"
click at [872, 128] on div "HTML" at bounding box center [860, 126] width 69 height 18
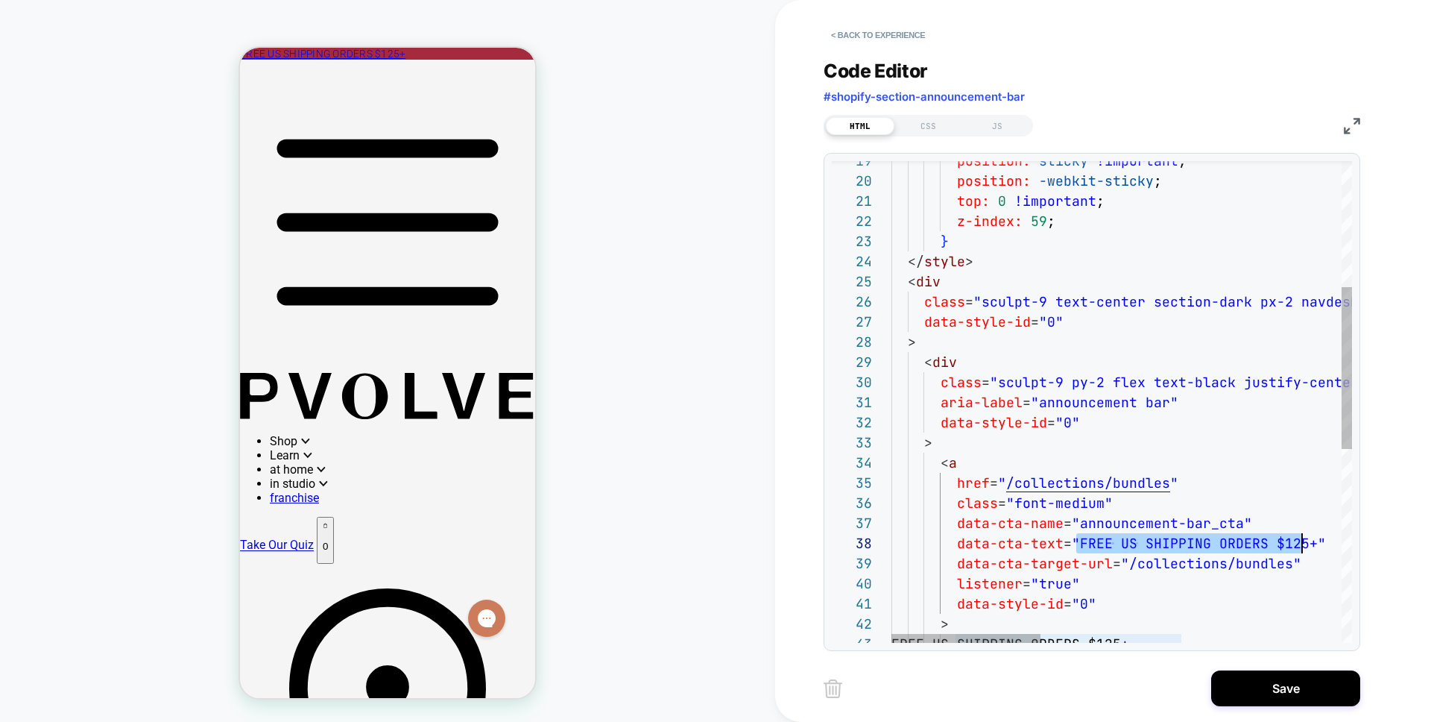
scroll to position [141, 419]
drag, startPoint x: 1077, startPoint y: 544, endPoint x: 1308, endPoint y: 548, distance: 231.2
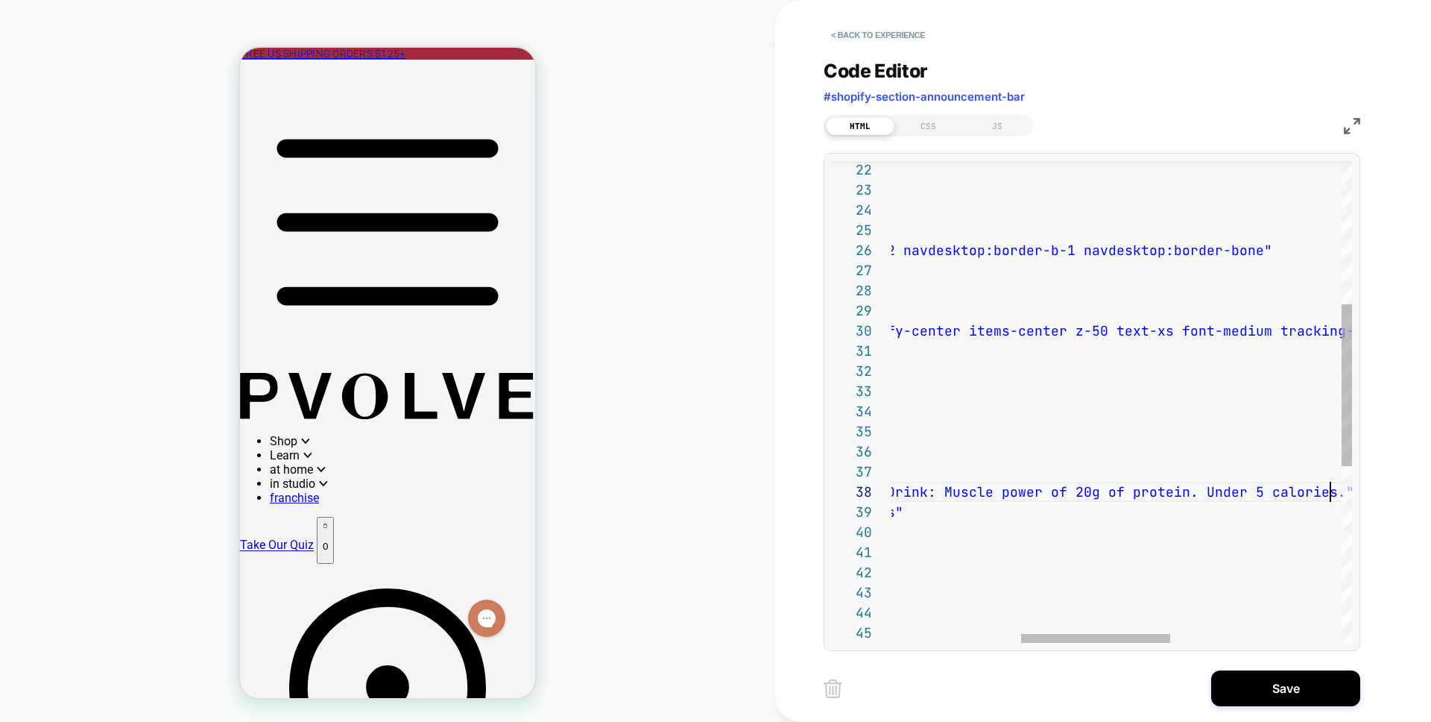
scroll to position [141, 837]
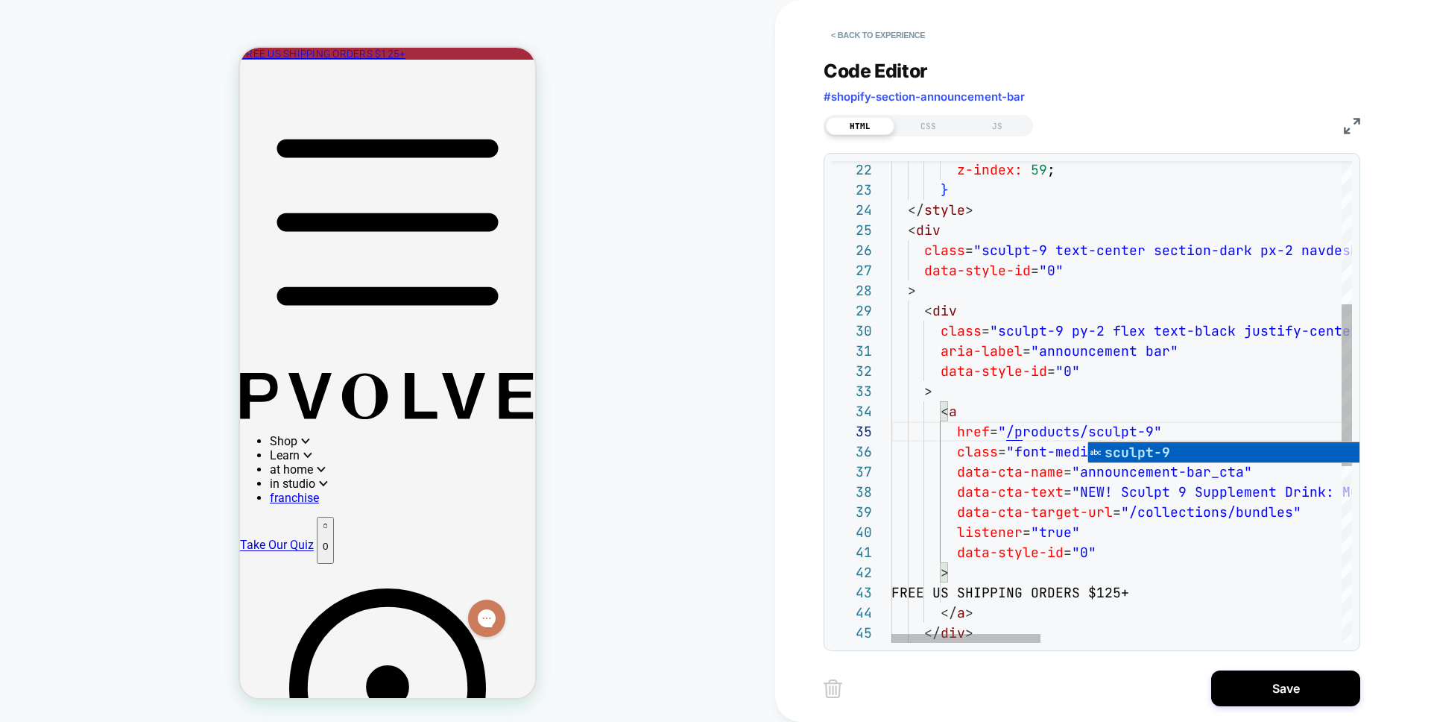
scroll to position [161, 121]
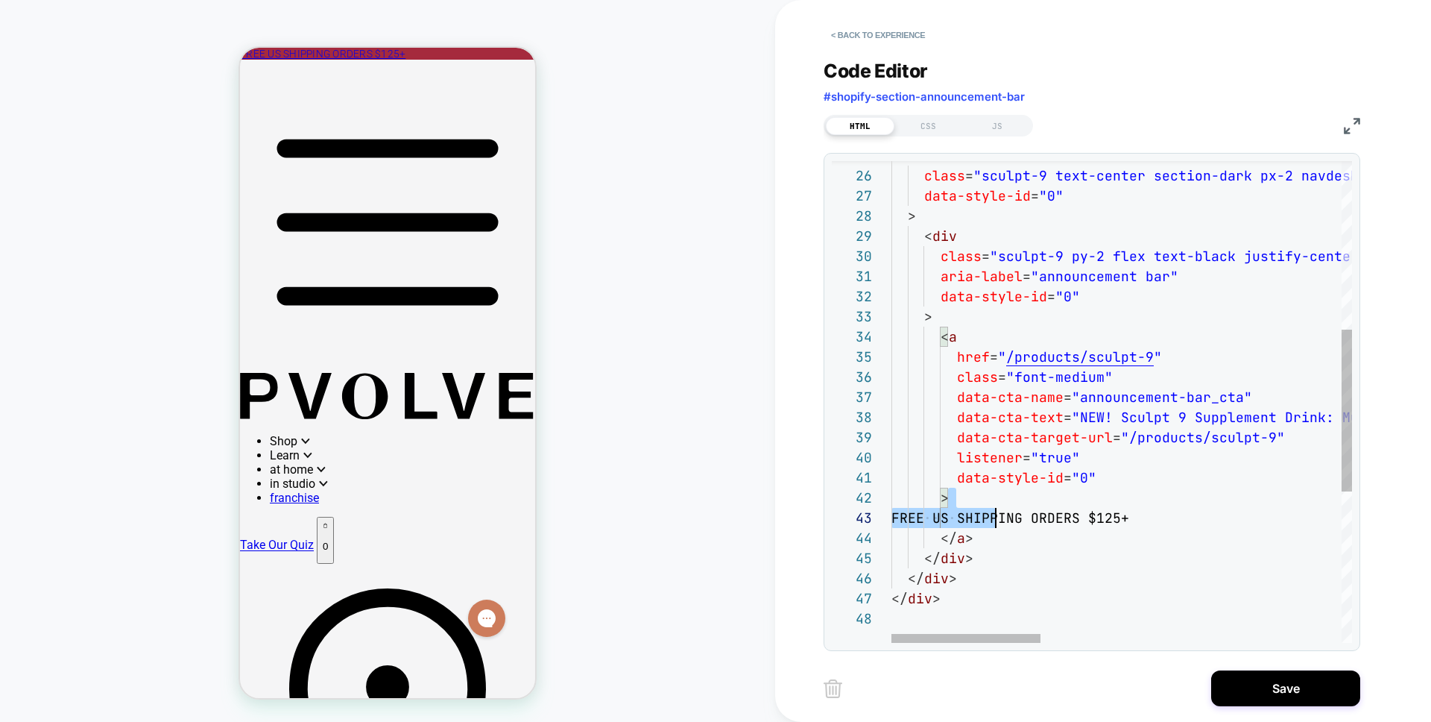
drag, startPoint x: 1232, startPoint y: 506, endPoint x: 992, endPoint y: 511, distance: 240.9
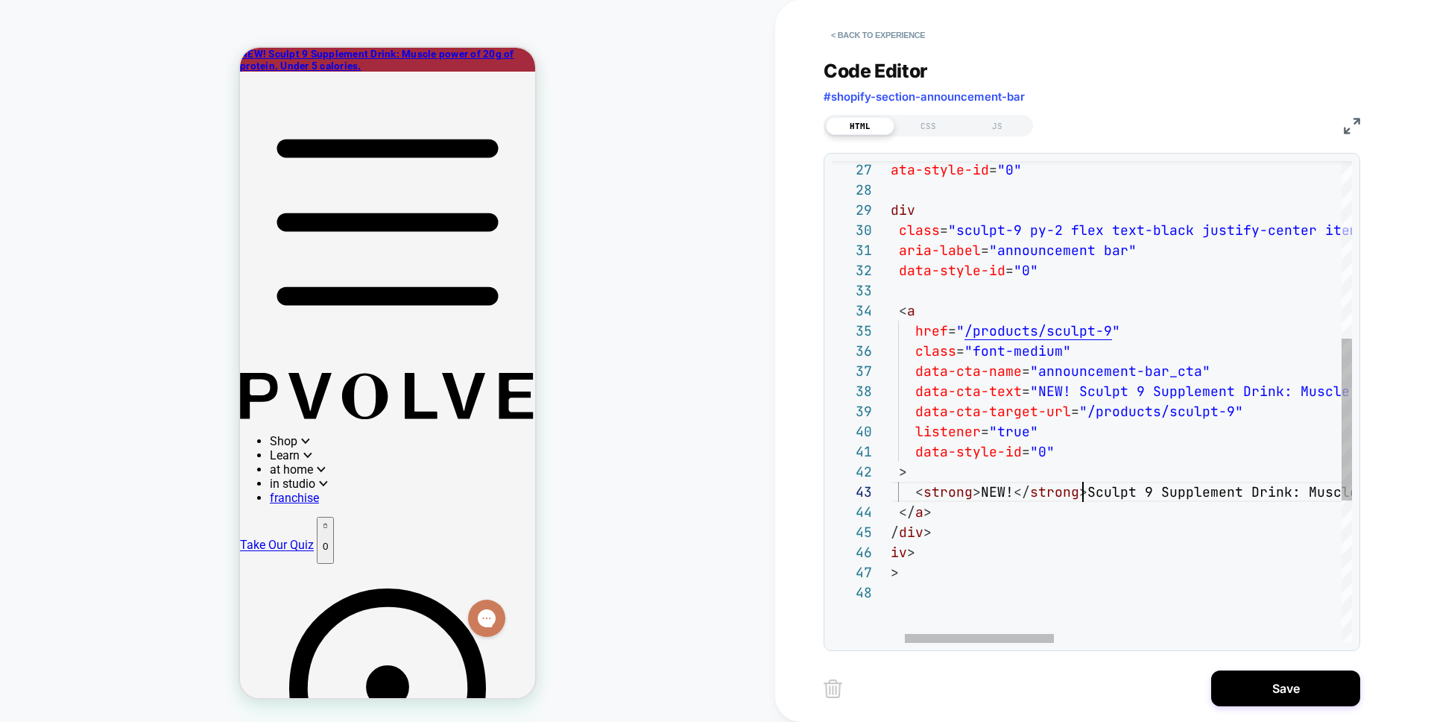
scroll to position [40, 233]
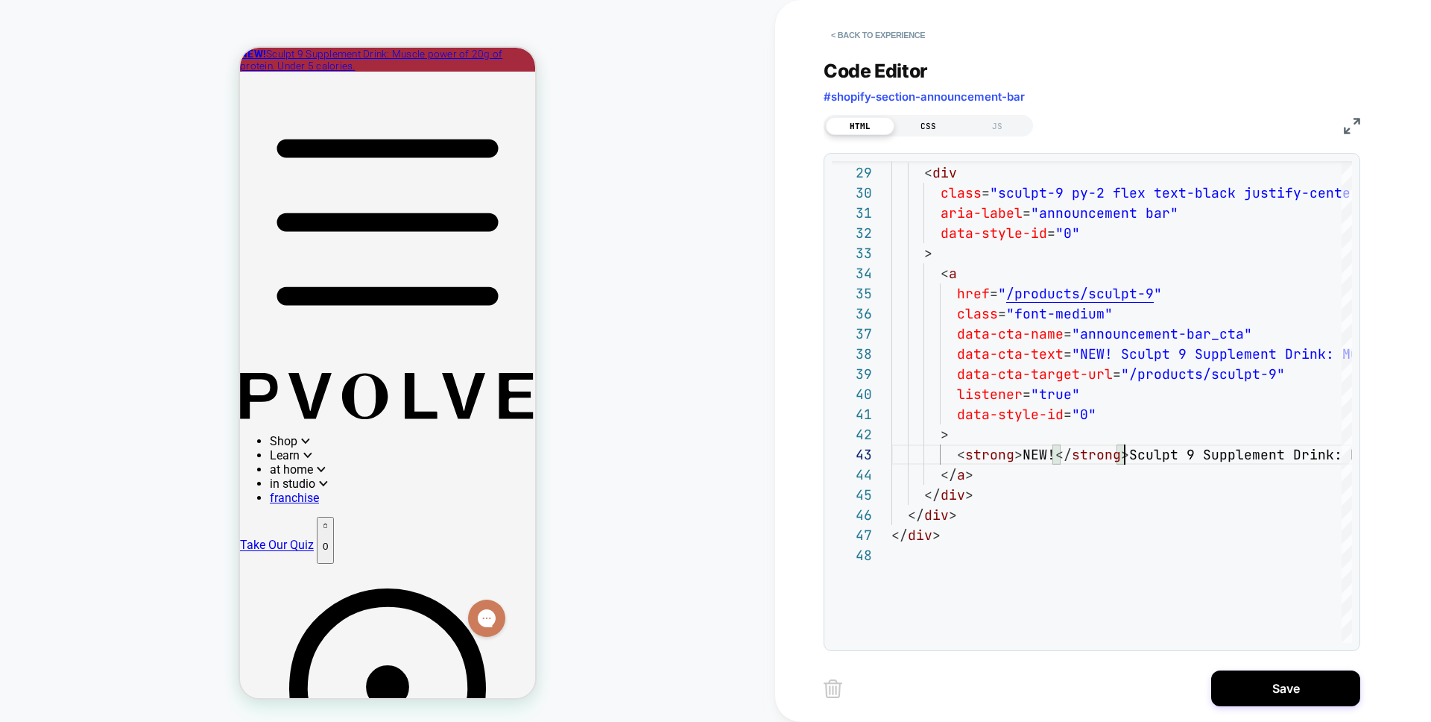
type textarea "**********"
click at [925, 125] on div "CSS" at bounding box center [929, 126] width 69 height 18
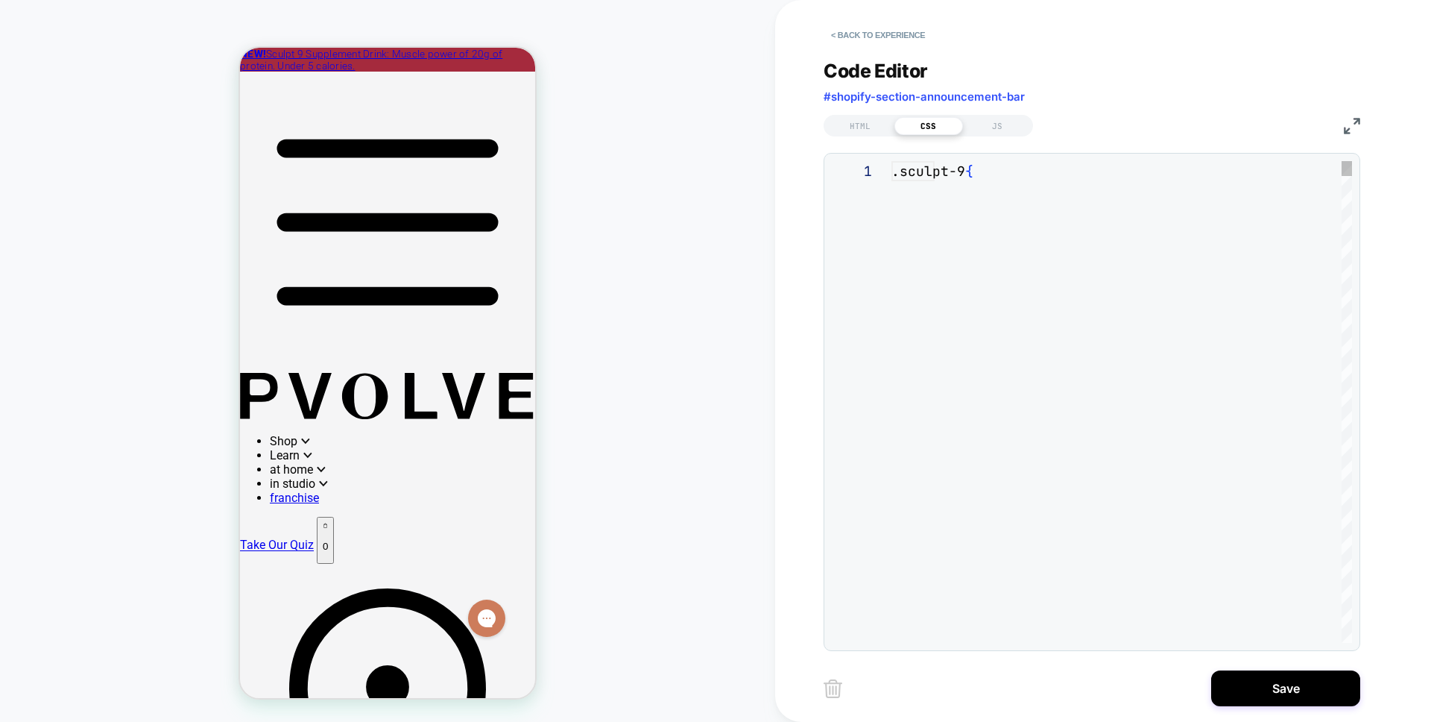
scroll to position [121, 0]
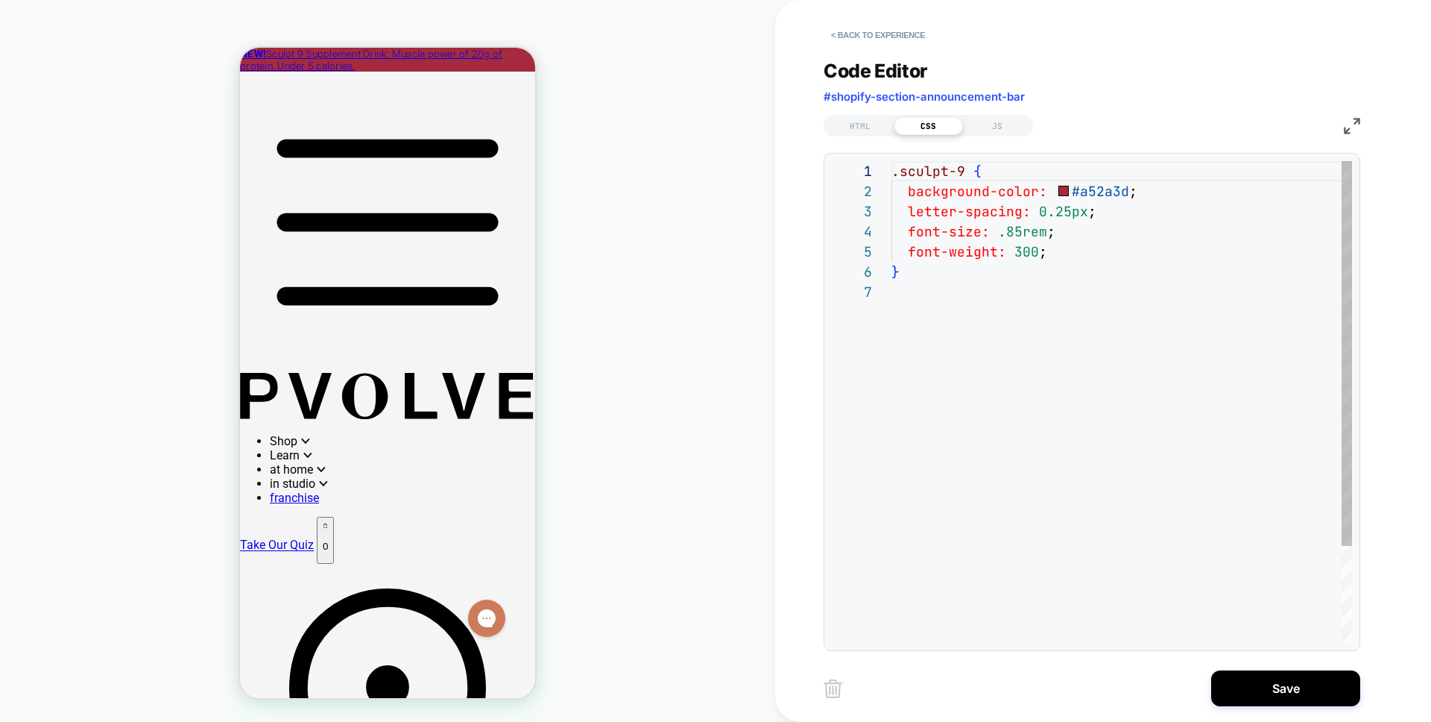
click at [925, 233] on div ".sculpt-9 { background-color: #a52a3d ; letter-spacing: 0.25px ; font-size: .85…" at bounding box center [1122, 462] width 461 height 602
click at [925, 244] on div ".sculpt-9 { background-color: #a52a3d ; letter-spacing: 0.25px ; font-size: .85…" at bounding box center [1122, 462] width 461 height 602
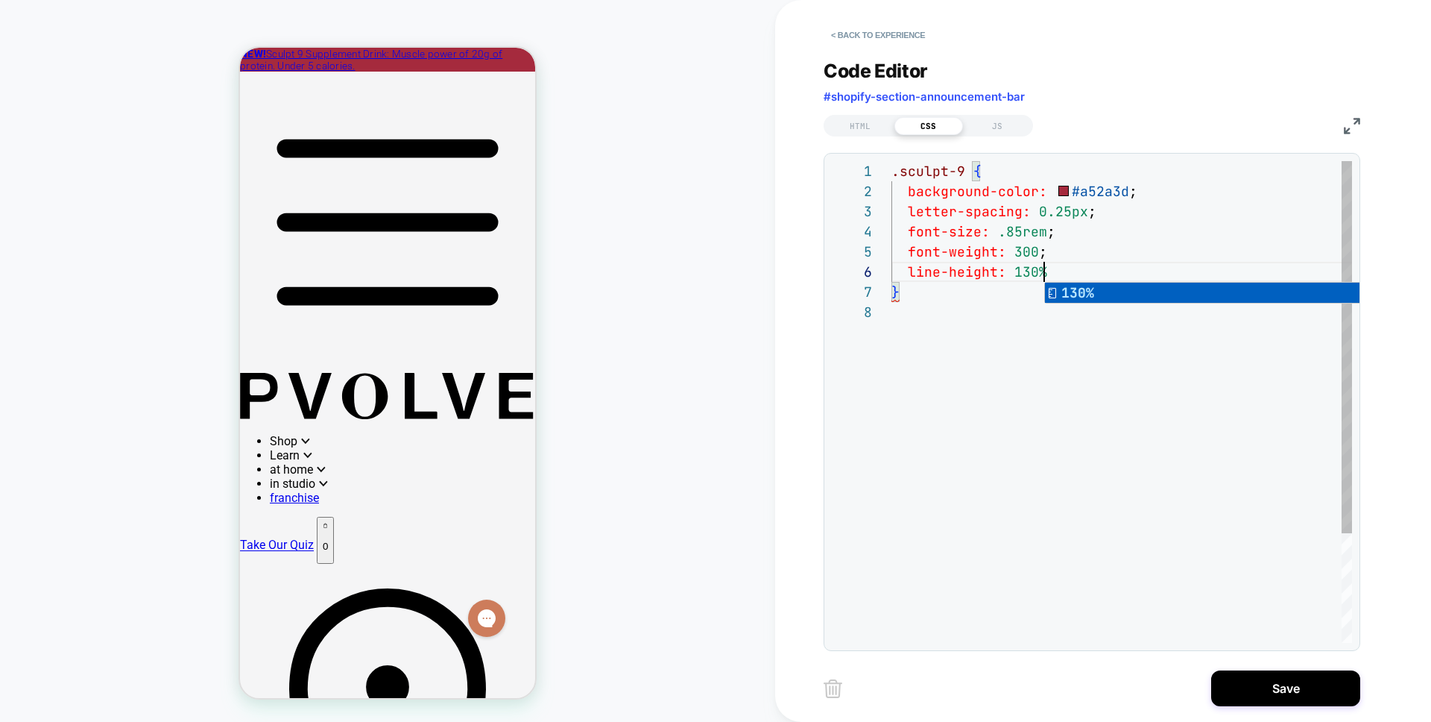
scroll to position [101, 161]
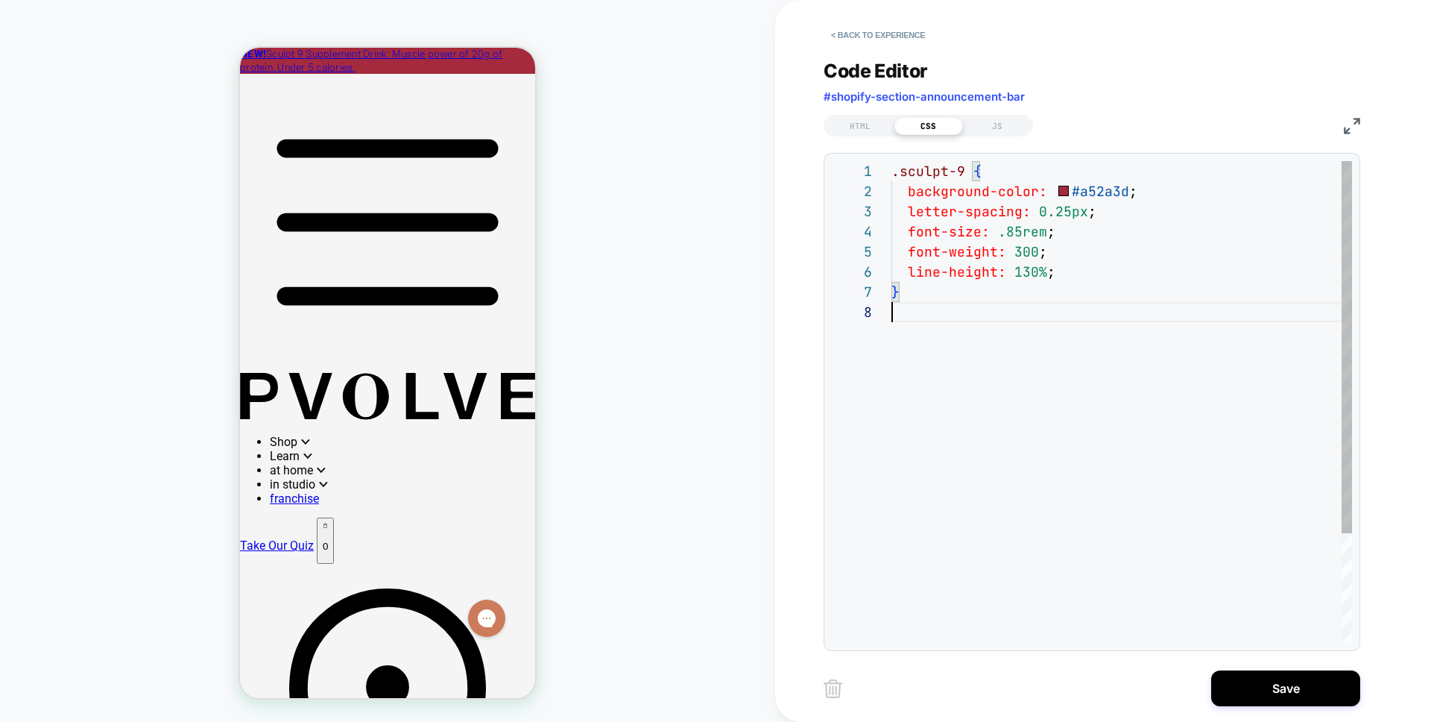
click at [925, 346] on div ".sculpt-9 { background-color: #a52a3d ; letter-spacing: 0.25px ; font-size: .85…" at bounding box center [1122, 472] width 461 height 623
click at [925, 289] on div ".sculpt-9 { background-color: #a52a3d ; letter-spacing: 0.25px ; font-size: .85…" at bounding box center [1122, 472] width 461 height 623
click at [925, 427] on div ".sculpt-9 { background-color: #a52a3d ; letter-spacing: 0.25px ; font-size: .85…" at bounding box center [1122, 472] width 461 height 623
click at [925, 286] on div ".sculpt-9 { background-color: #a52a3d ; letter-spacing: 0.25px ; font-size: .85…" at bounding box center [1122, 472] width 461 height 623
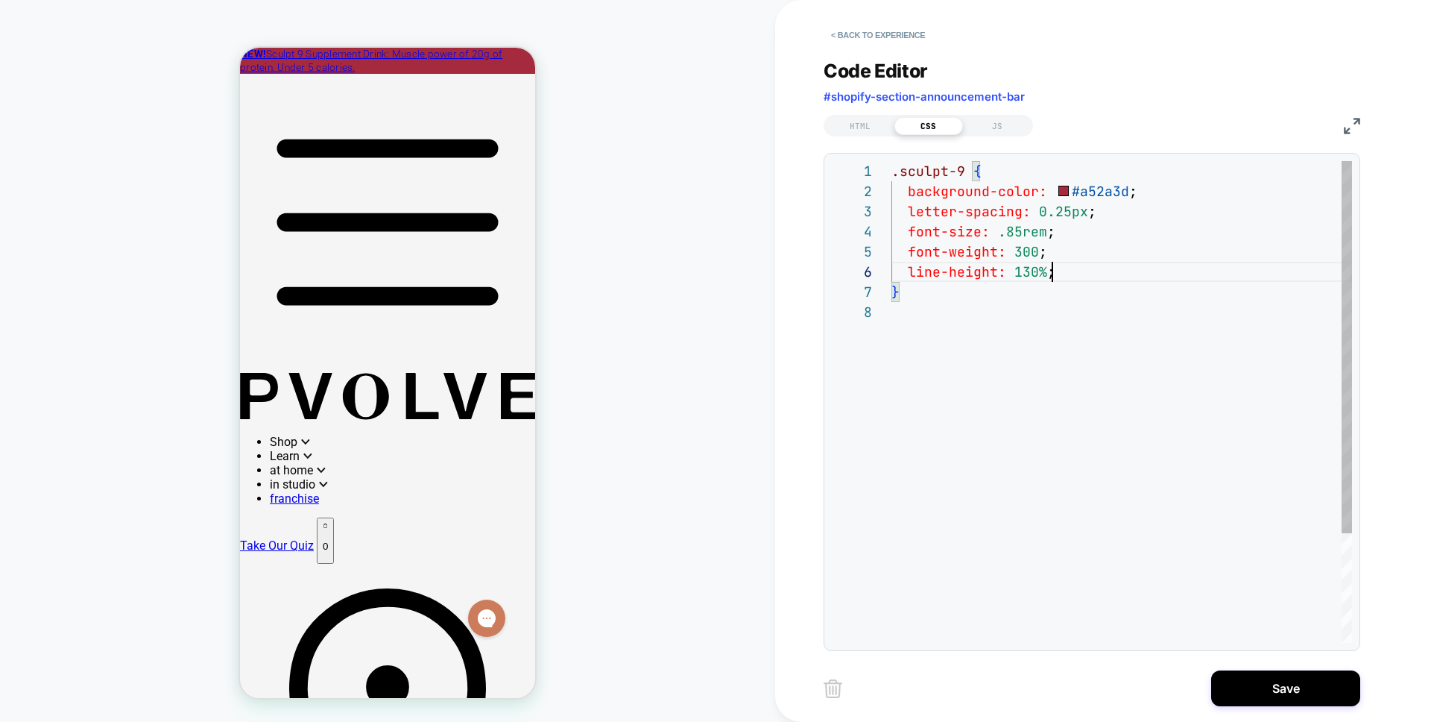
click at [925, 276] on div ".sculpt-9 { background-color: #a52a3d ; letter-spacing: 0.25px ; font-size: .85…" at bounding box center [1122, 472] width 461 height 623
type textarea "**********"
click at [875, 129] on div "HTML" at bounding box center [860, 126] width 69 height 18
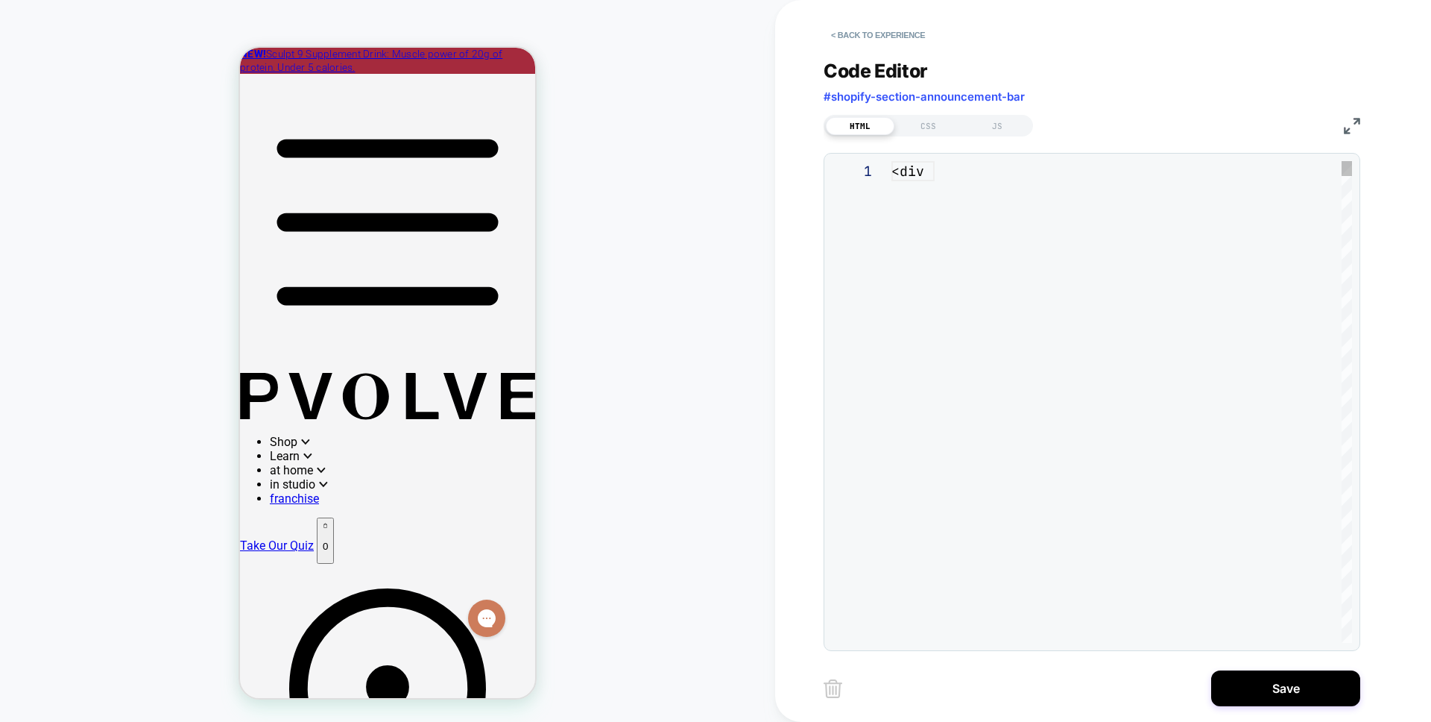
scroll to position [201, 0]
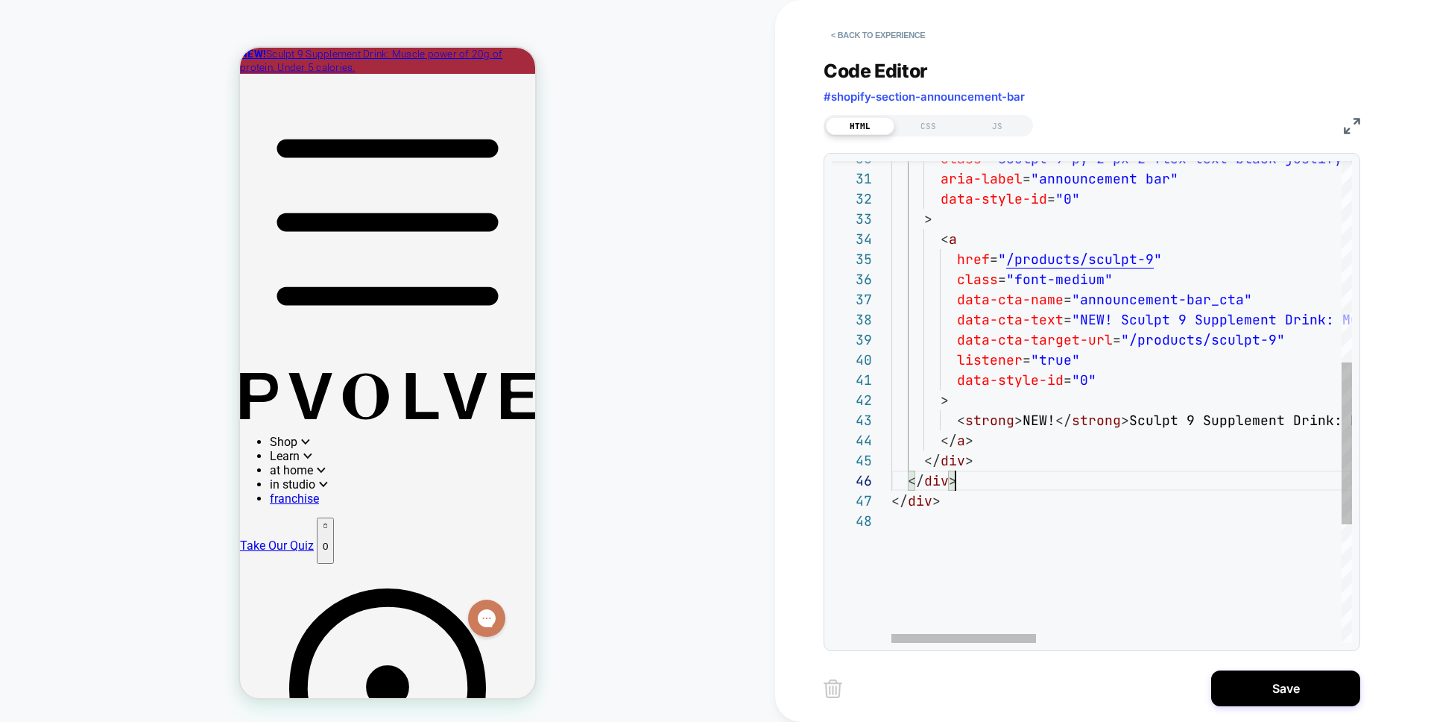
type textarea "**********"
click at [925, 664] on button "Save" at bounding box center [1286, 688] width 149 height 36
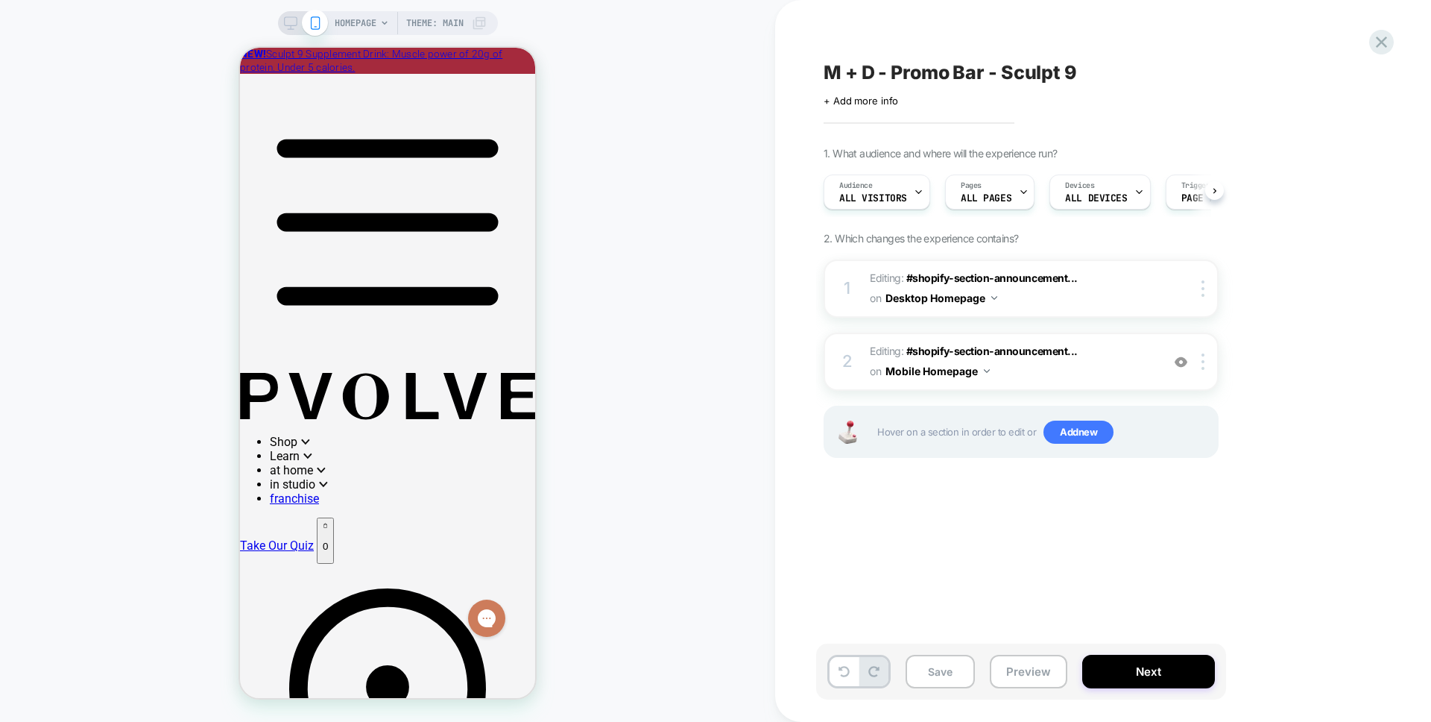
scroll to position [0, 1]
click at [925, 664] on button "Save" at bounding box center [940, 672] width 69 height 34
click at [925, 664] on button "Preview" at bounding box center [1029, 672] width 78 height 34
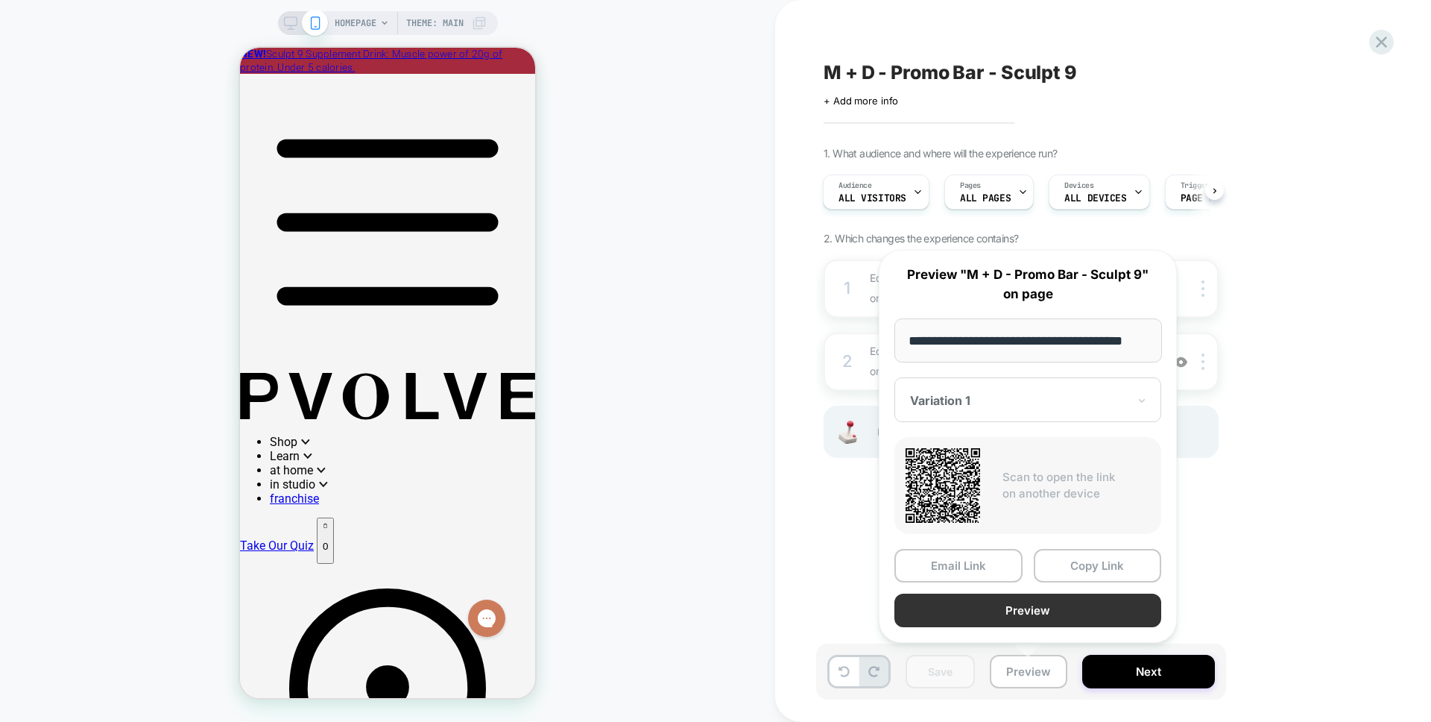
scroll to position [0, 0]
click at [925, 599] on button "Preview" at bounding box center [1028, 610] width 267 height 34
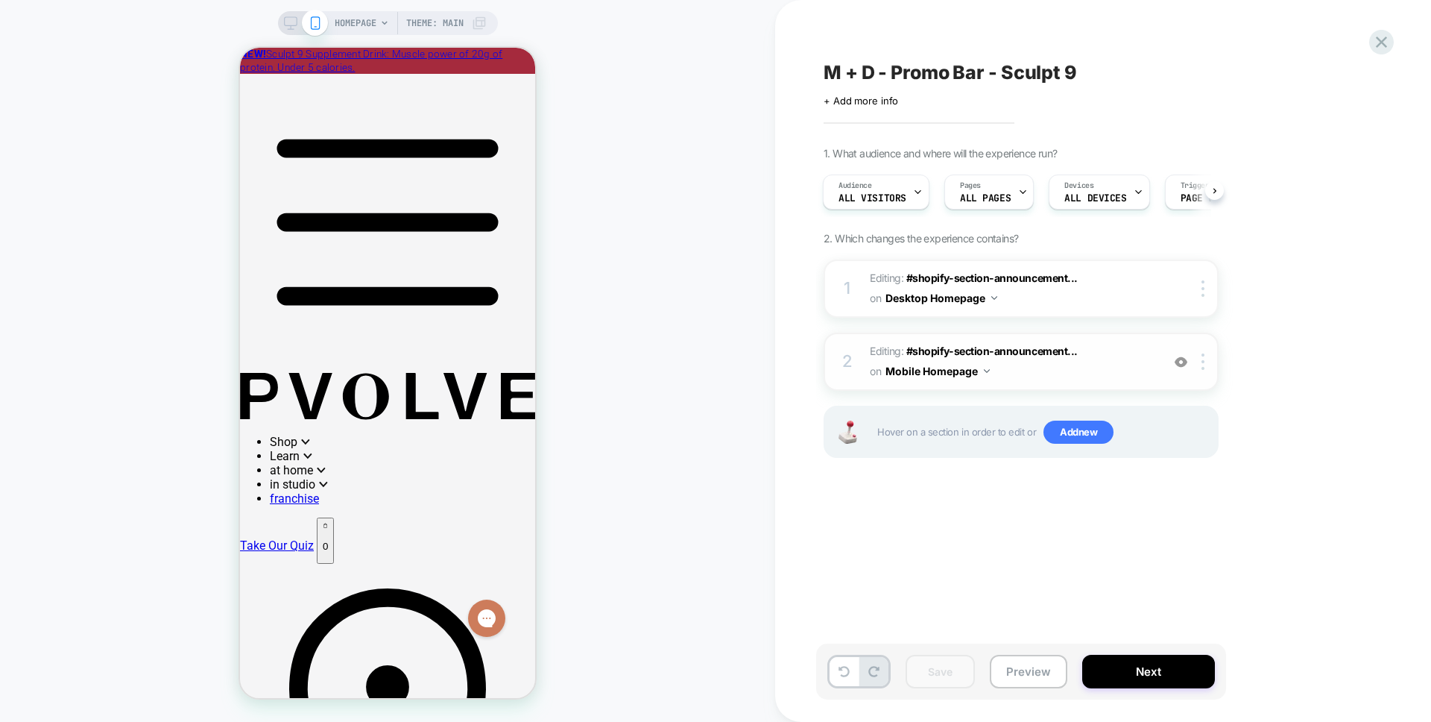
click at [925, 373] on button "Mobile Homepage" at bounding box center [938, 371] width 104 height 22
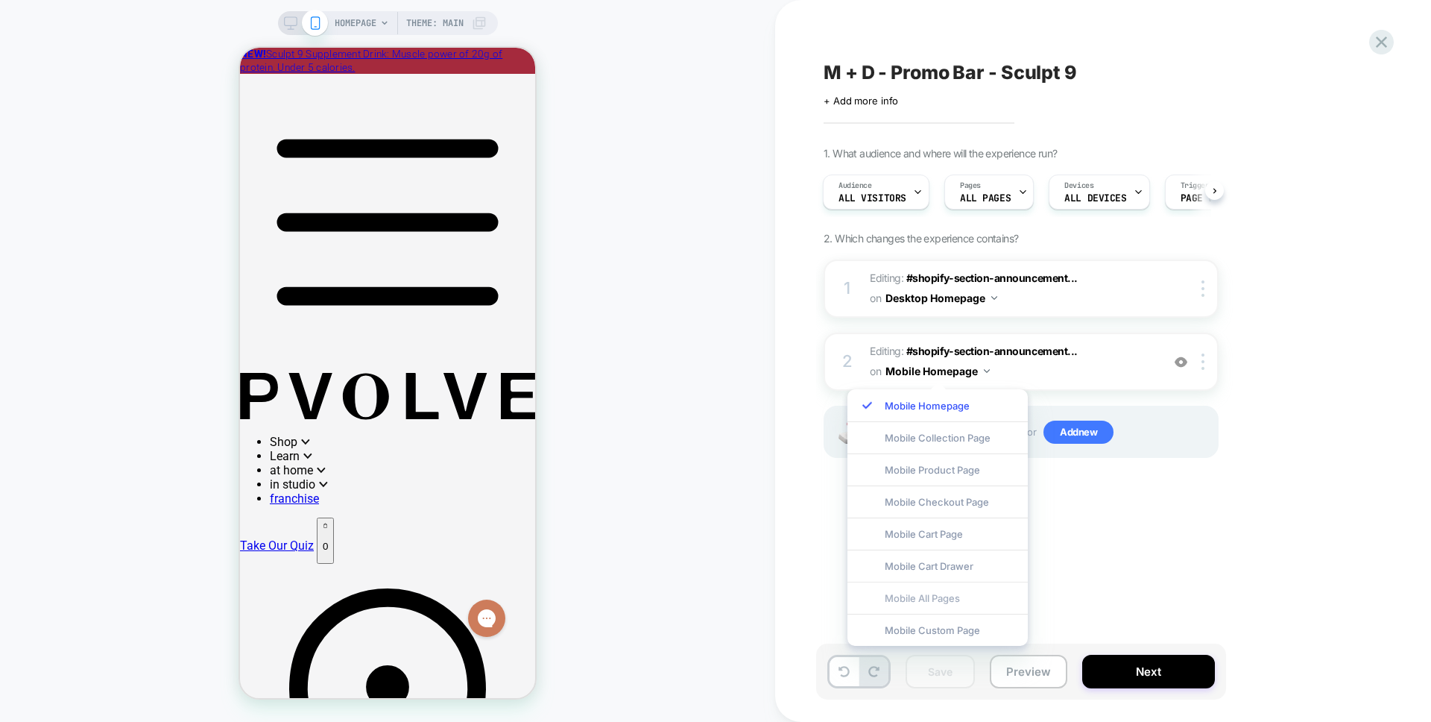
click at [925, 601] on div "Mobile All Pages" at bounding box center [938, 598] width 180 height 32
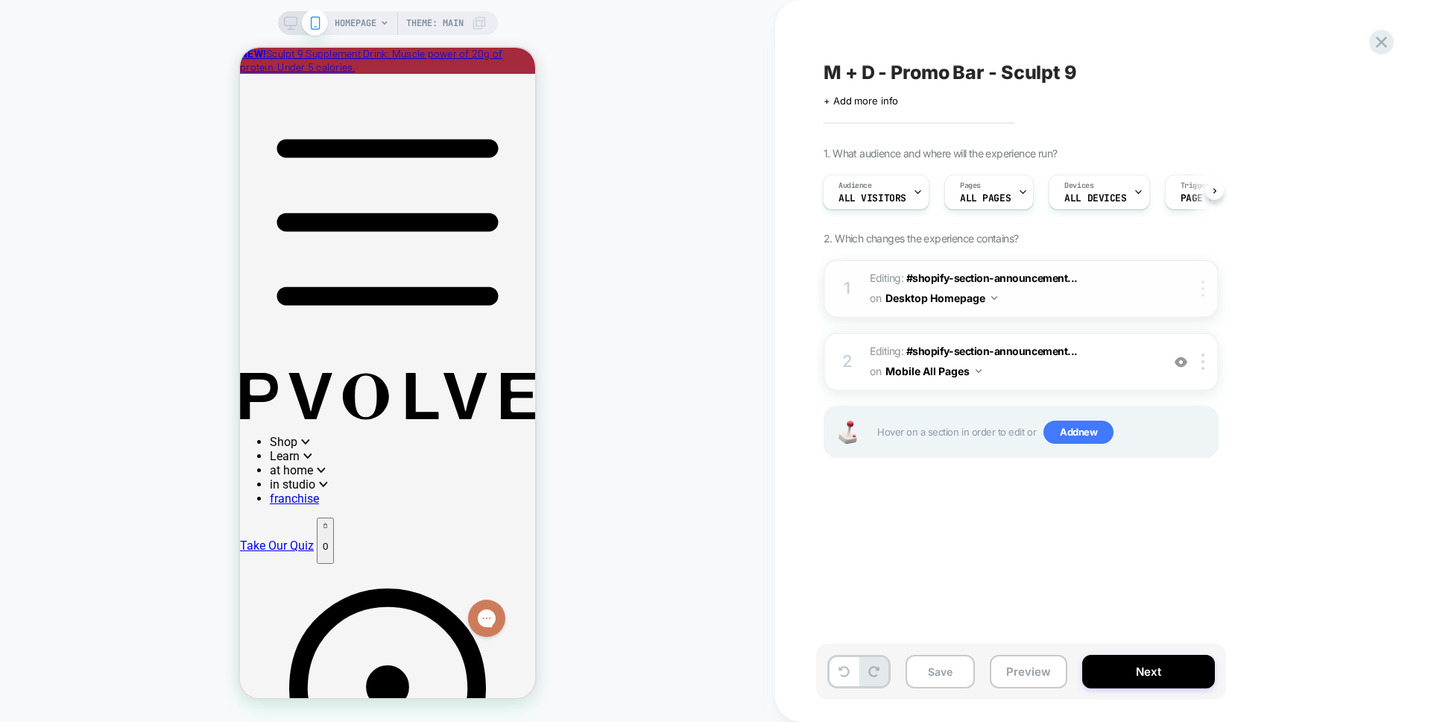
click at [925, 283] on div at bounding box center [1206, 288] width 25 height 16
click at [925, 304] on button "Desktop Homepage" at bounding box center [942, 298] width 112 height 22
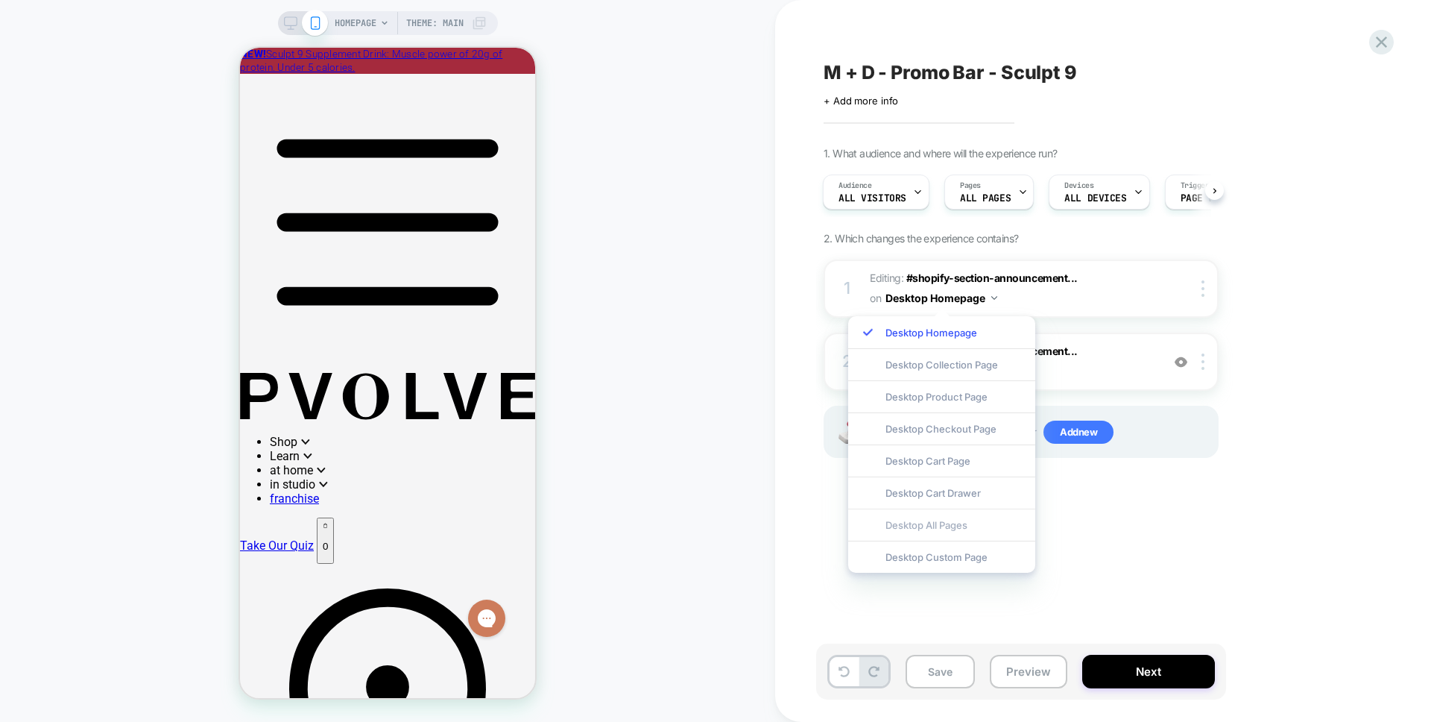
click at [925, 536] on div "Desktop All Pages" at bounding box center [941, 524] width 187 height 32
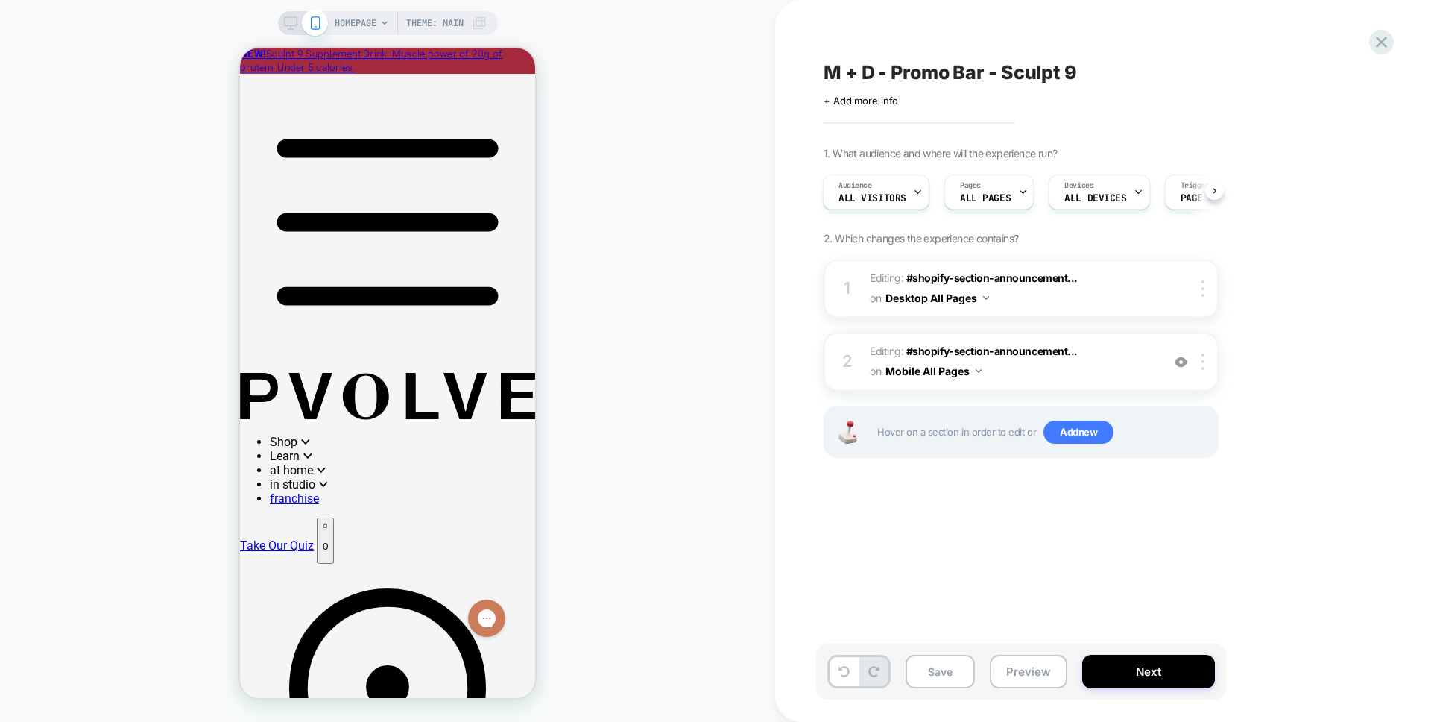
click at [925, 525] on div "M + D - Promo Bar - Sculpt 9 Click to edit experience details + Add more info 1…" at bounding box center [1095, 361] width 559 height 692
click at [925, 664] on button "Save" at bounding box center [940, 672] width 69 height 34
click at [925, 664] on button "Preview" at bounding box center [1029, 672] width 78 height 34
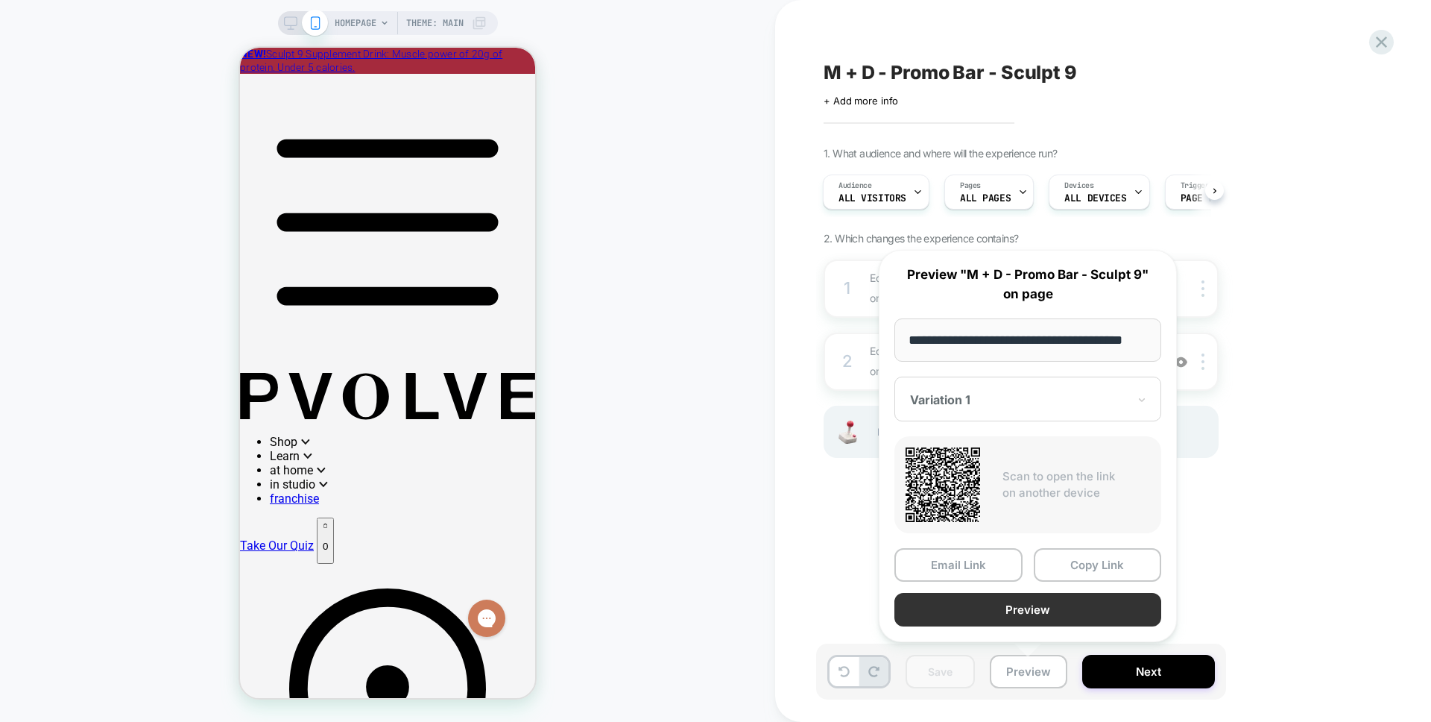
scroll to position [0, 28]
click at [925, 606] on button "Preview" at bounding box center [1028, 610] width 267 height 34
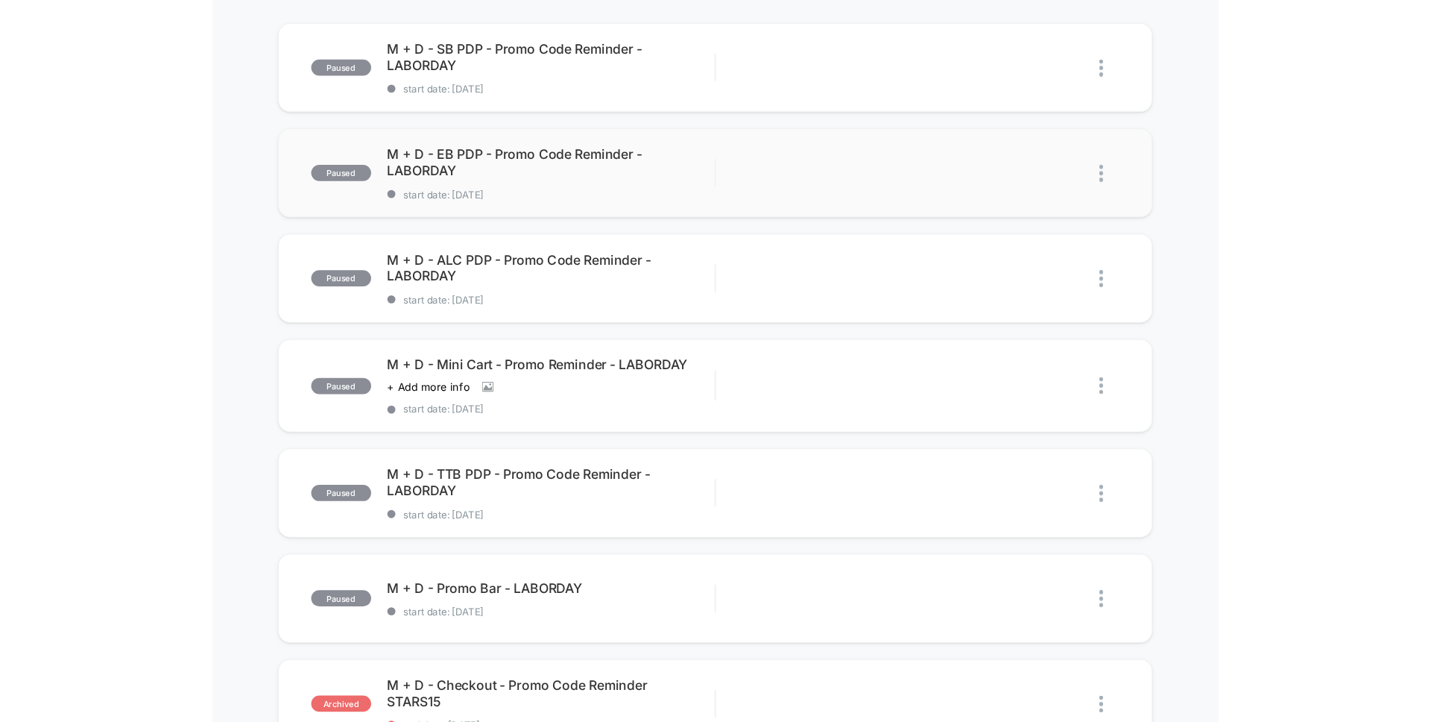
scroll to position [340, 0]
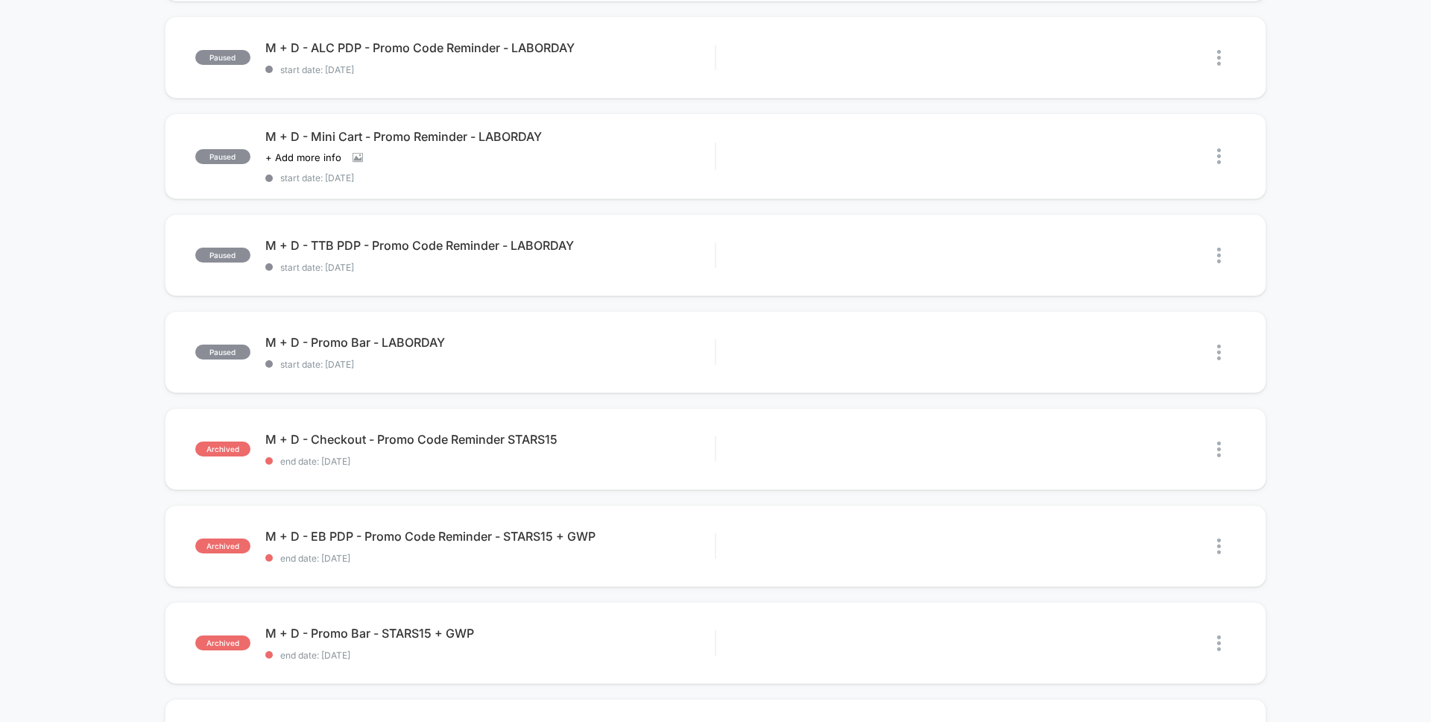
click at [925, 350] on div "paused M + D - SB PDP - Promo Code Reminder - LABORDAY start date: 8/21/2025 Ed…" at bounding box center [715, 436] width 1431 height 1226
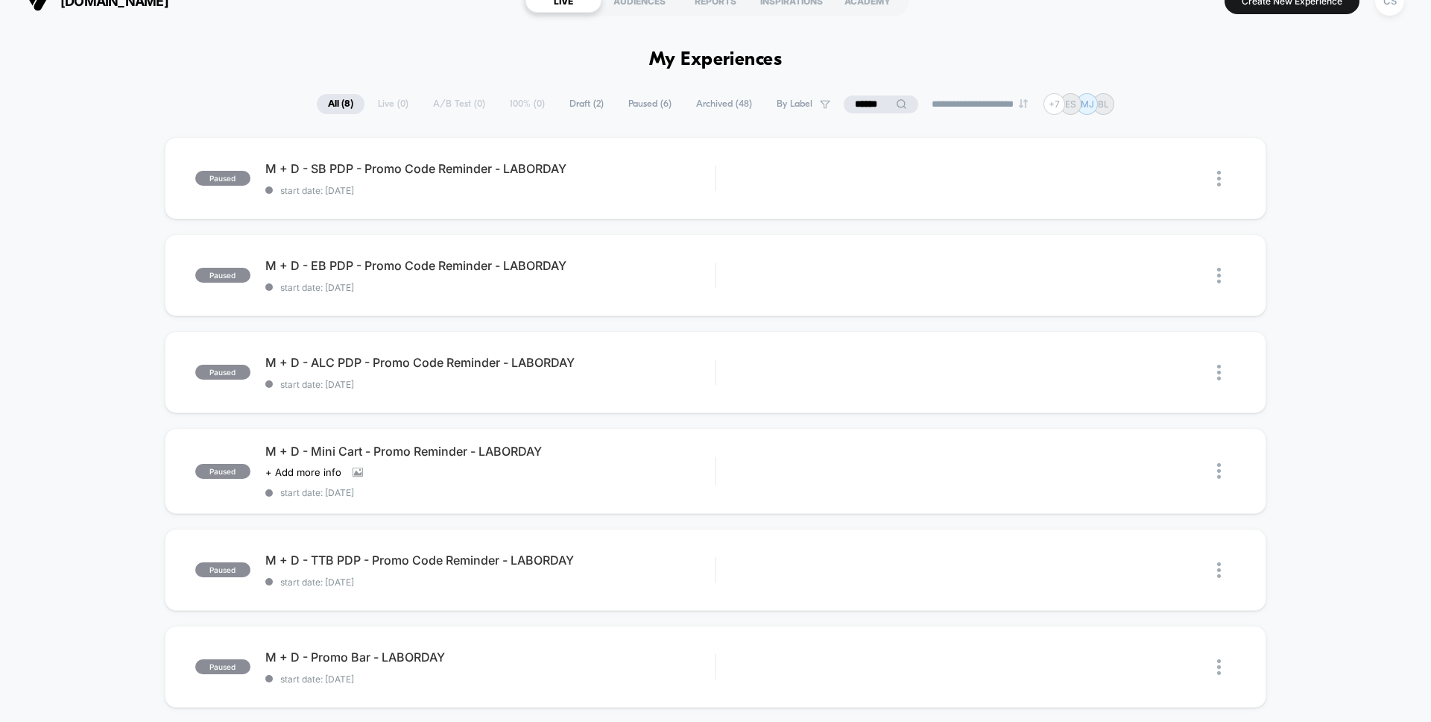
scroll to position [0, 0]
